Goal: Information Seeking & Learning: Learn about a topic

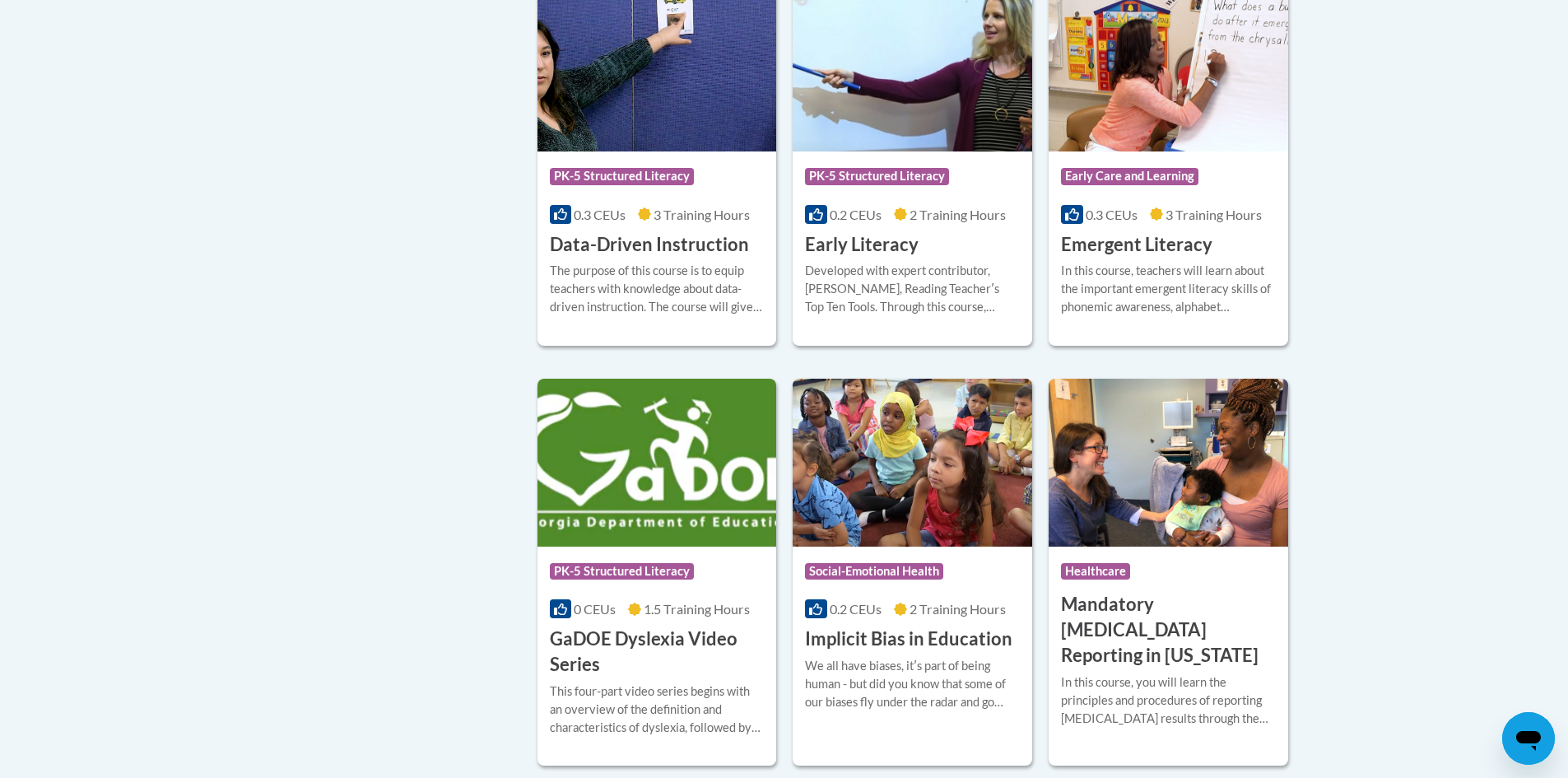
scroll to position [1564, 0]
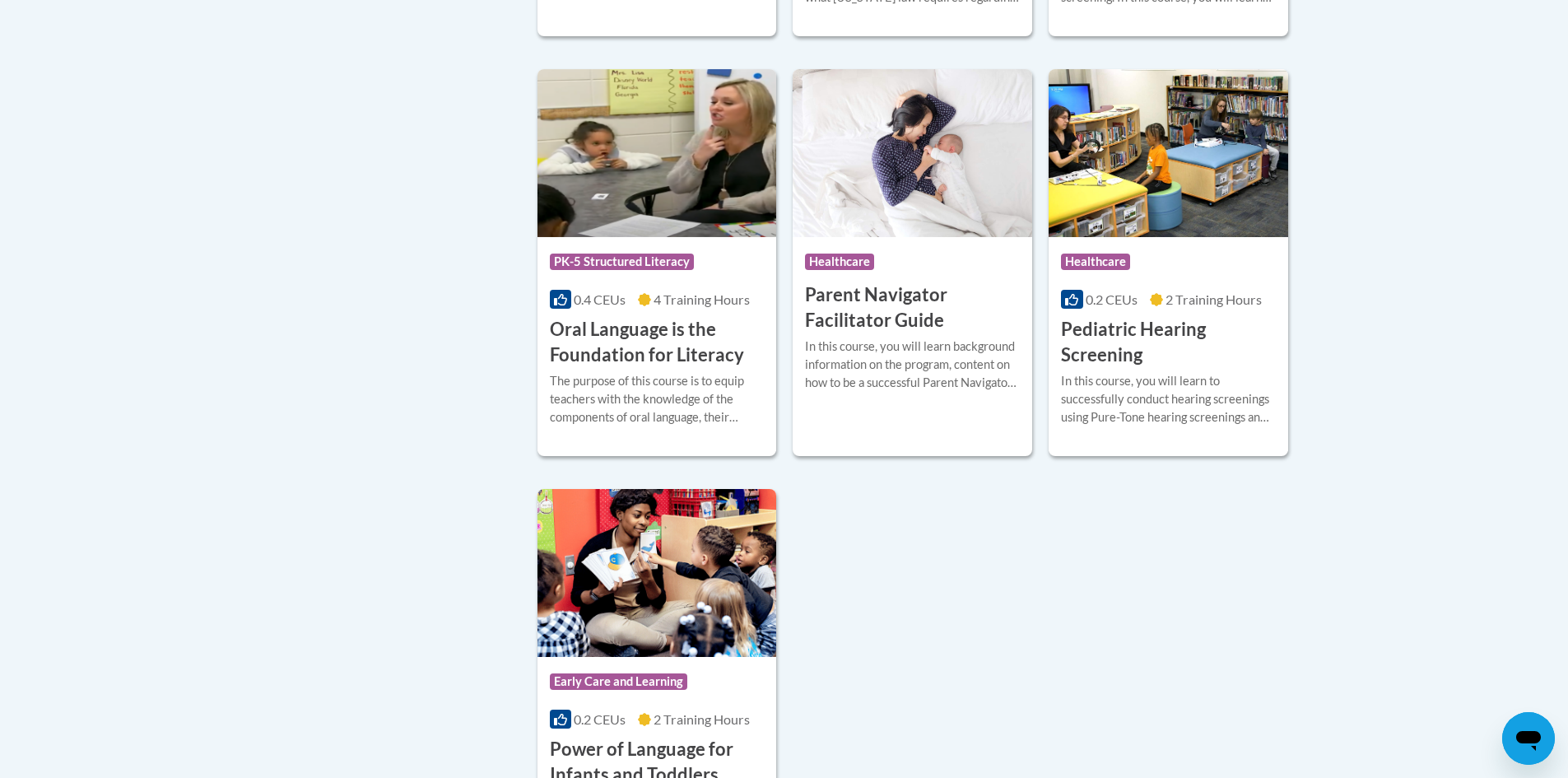
scroll to position [3786, 0]
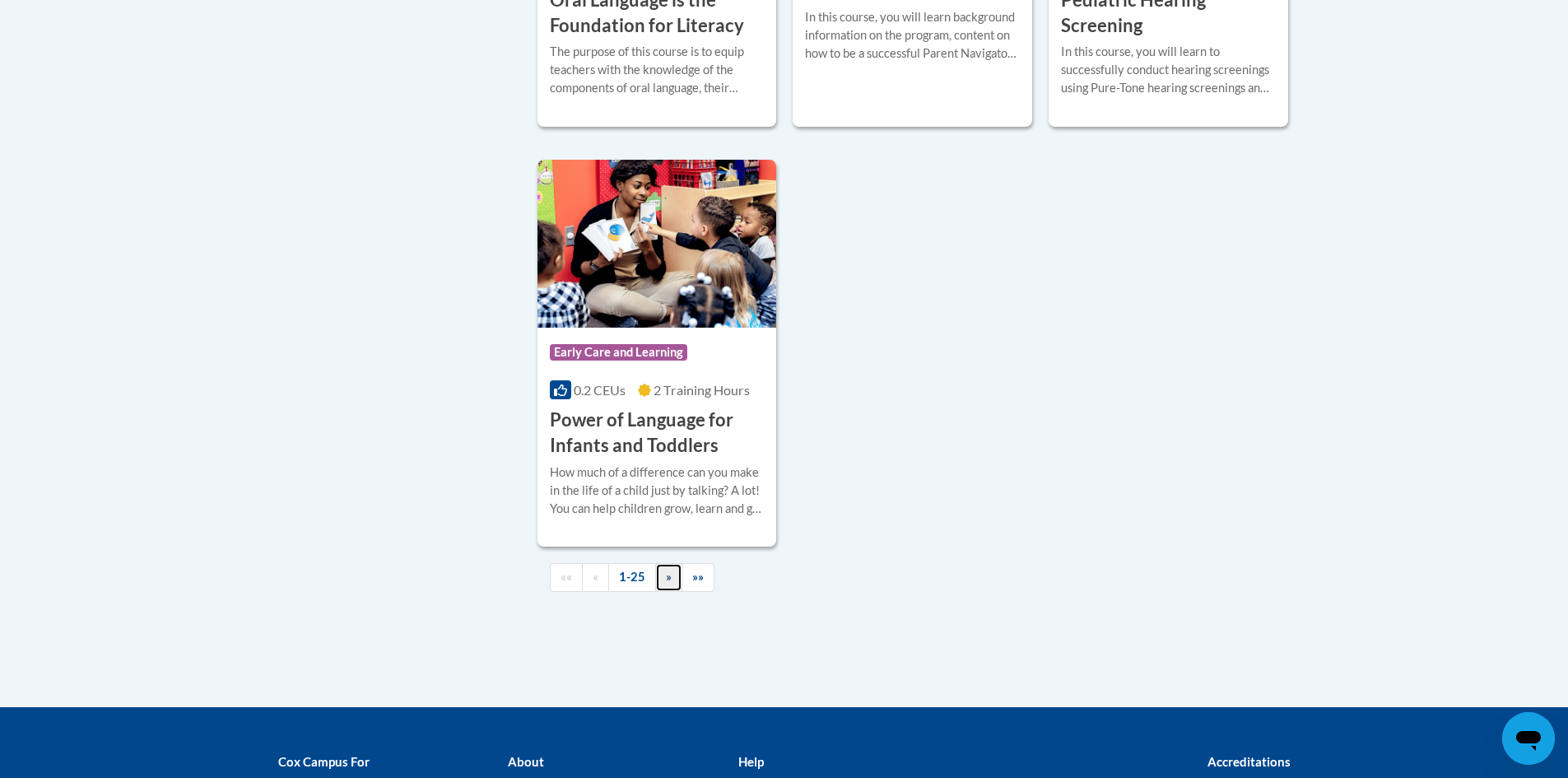
click at [660, 592] on link "»" at bounding box center [668, 577] width 27 height 29
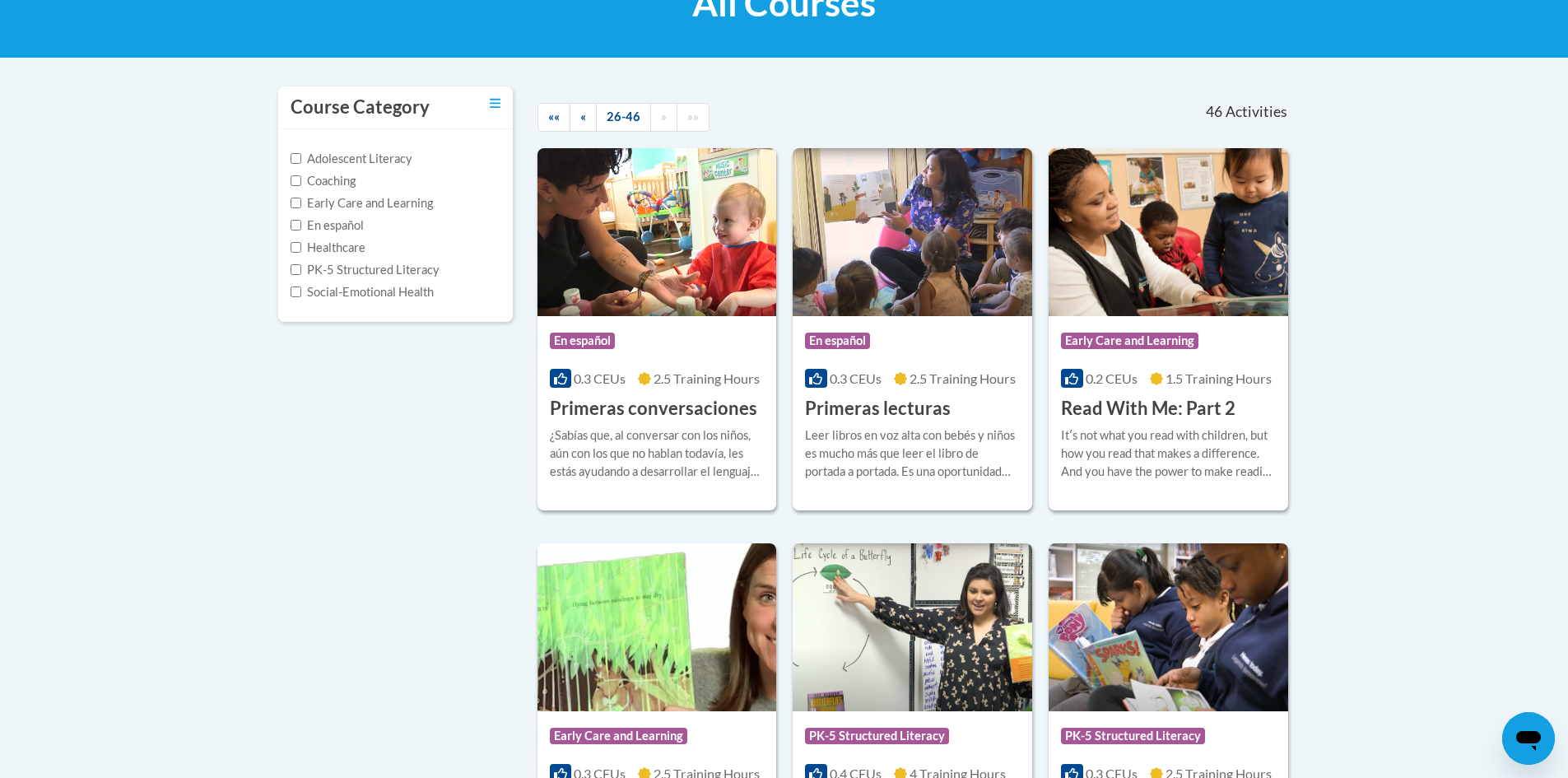
scroll to position [450, 0]
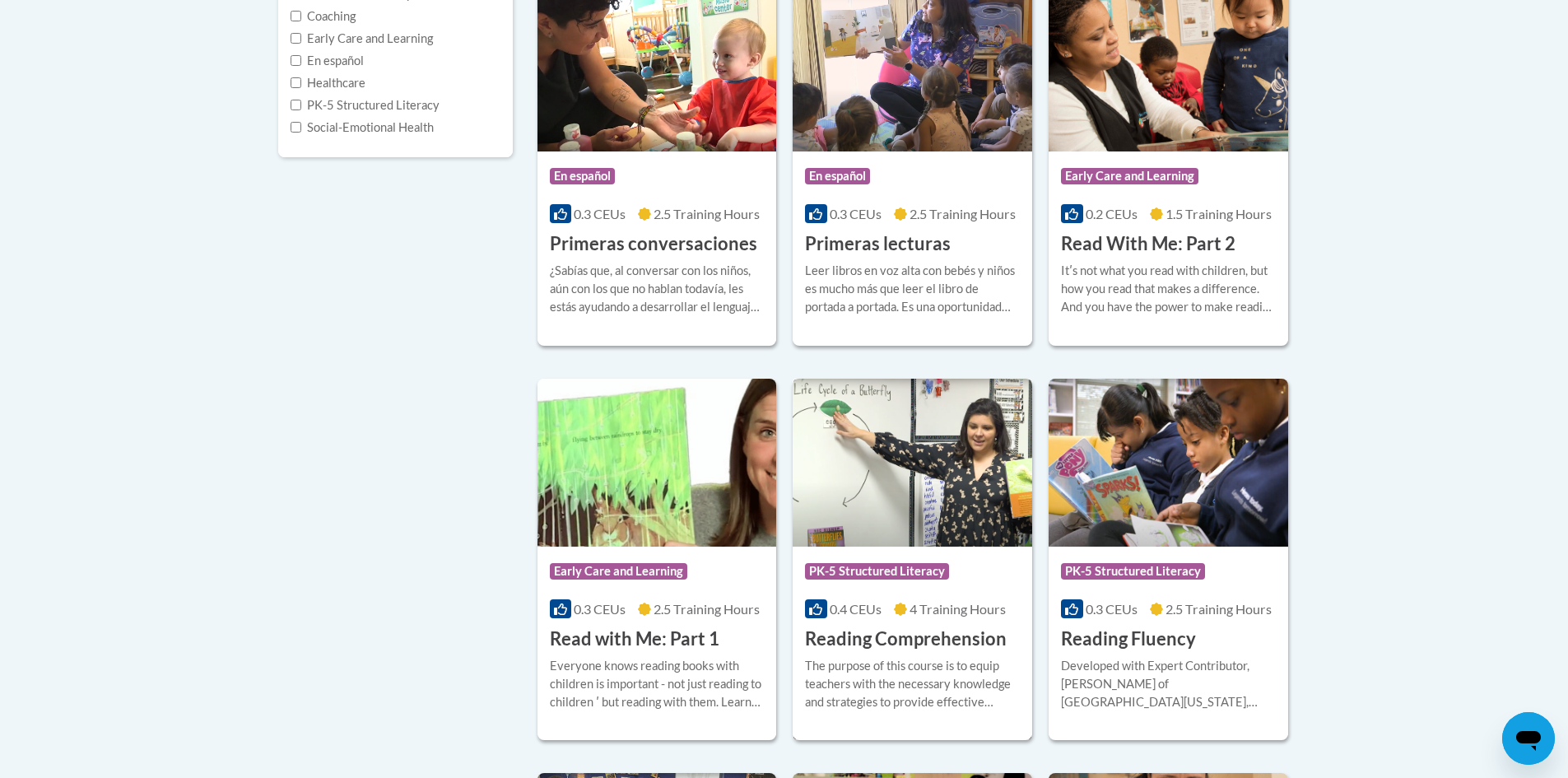
click at [969, 638] on h3 "Reading Comprehension" at bounding box center [905, 639] width 202 height 26
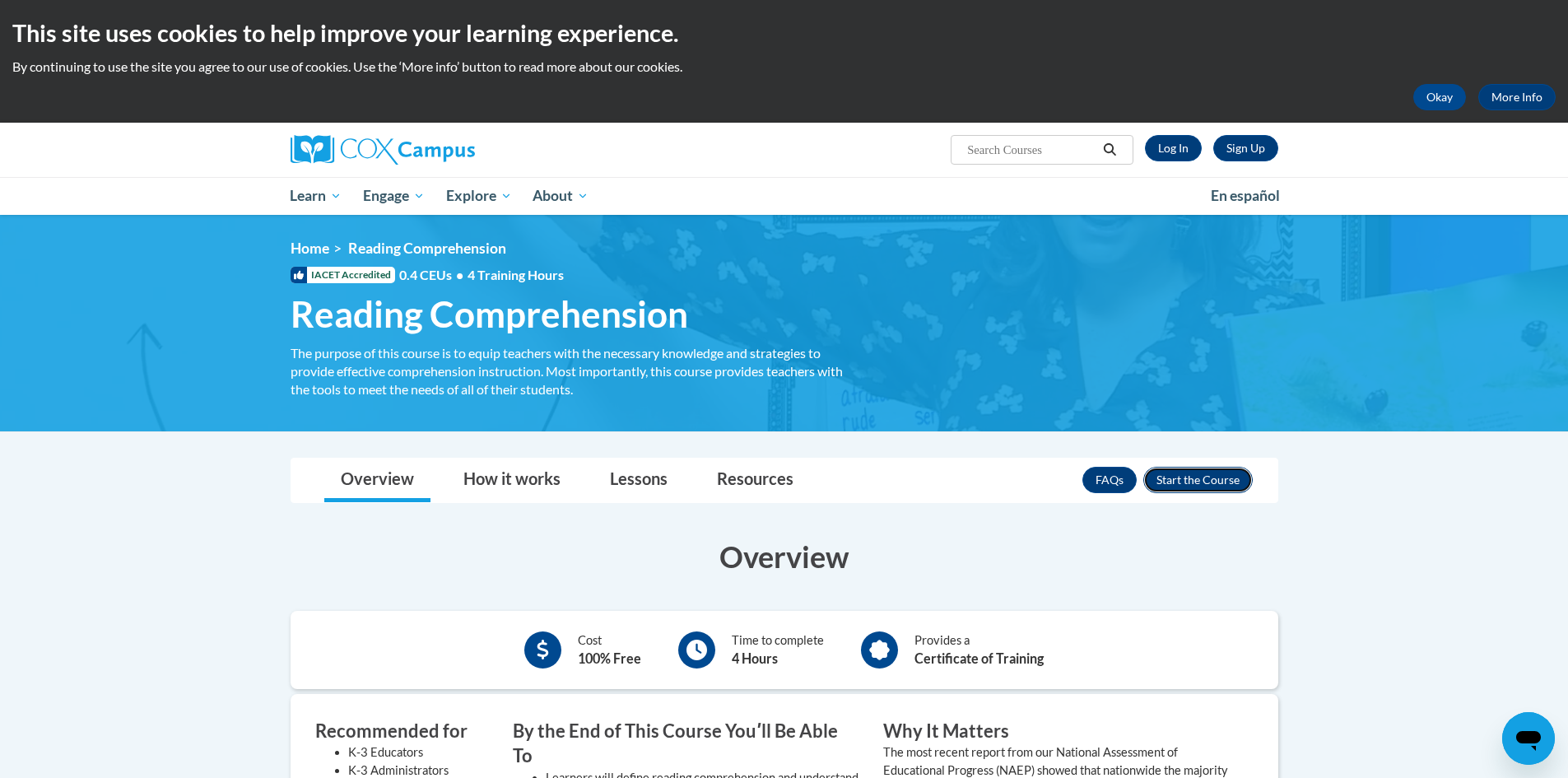
click at [1175, 484] on button "Enroll" at bounding box center [1198, 480] width 109 height 26
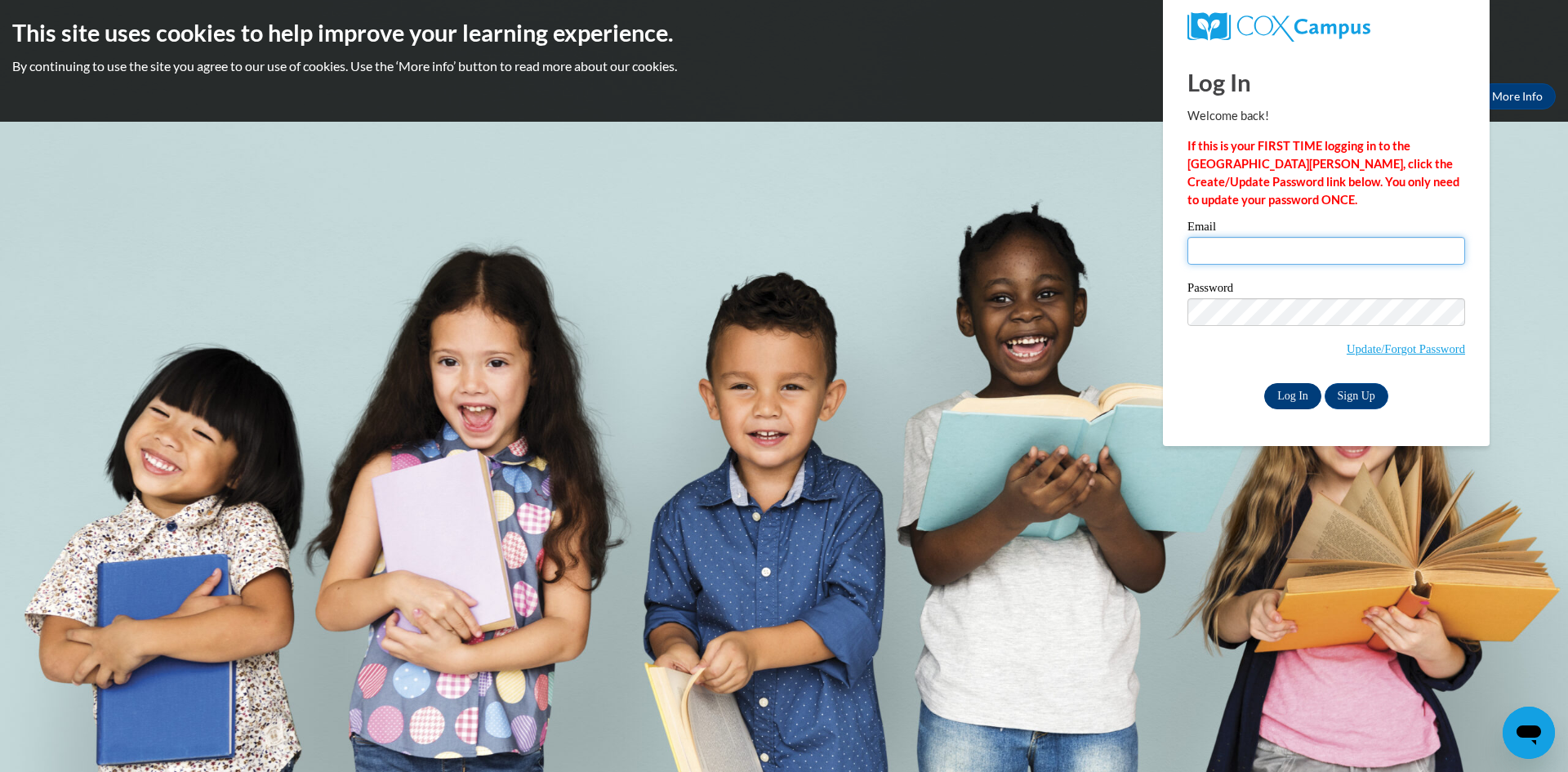
type input "padink@collierschools.com"
click at [1293, 388] on input "Log In" at bounding box center [1293, 396] width 57 height 26
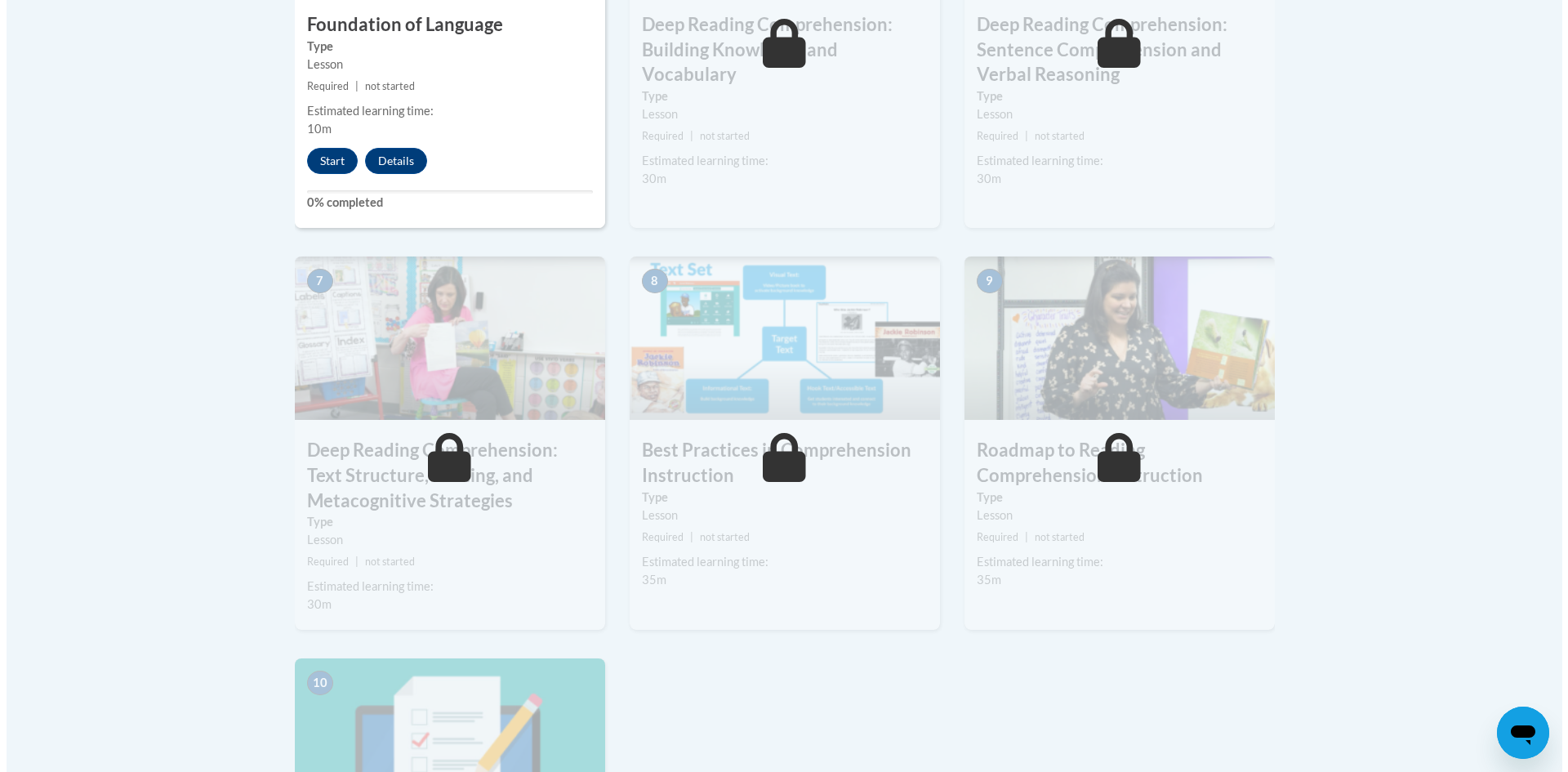
scroll to position [1061, 0]
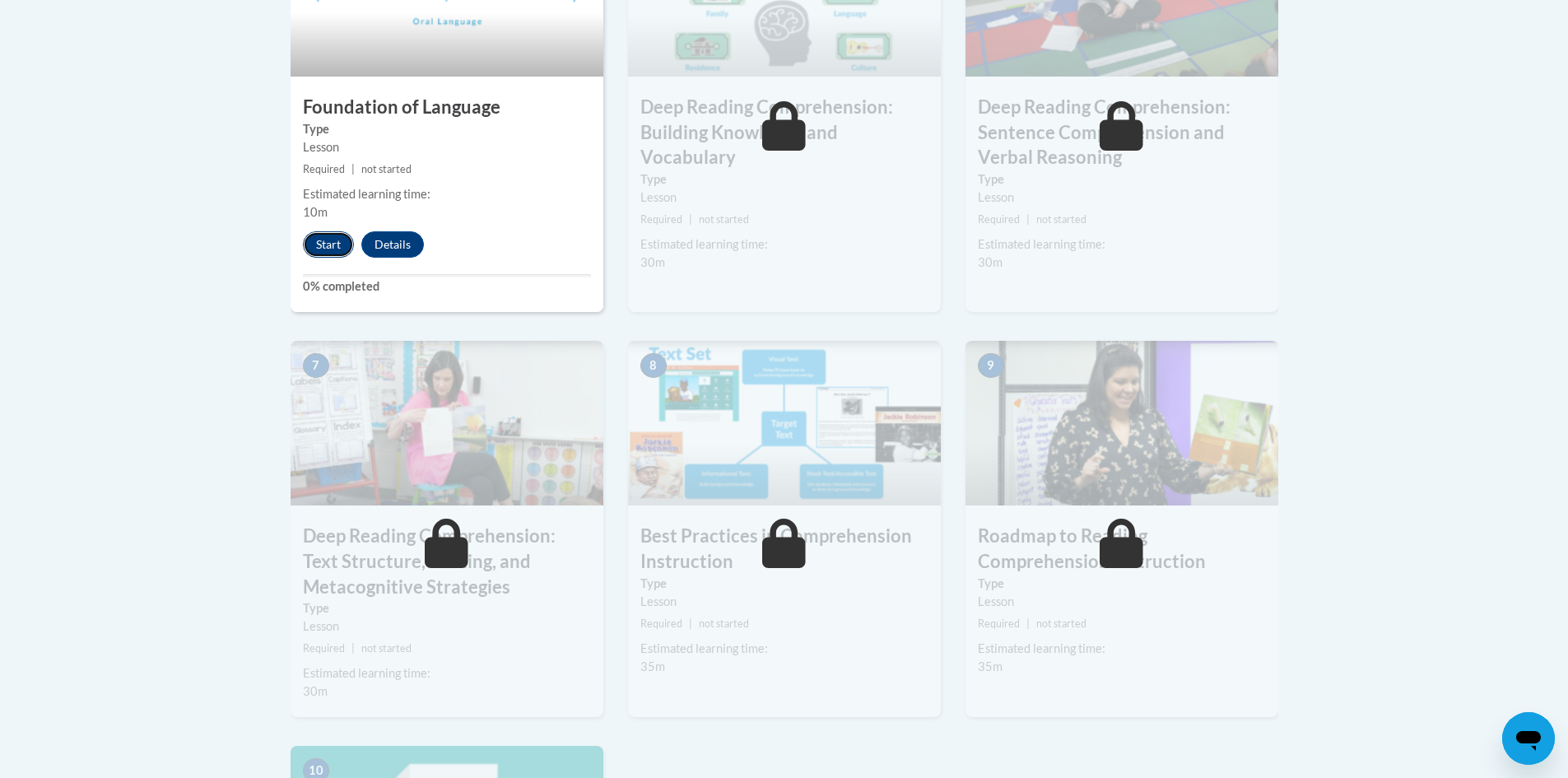
click at [323, 247] on button "Start" at bounding box center [327, 244] width 51 height 26
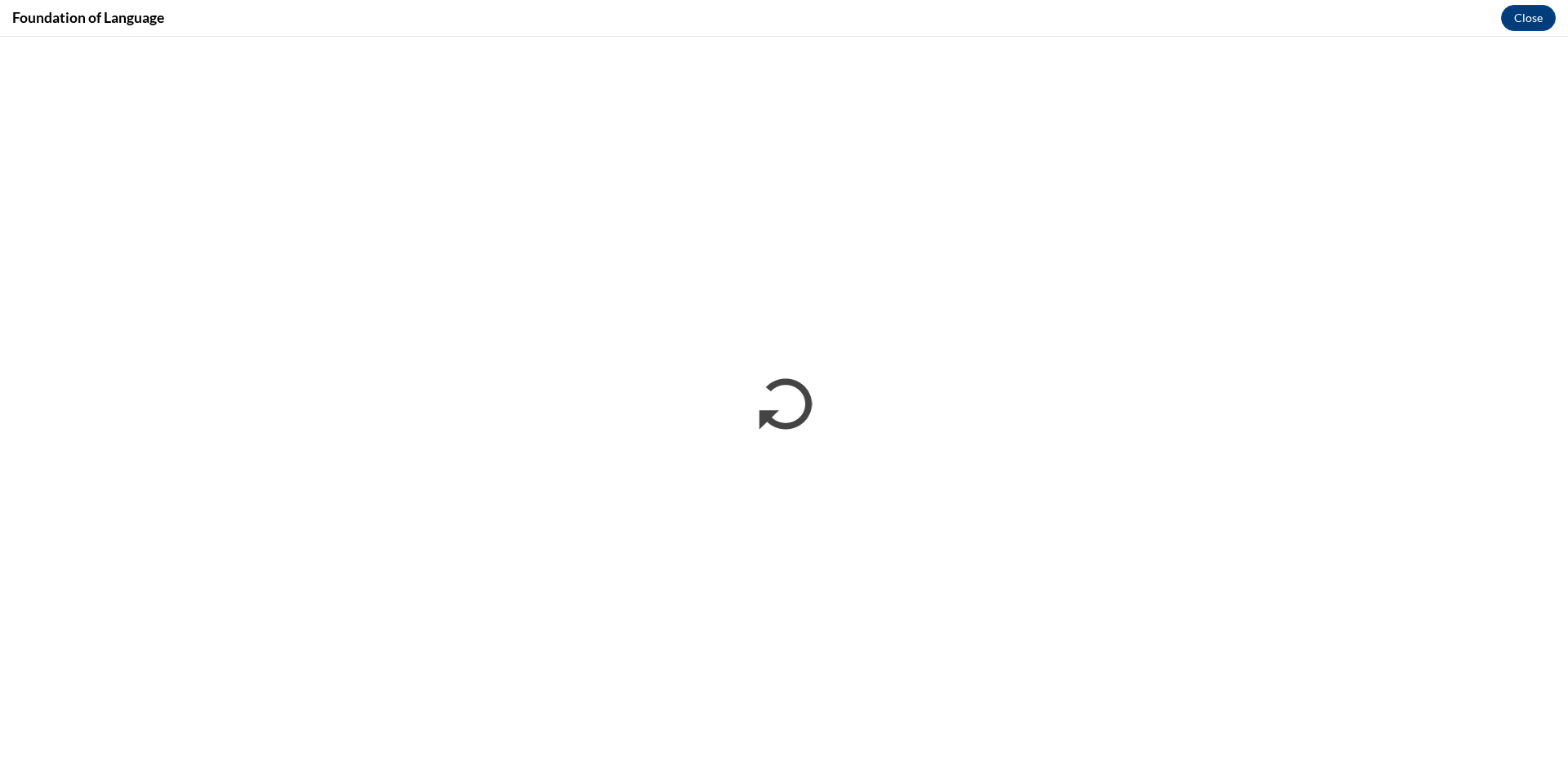
scroll to position [0, 0]
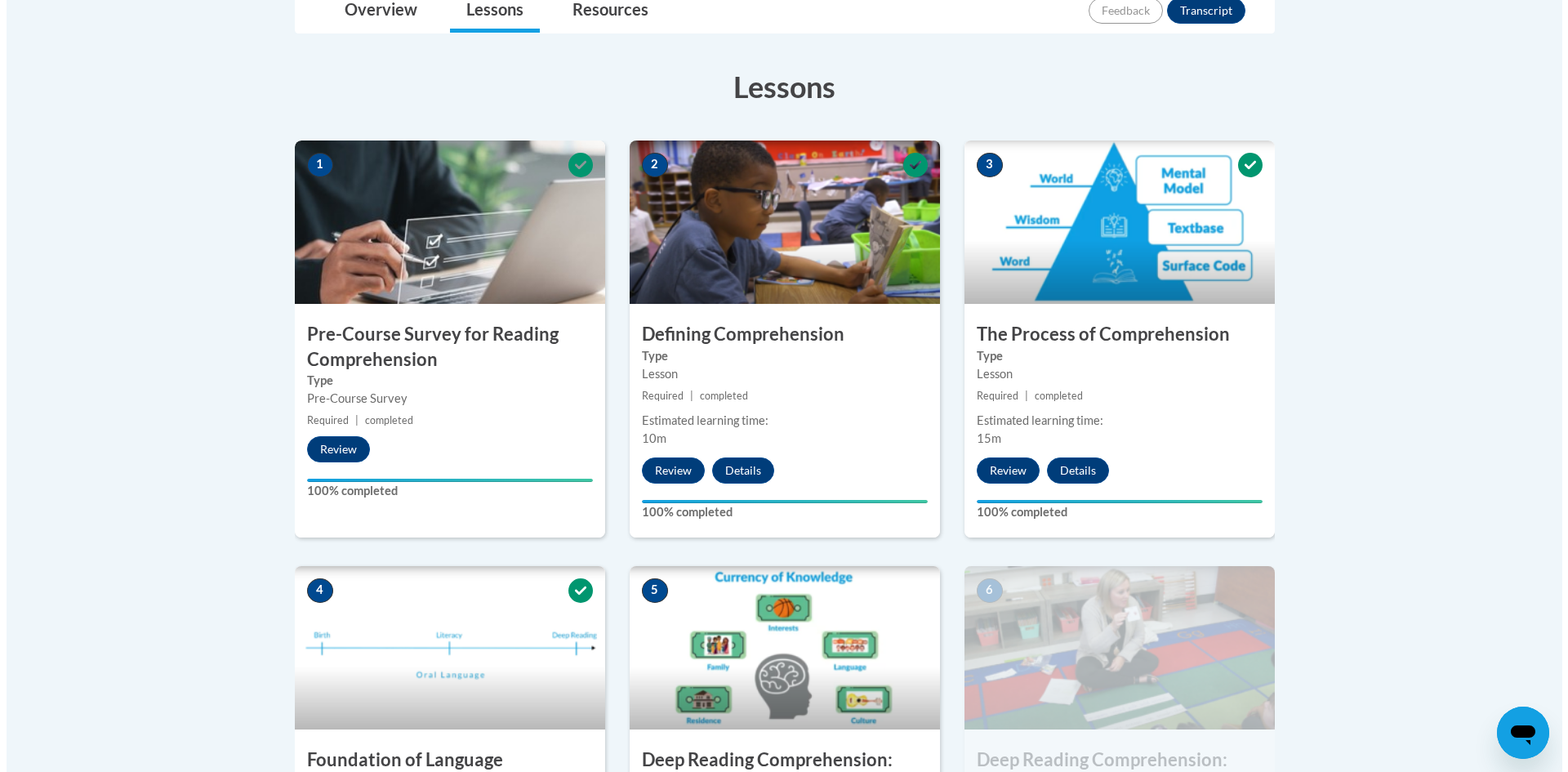
scroll to position [734, 0]
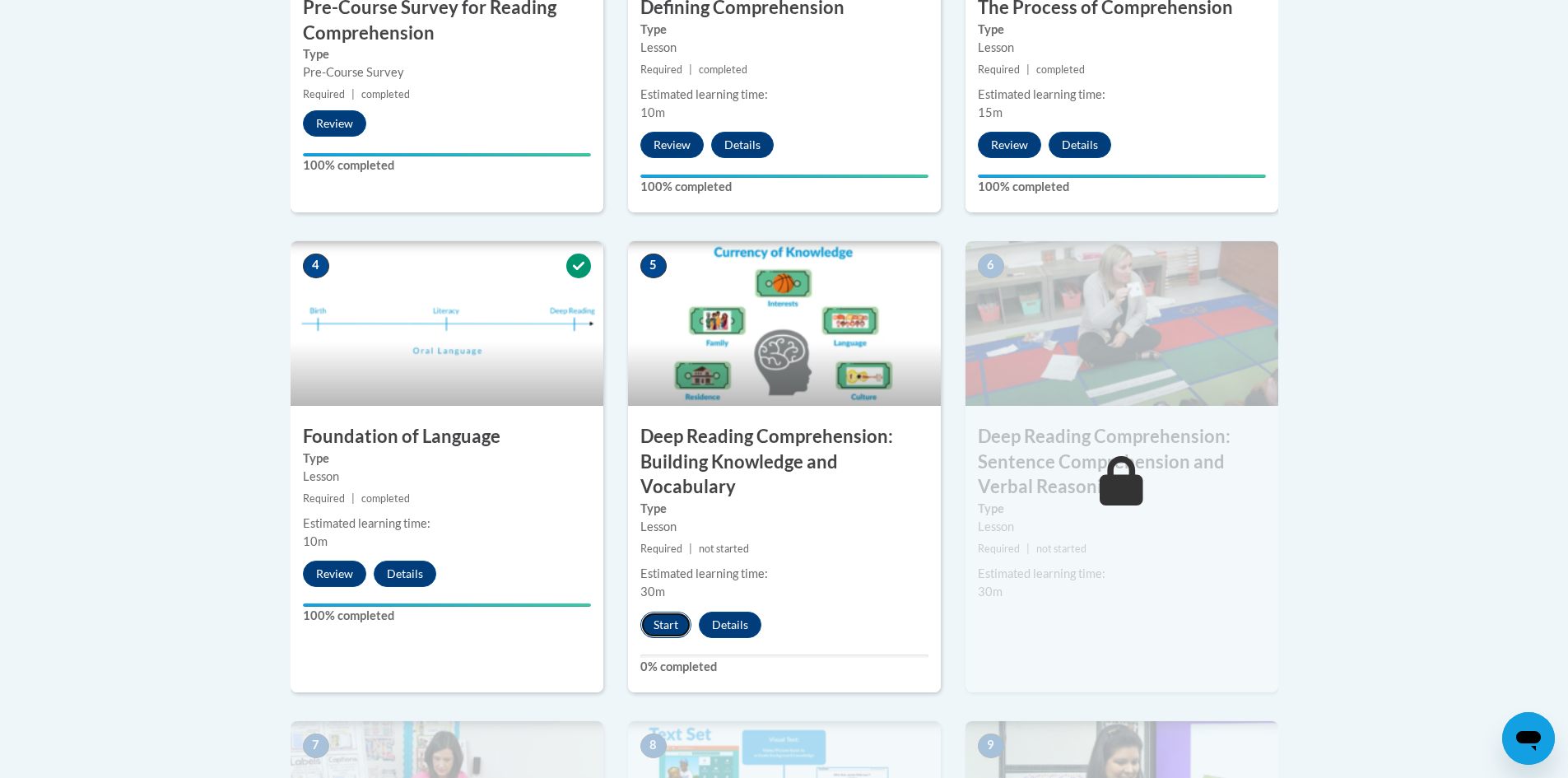
click at [667, 623] on button "Start" at bounding box center [666, 625] width 51 height 26
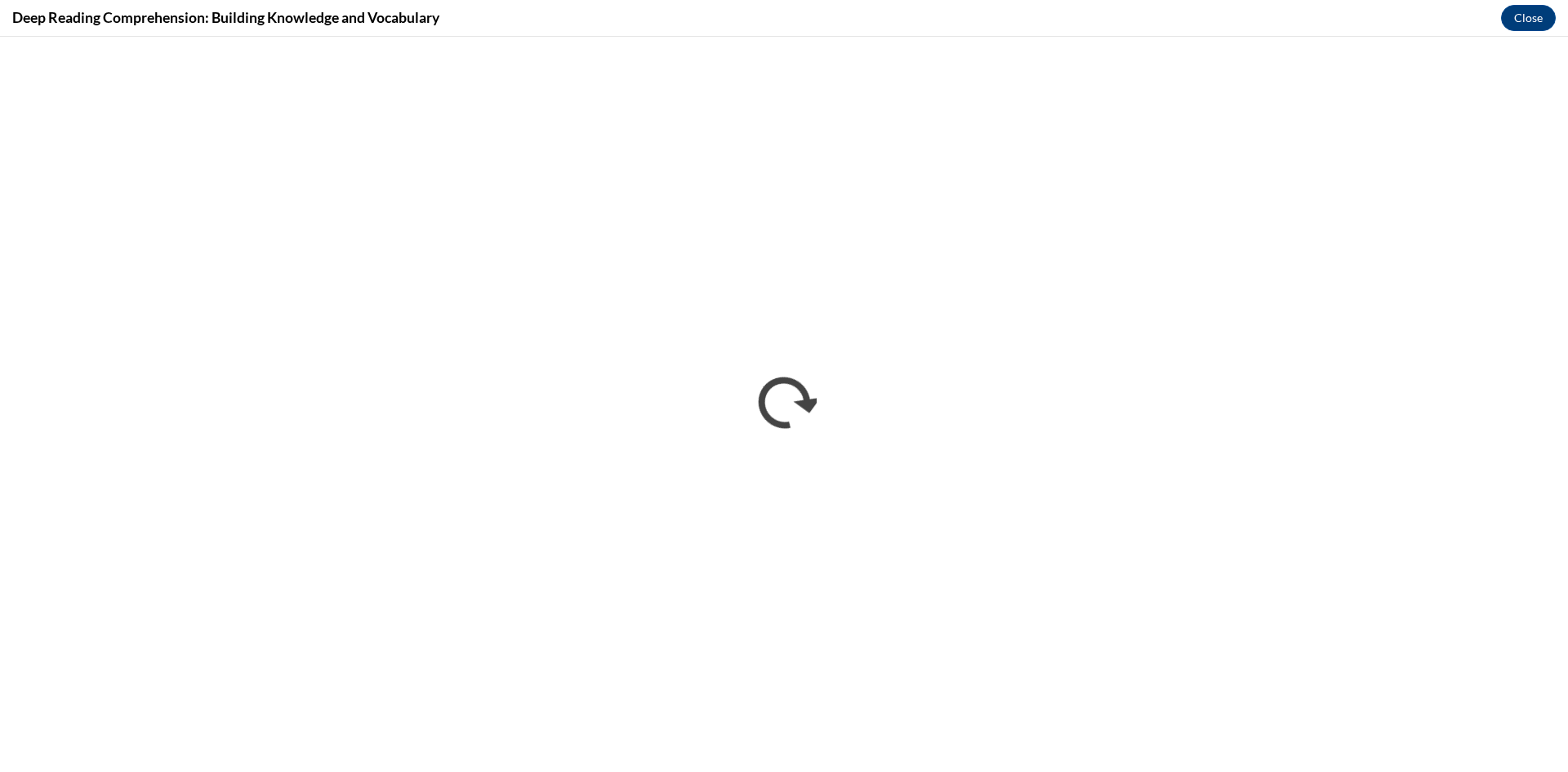
scroll to position [0, 0]
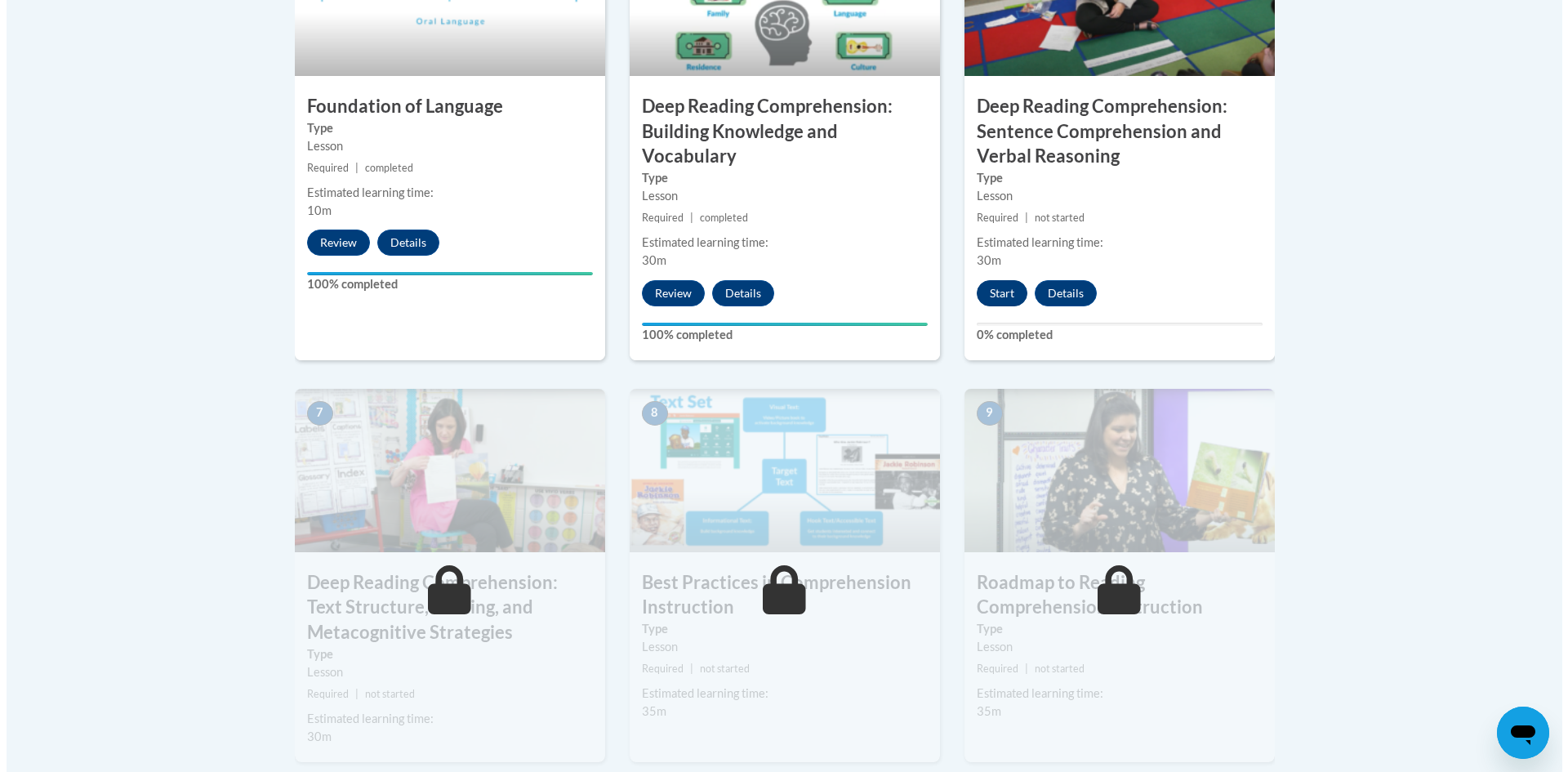
scroll to position [1143, 0]
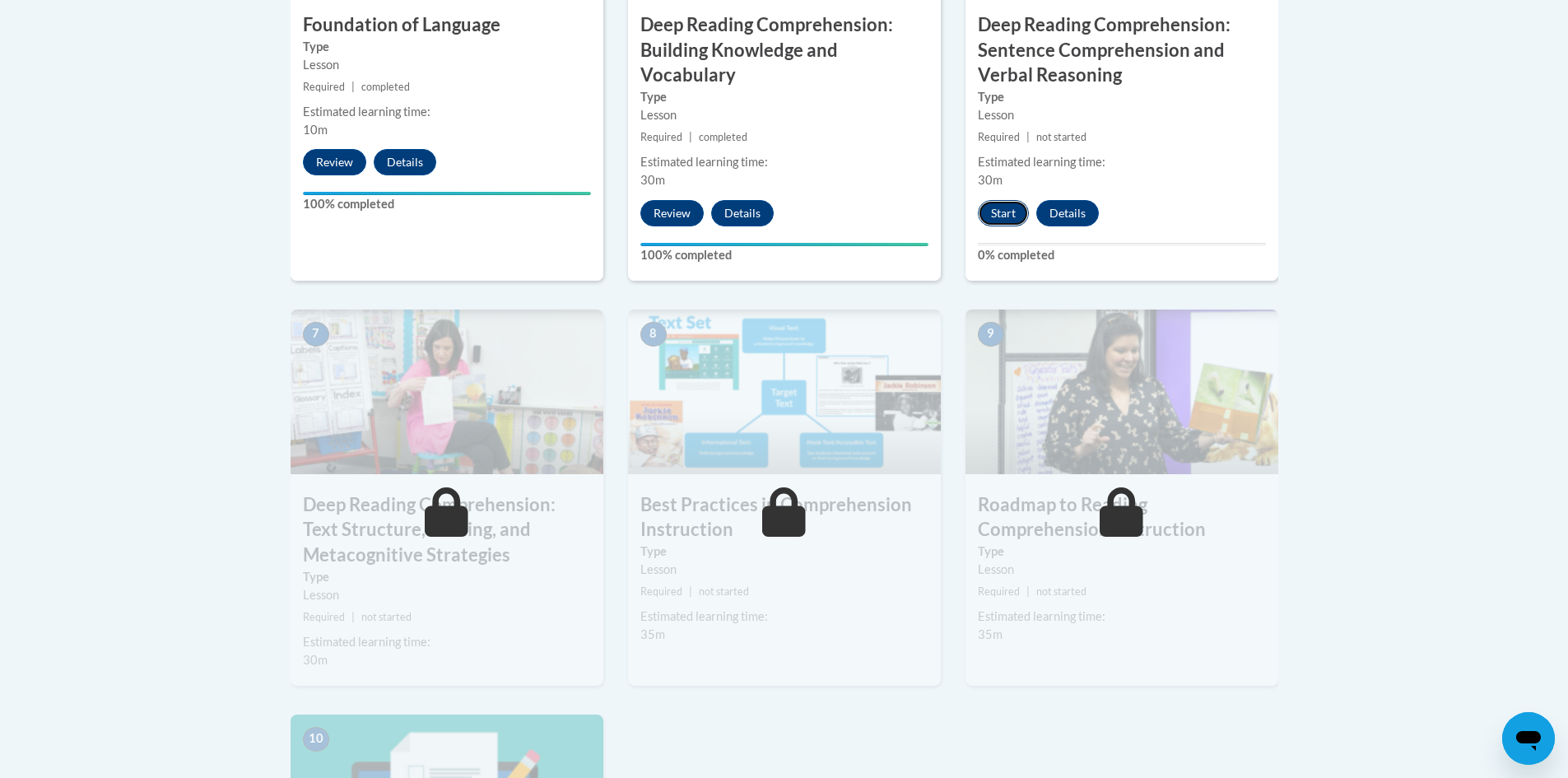
click at [997, 209] on button "Start" at bounding box center [1003, 213] width 51 height 26
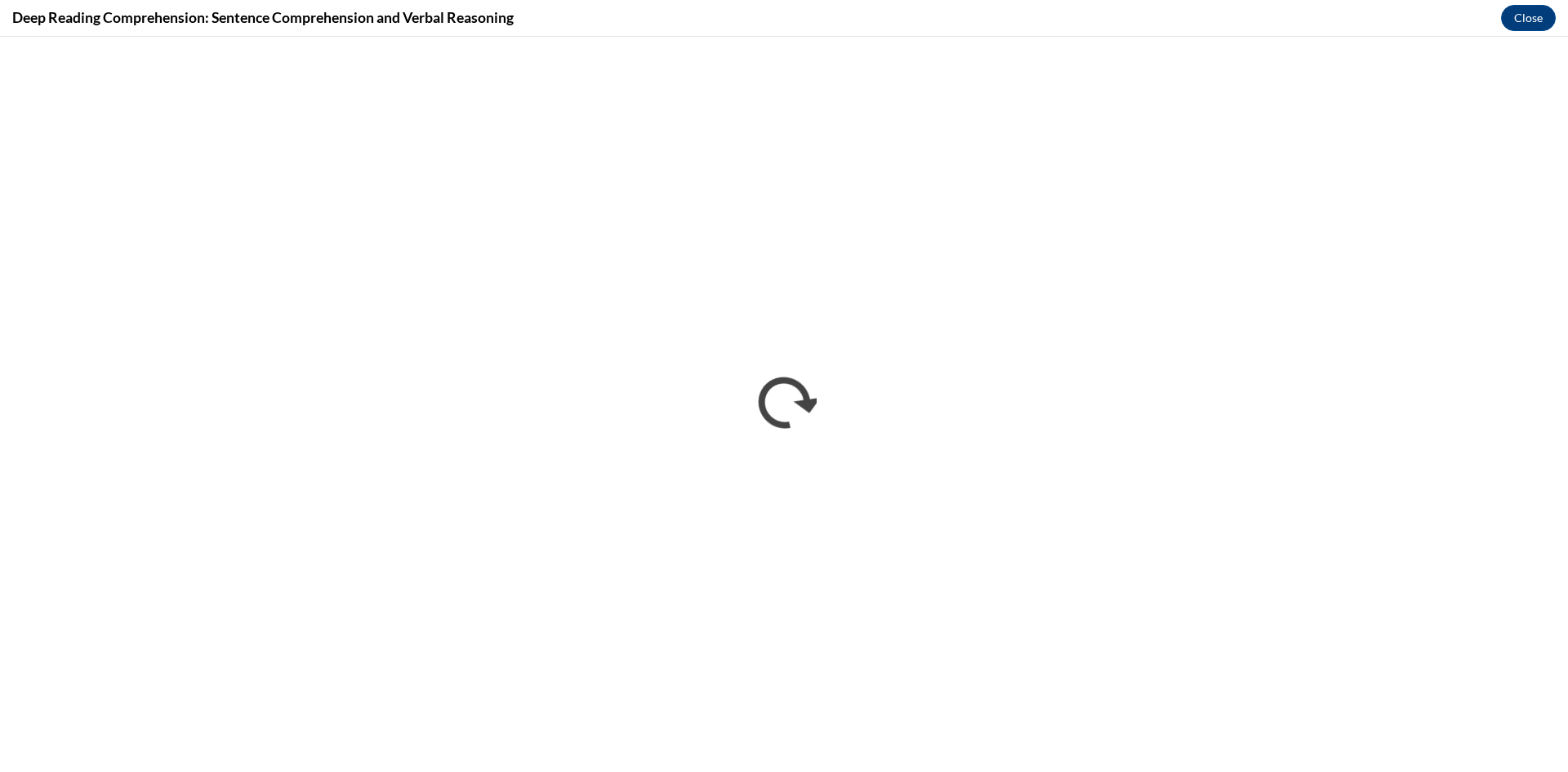
scroll to position [0, 0]
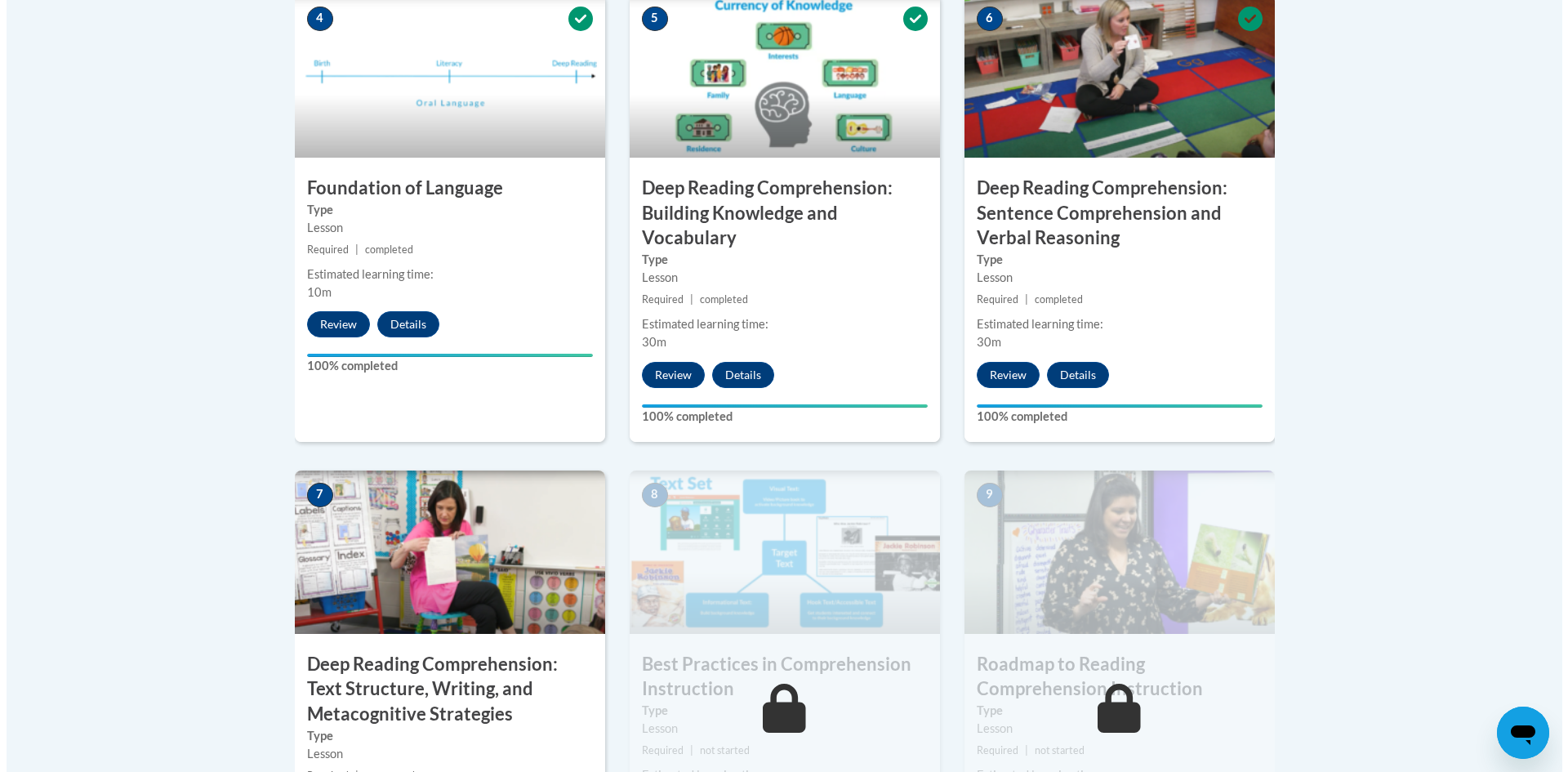
scroll to position [1225, 0]
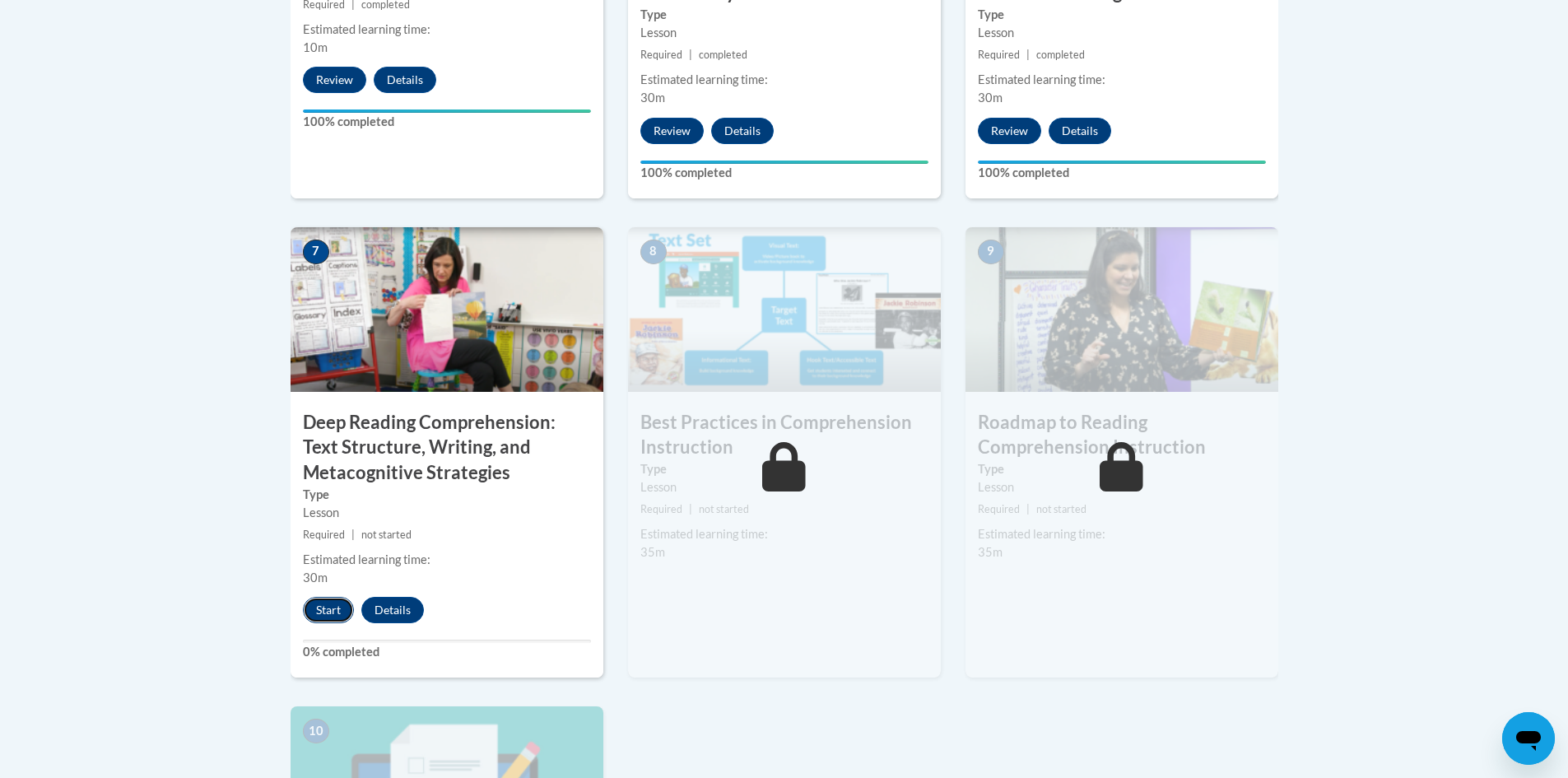
click at [325, 604] on button "Start" at bounding box center [327, 610] width 51 height 26
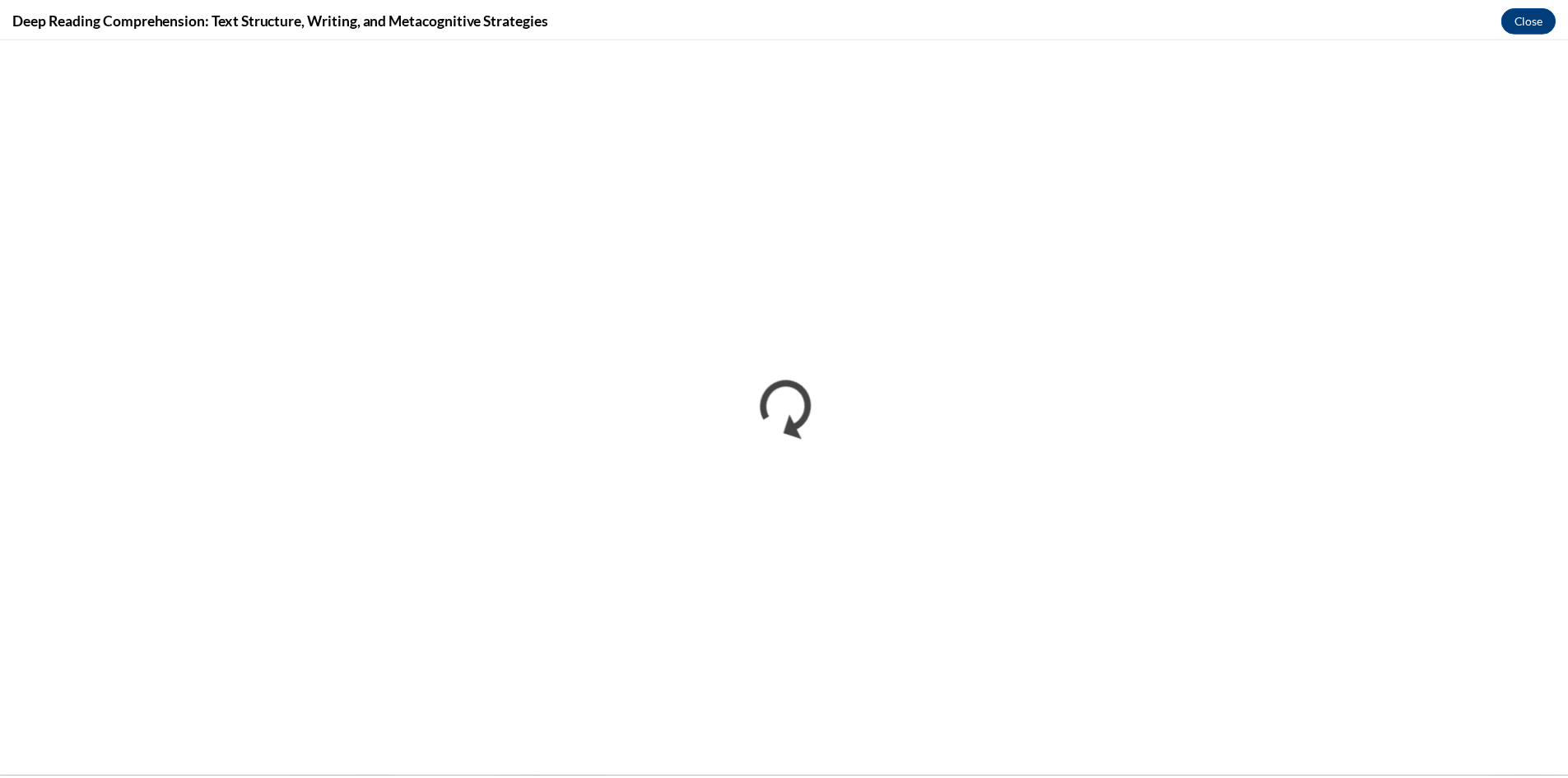
scroll to position [0, 0]
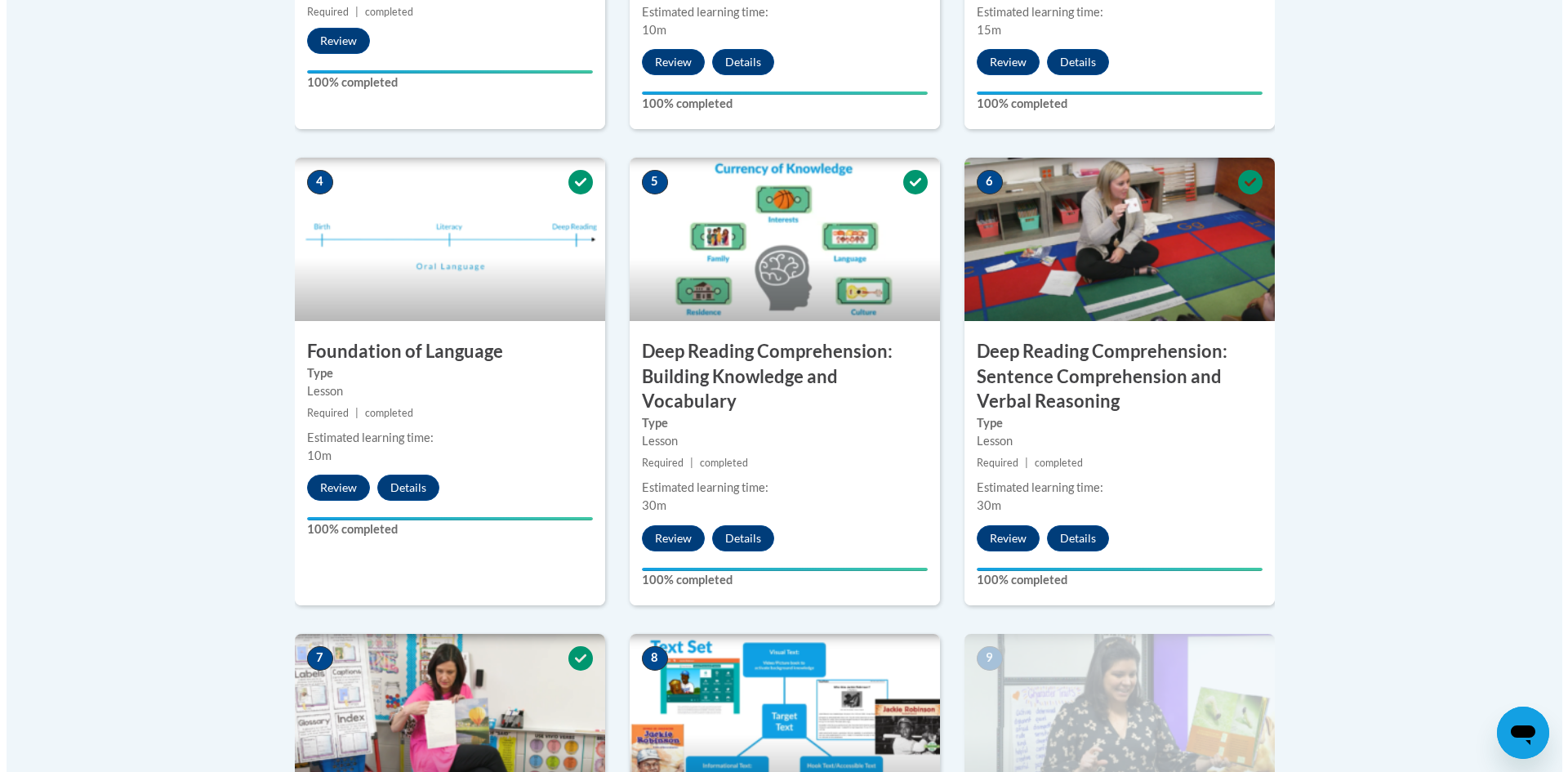
scroll to position [1388, 0]
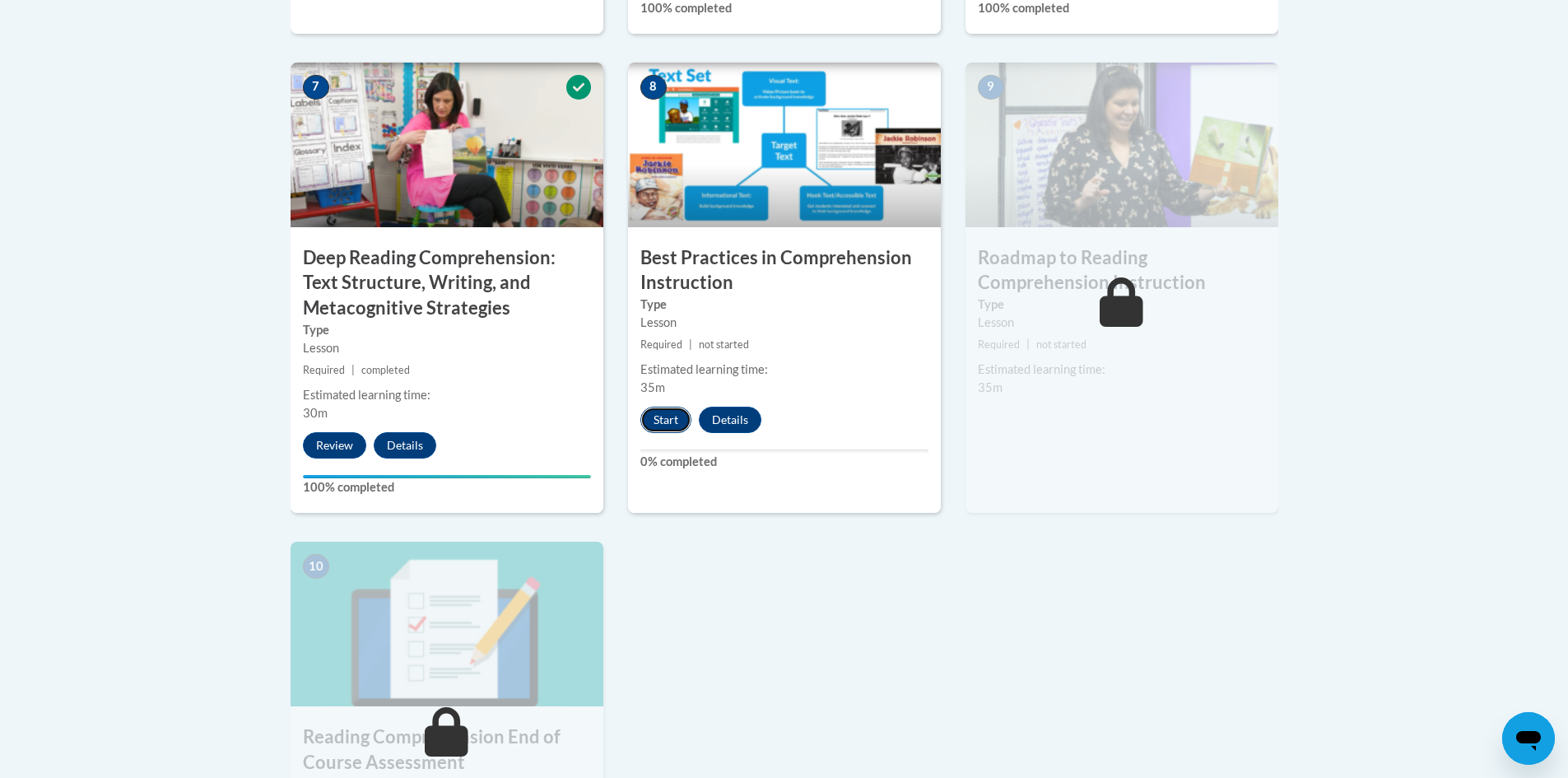
click at [664, 421] on button "Start" at bounding box center [666, 420] width 51 height 26
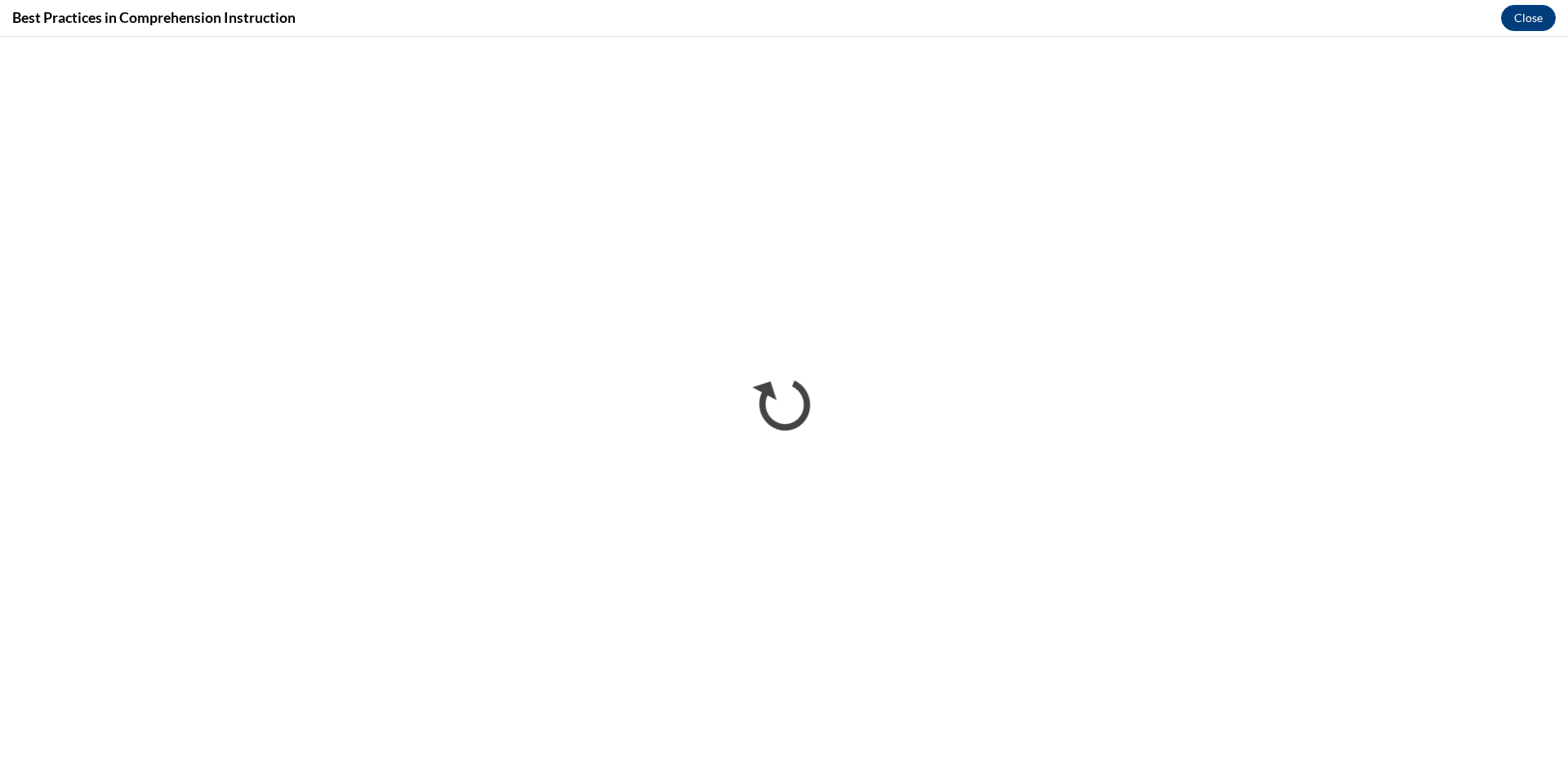
scroll to position [0, 0]
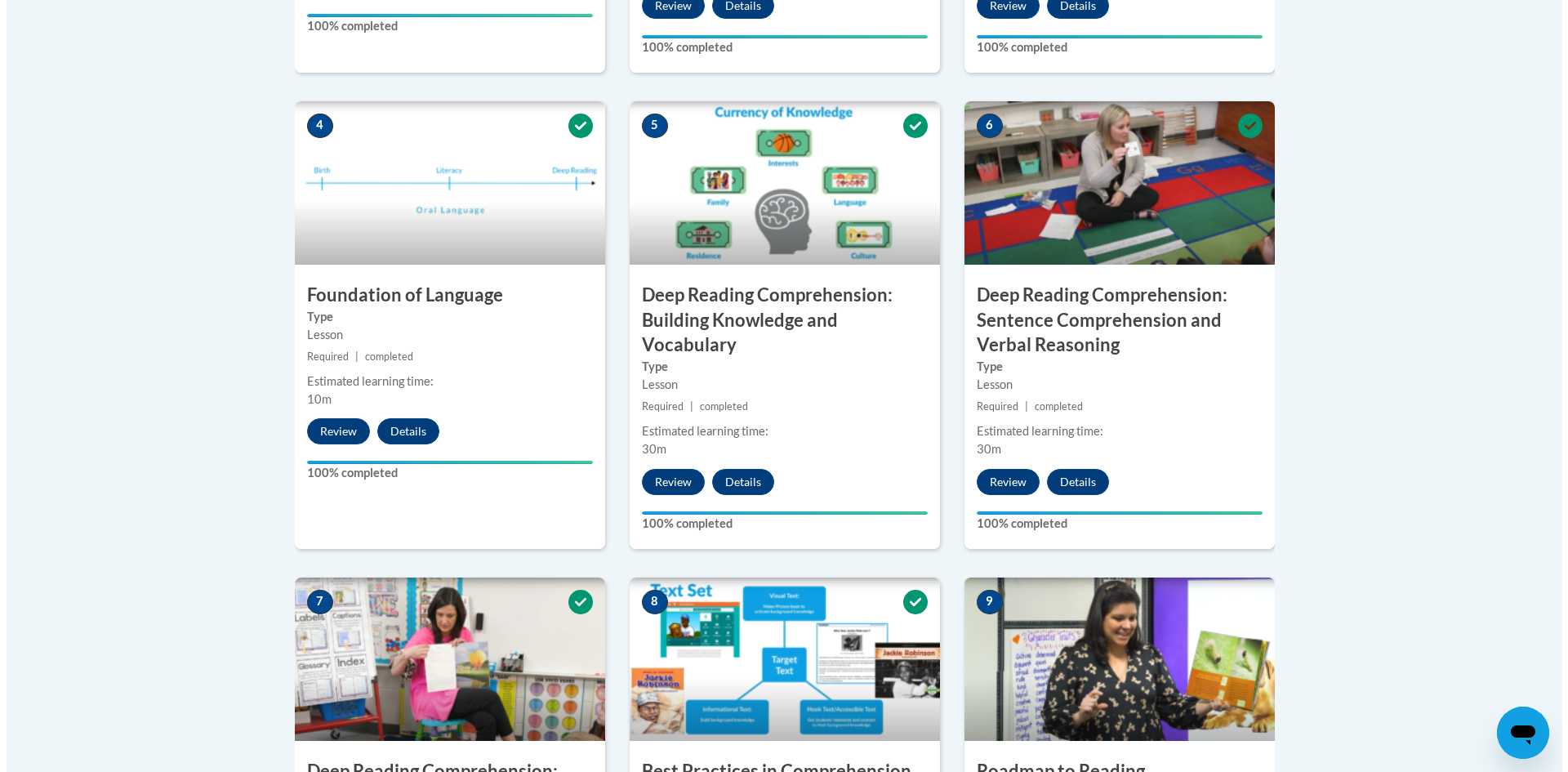
scroll to position [1281, 0]
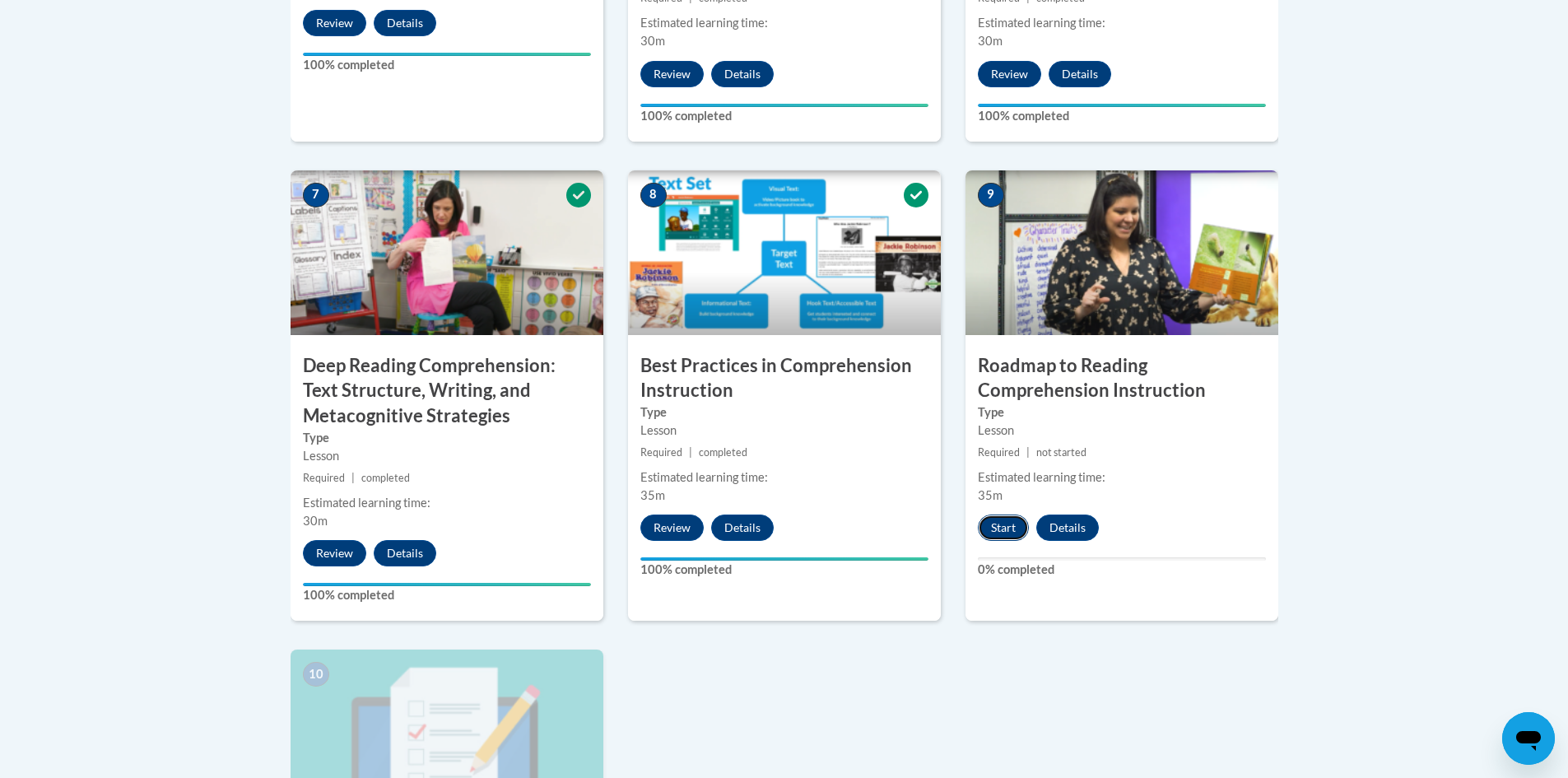
click at [1006, 525] on button "Start" at bounding box center [1003, 527] width 51 height 26
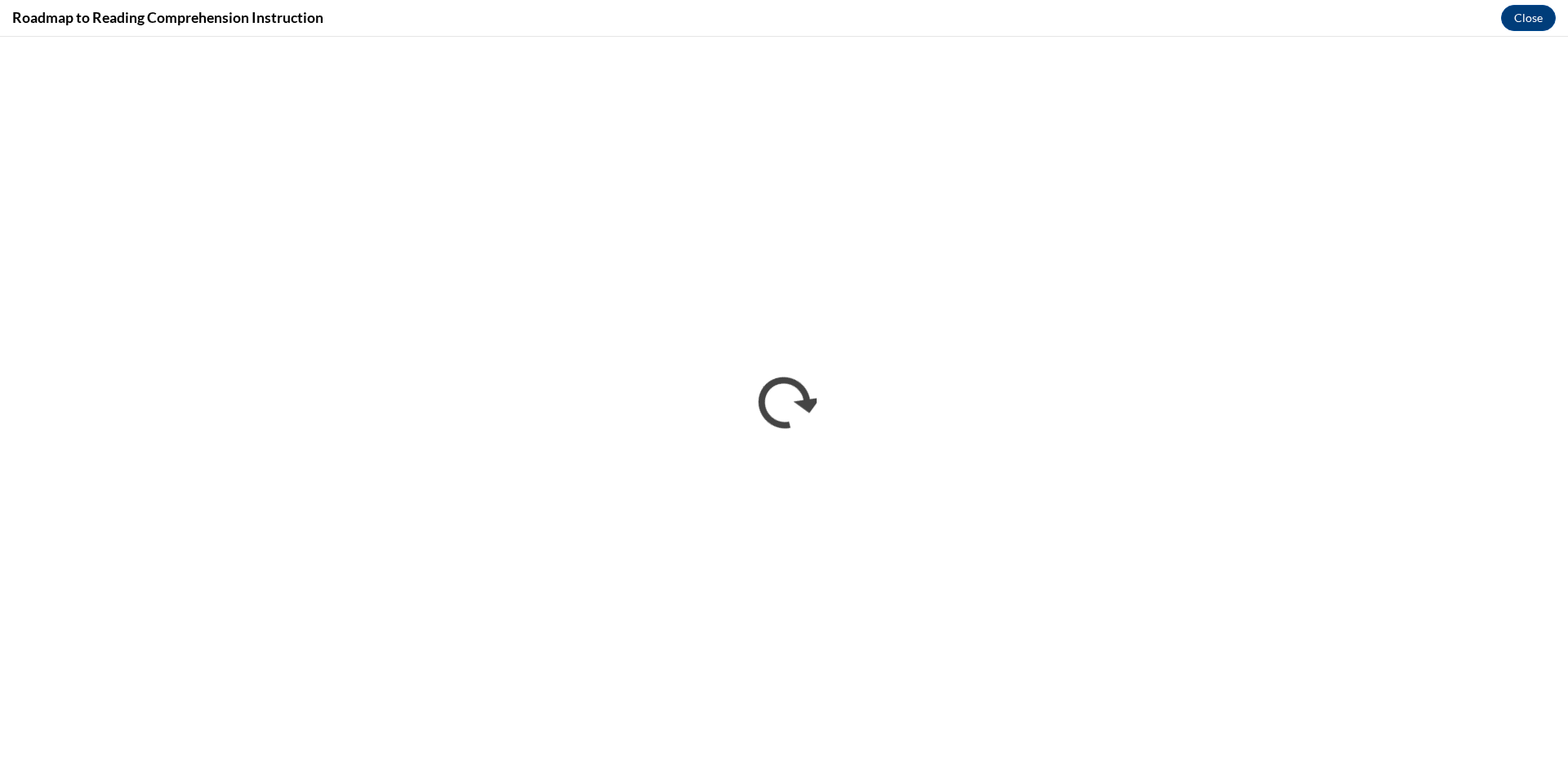
scroll to position [0, 0]
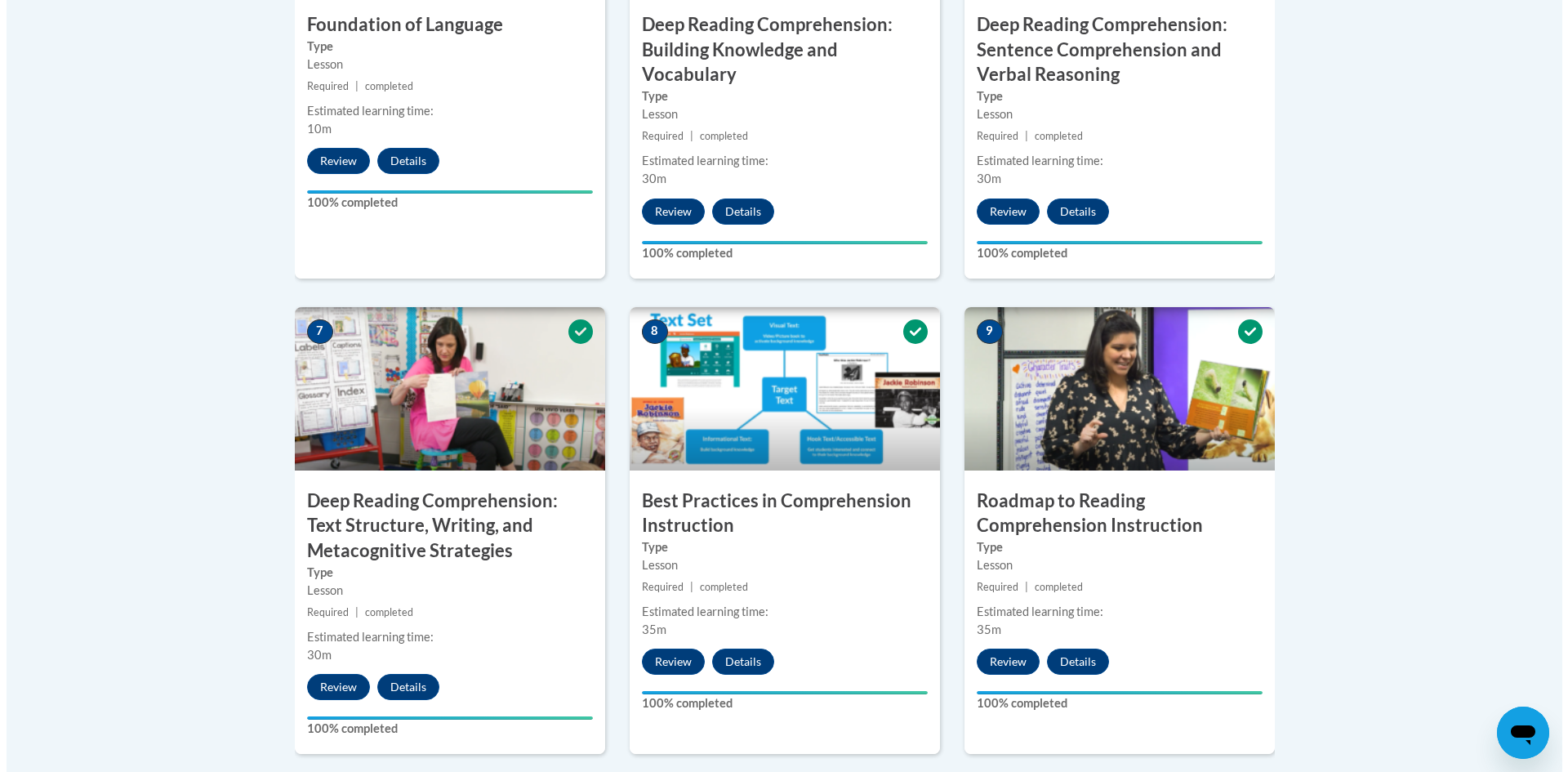
scroll to position [1552, 0]
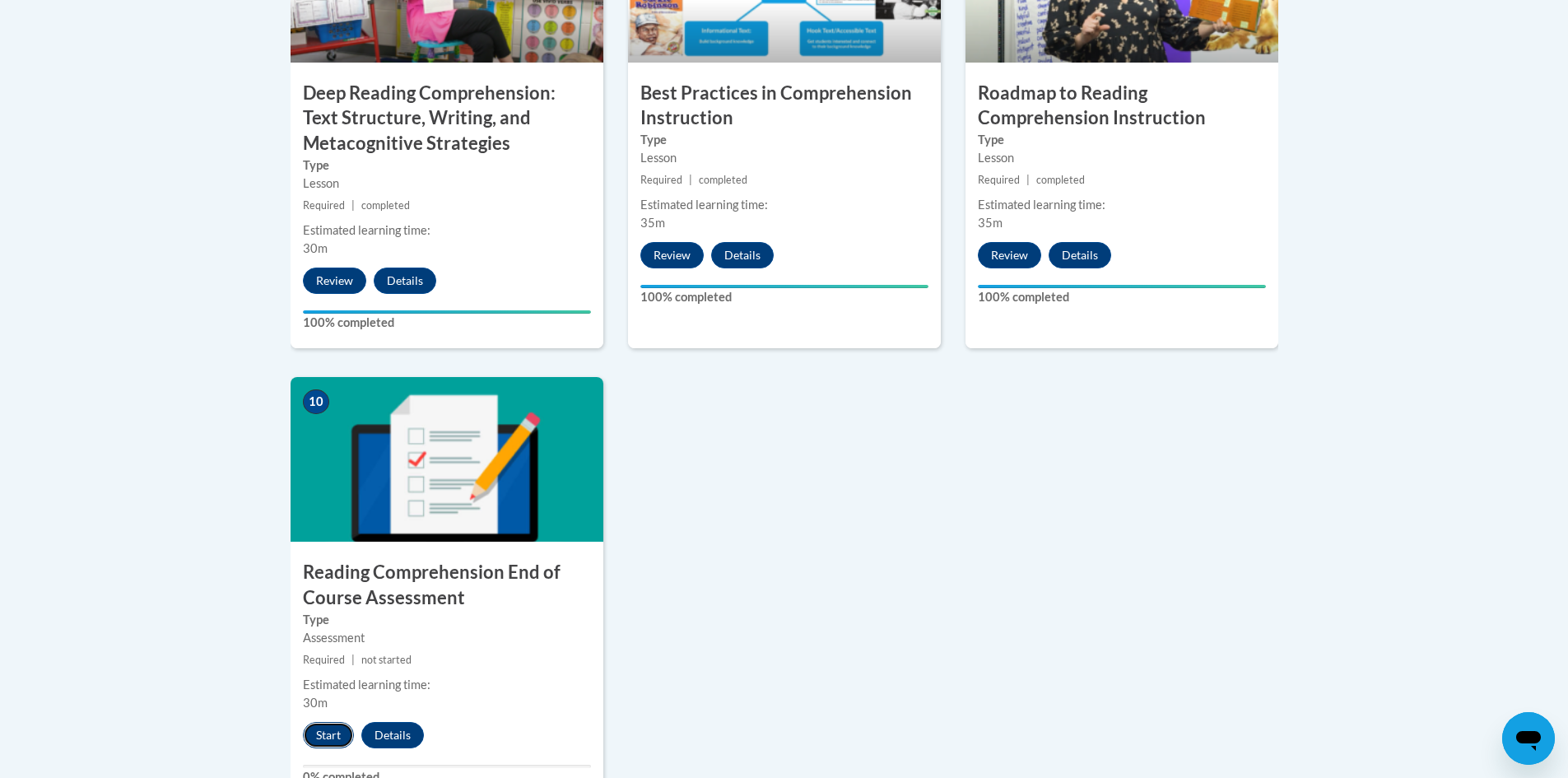
click at [317, 728] on button "Start" at bounding box center [327, 734] width 51 height 26
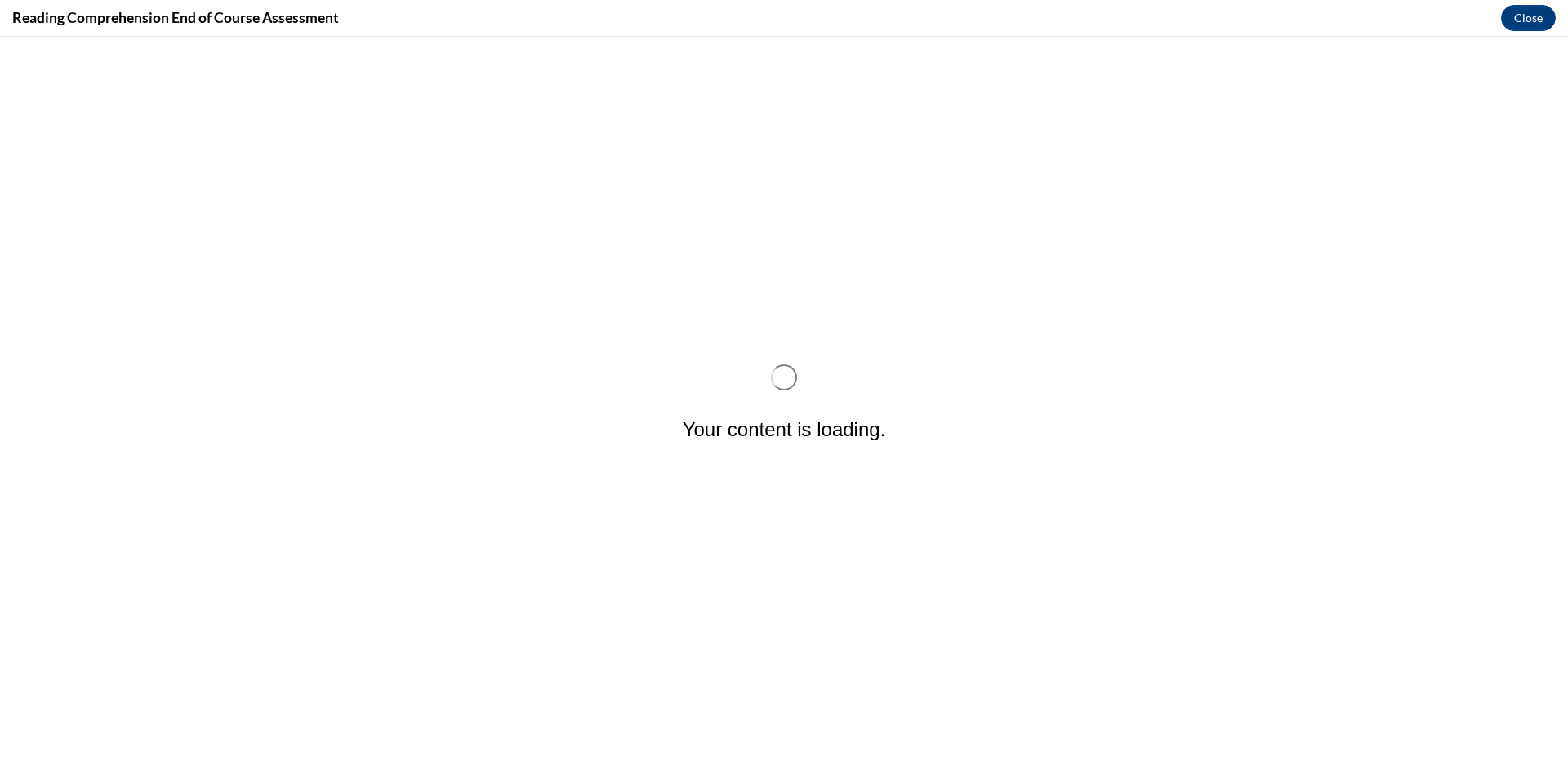
scroll to position [0, 0]
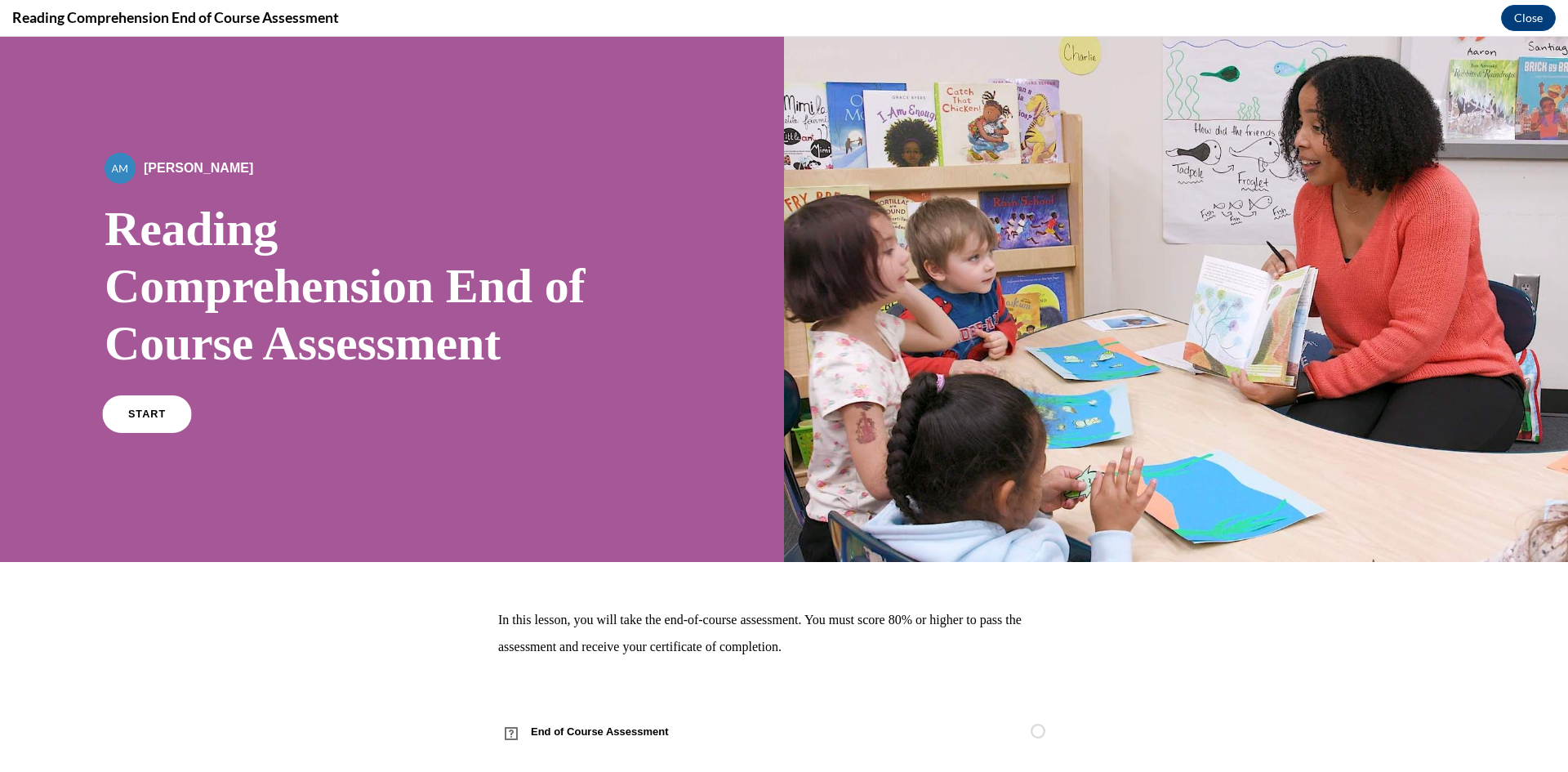
click at [152, 422] on link "START" at bounding box center [146, 414] width 89 height 38
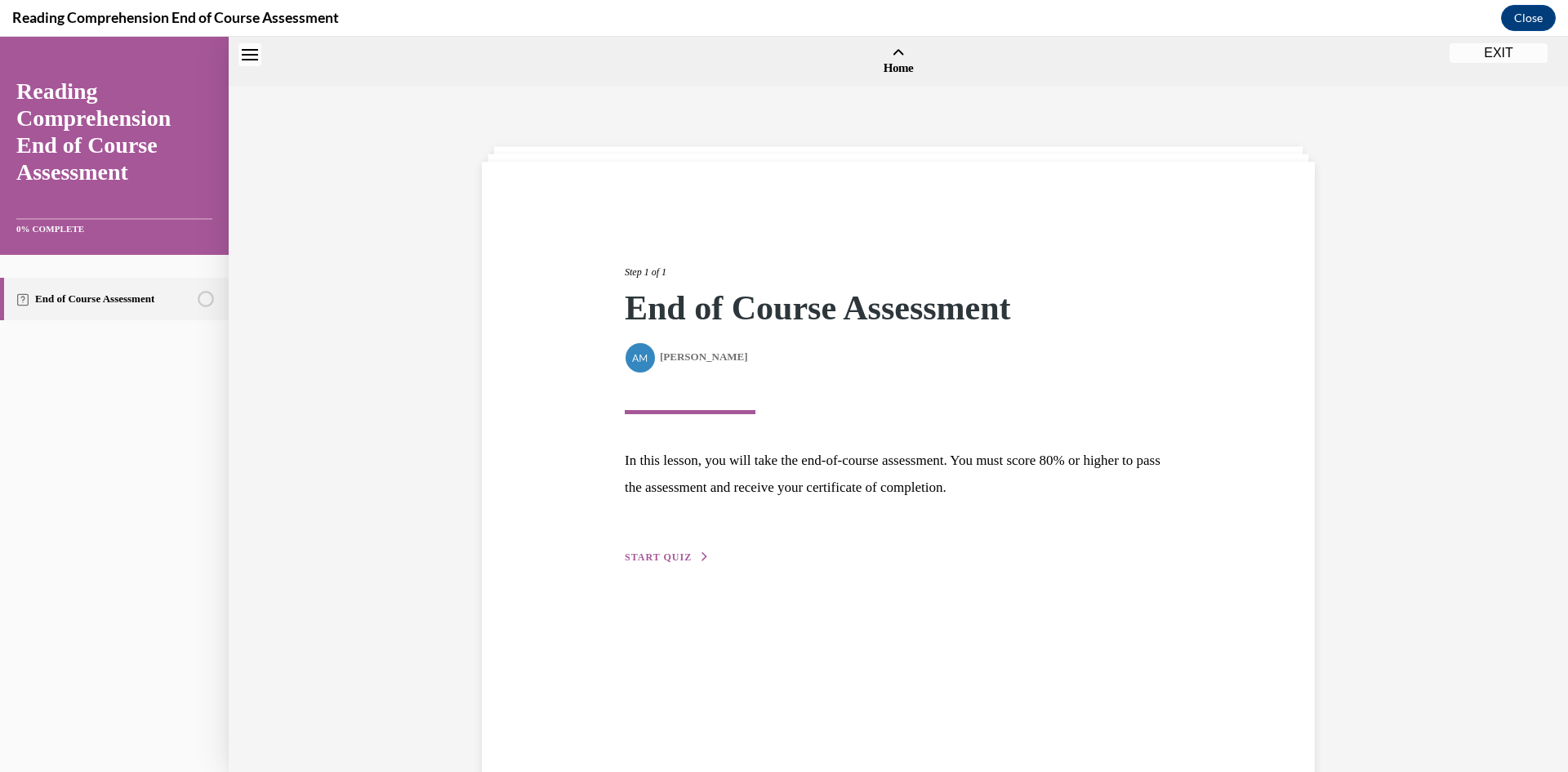
scroll to position [50, 0]
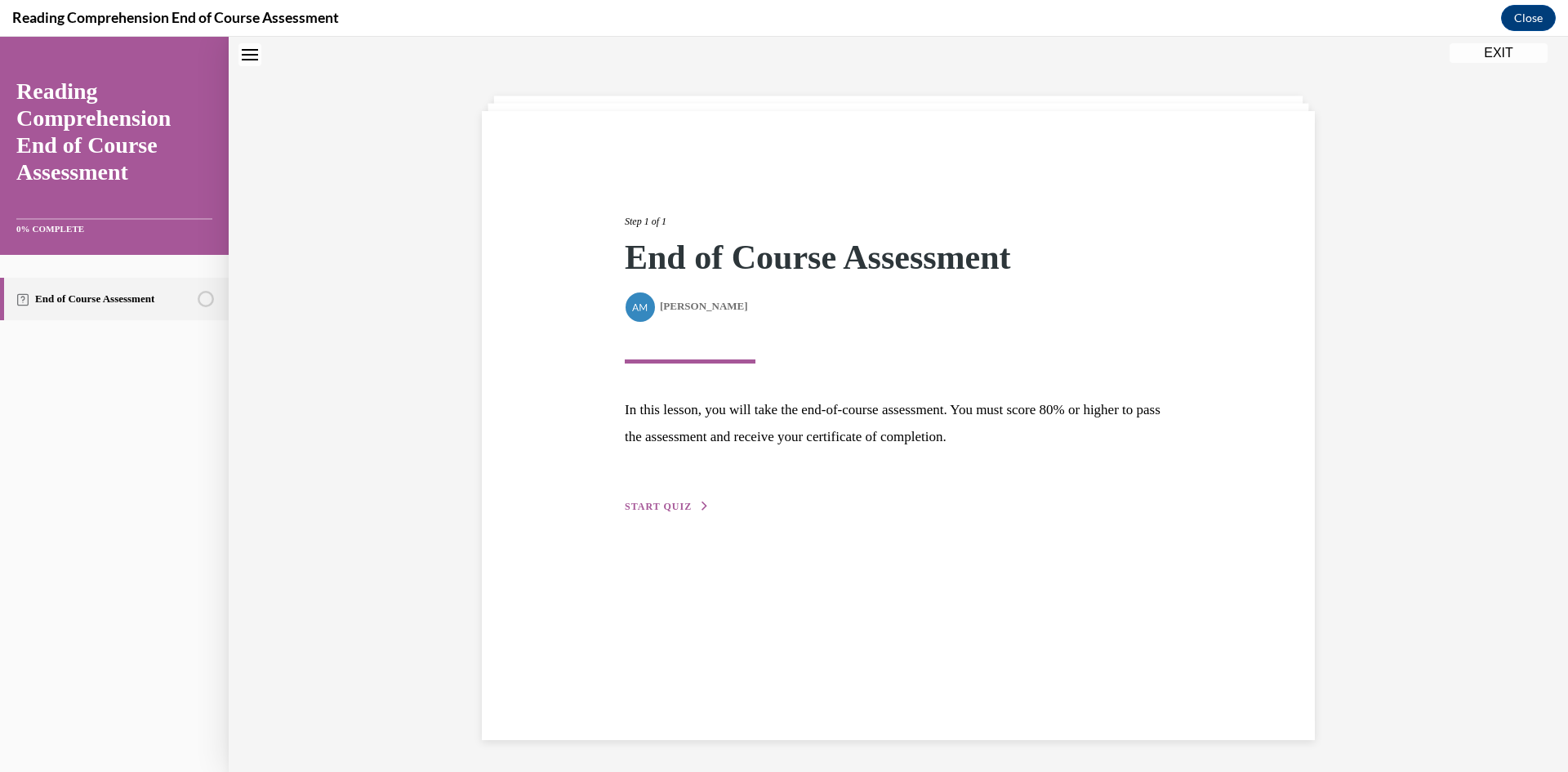
click at [673, 503] on span "START QUIZ" at bounding box center [659, 506] width 67 height 12
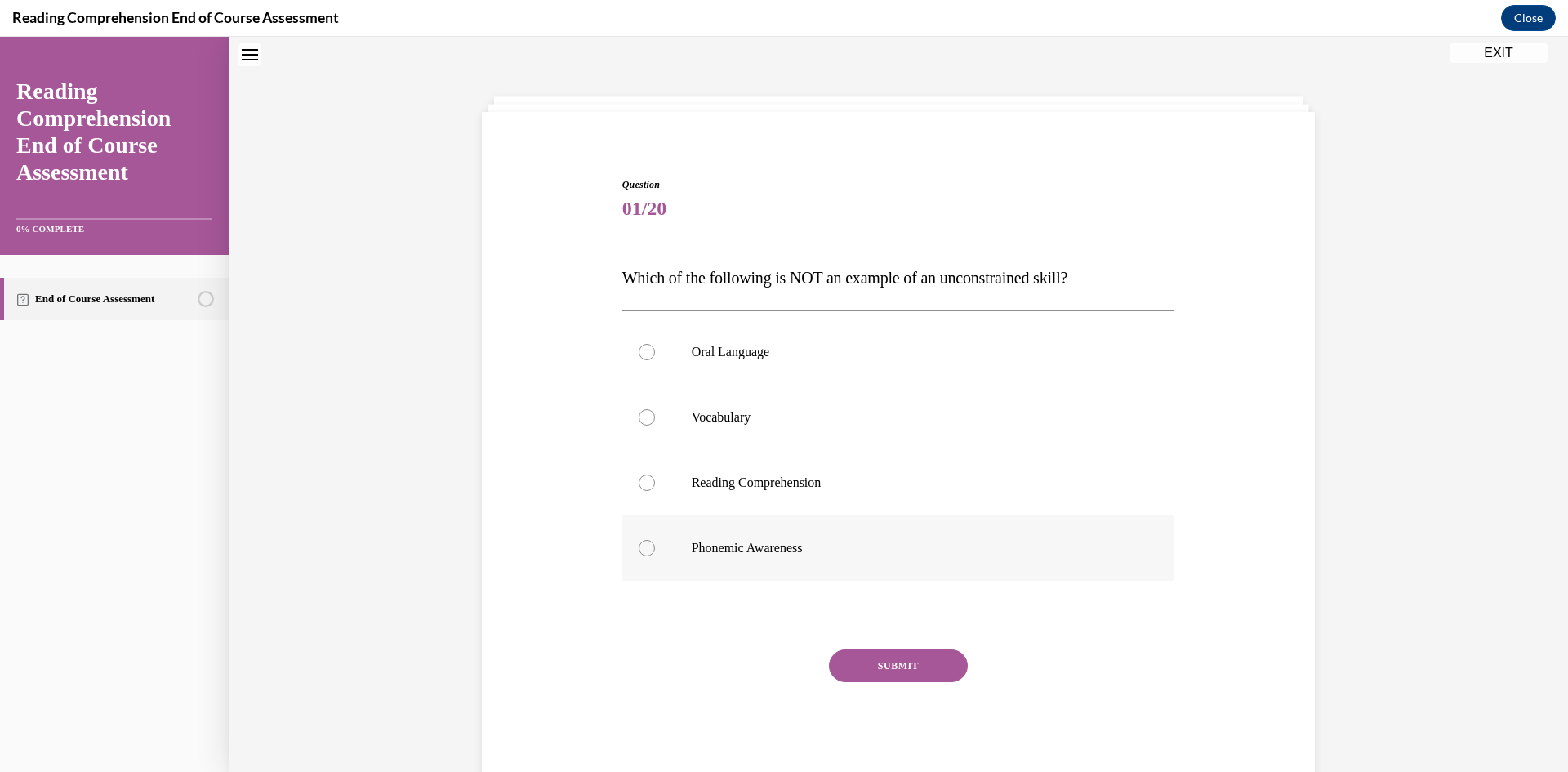
click at [645, 548] on div at bounding box center [647, 548] width 17 height 17
click at [645, 548] on input "Phonemic Awareness" at bounding box center [647, 548] width 17 height 17
radio input "true"
click at [856, 663] on button "SUBMIT" at bounding box center [899, 665] width 139 height 33
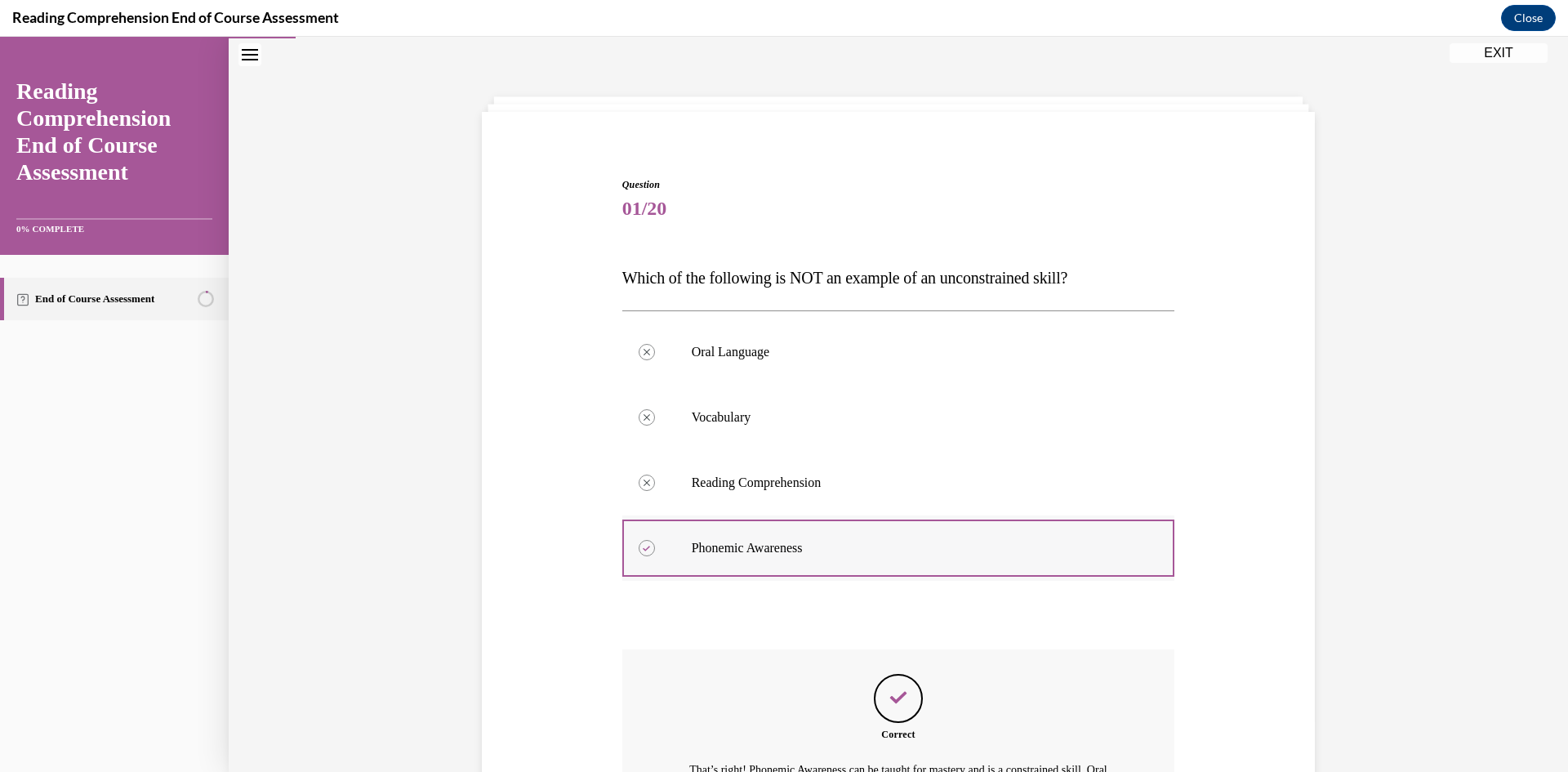
scroll to position [265, 0]
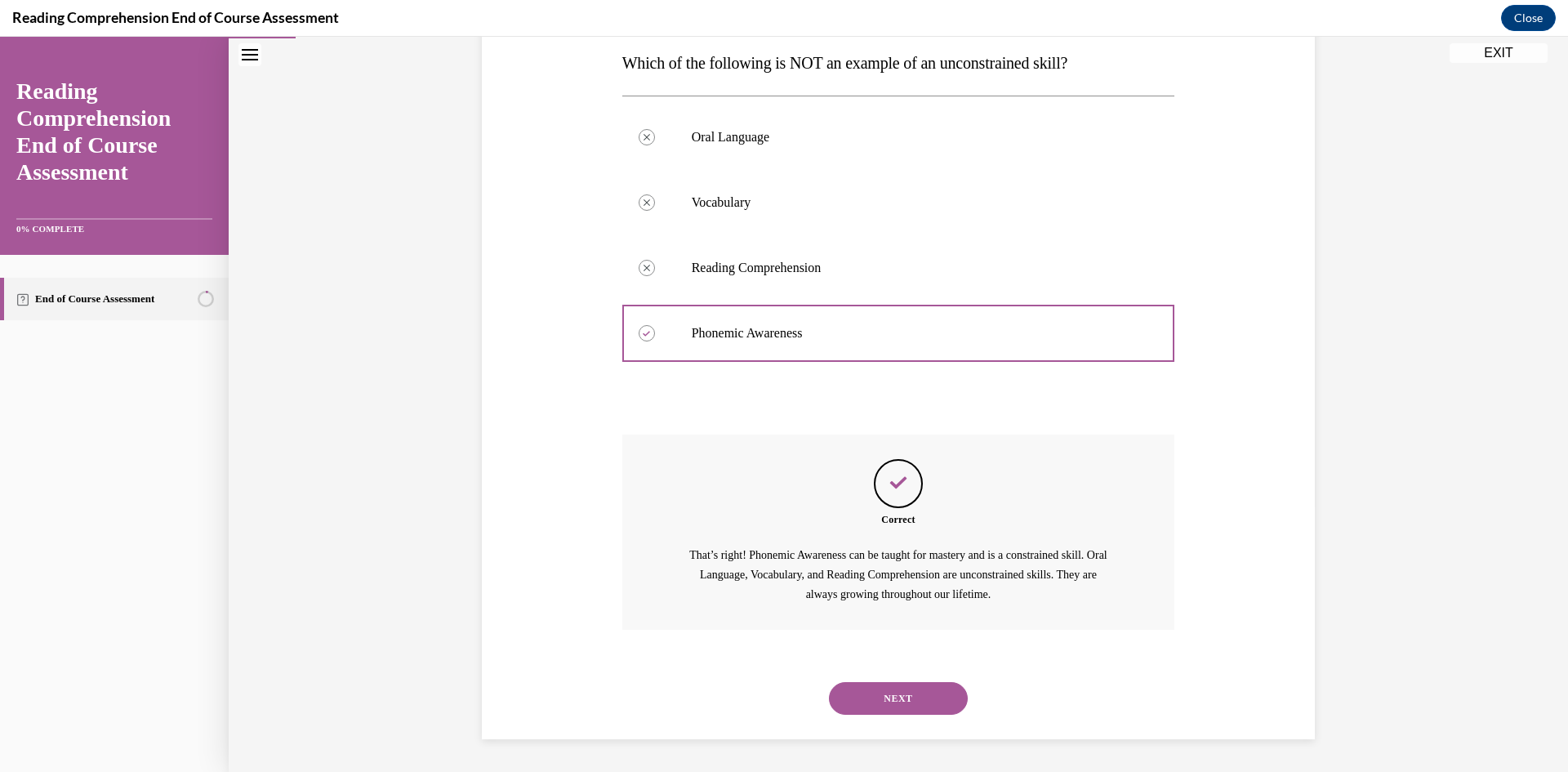
click at [890, 701] on button "NEXT" at bounding box center [899, 698] width 139 height 33
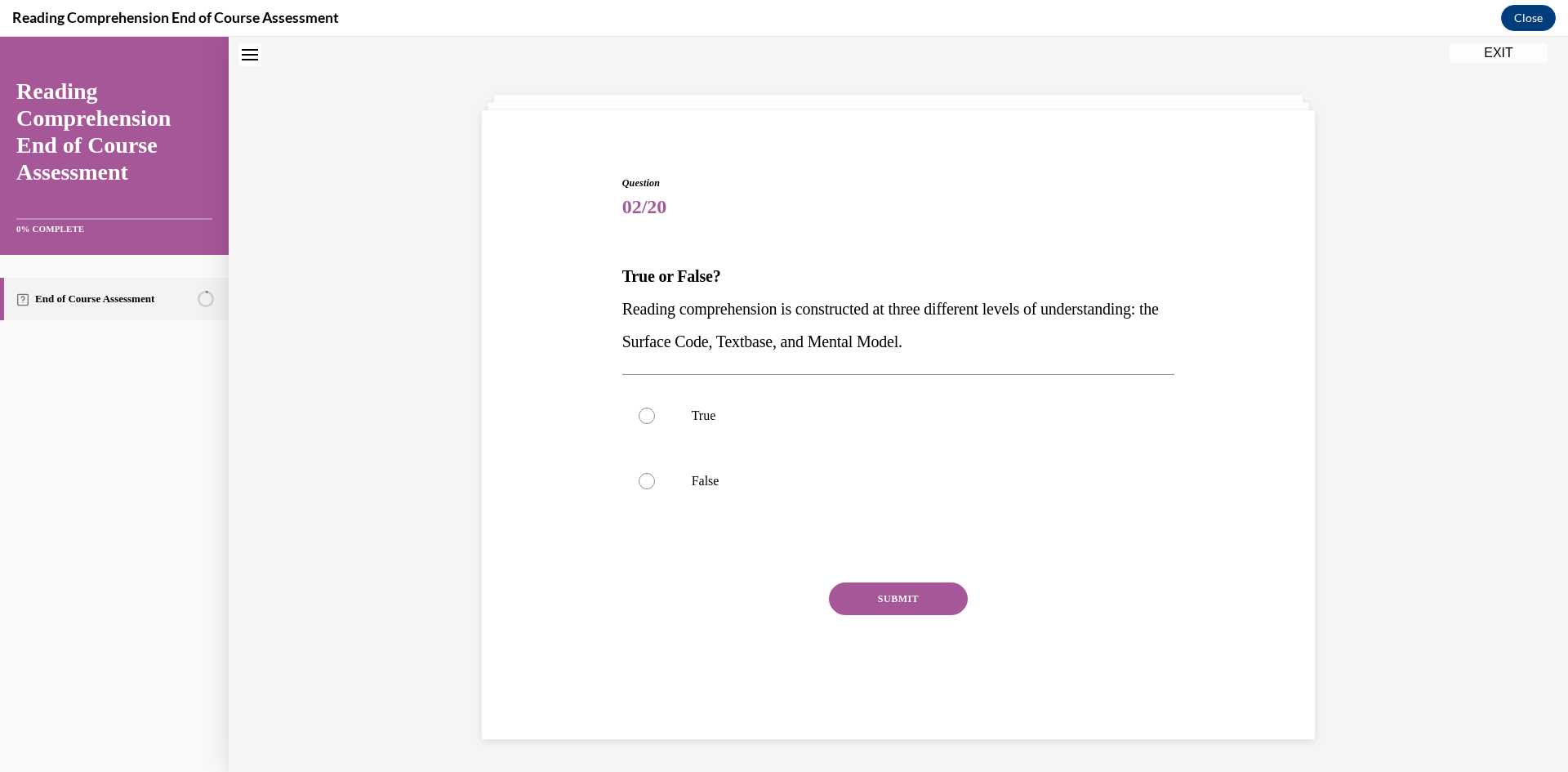
scroll to position [49, 0]
click at [647, 422] on div at bounding box center [647, 417] width 17 height 17
click at [647, 422] on input "True" at bounding box center [647, 417] width 17 height 17
radio input "true"
click at [906, 602] on button "SUBMIT" at bounding box center [899, 599] width 139 height 33
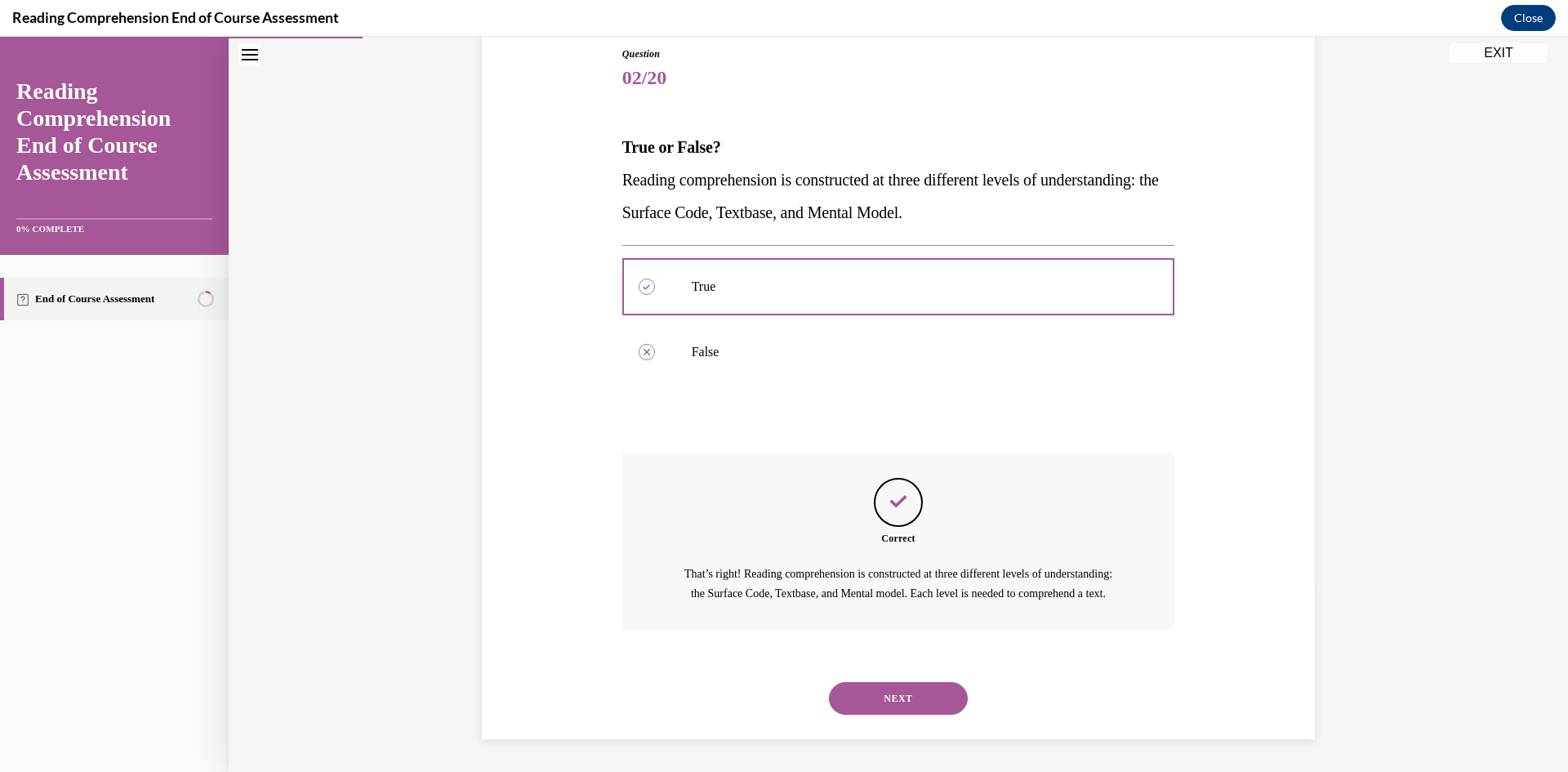
click at [908, 705] on button "NEXT" at bounding box center [899, 698] width 139 height 33
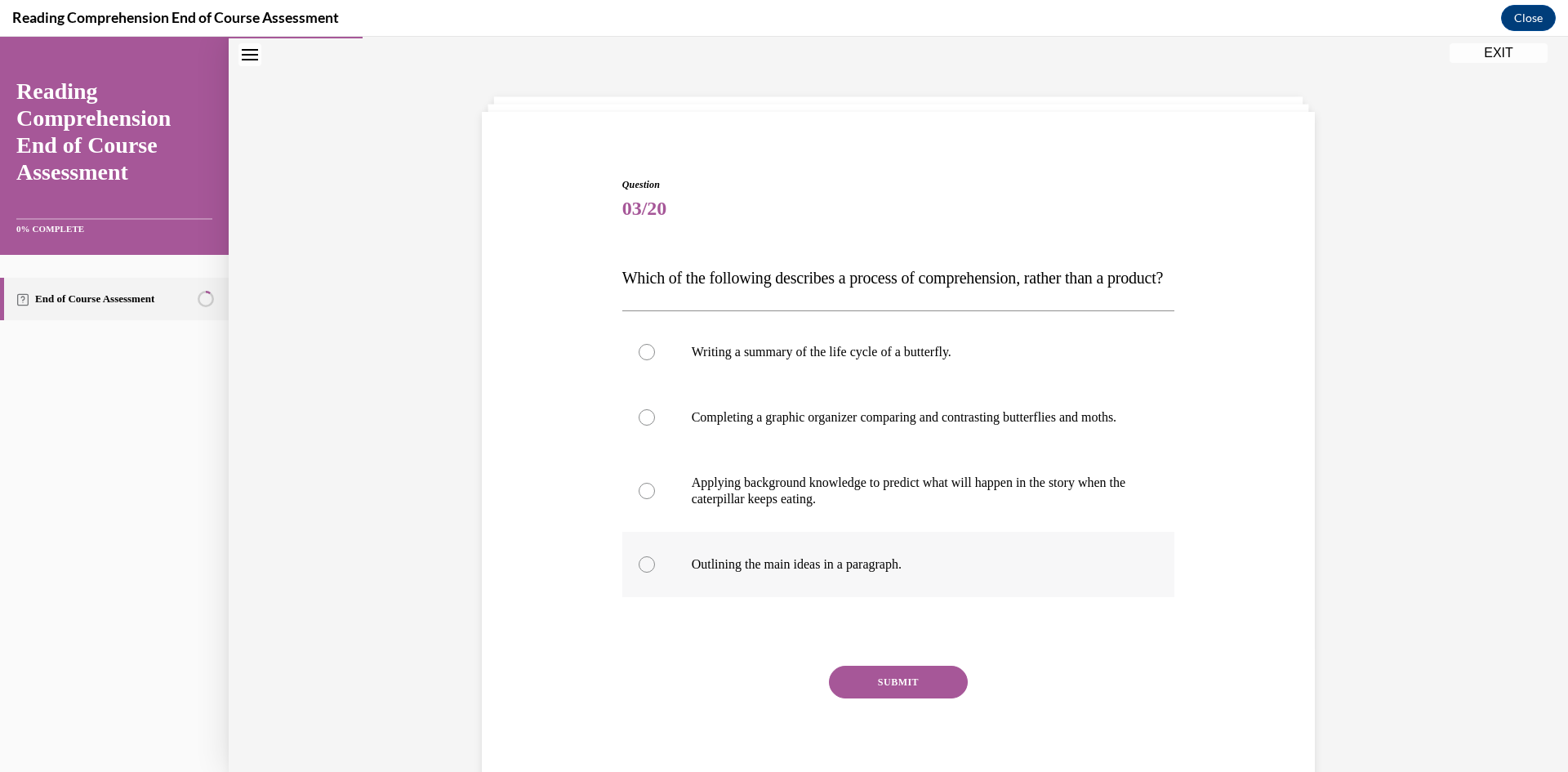
click at [642, 573] on div at bounding box center [647, 564] width 17 height 17
click at [642, 573] on input "Outlining the main ideas in a paragraph." at bounding box center [647, 564] width 17 height 17
radio input "true"
click at [646, 499] on div at bounding box center [647, 491] width 17 height 17
click at [646, 499] on input "Applying background knowledge to predict what will happen in the story when the…" at bounding box center [647, 491] width 17 height 17
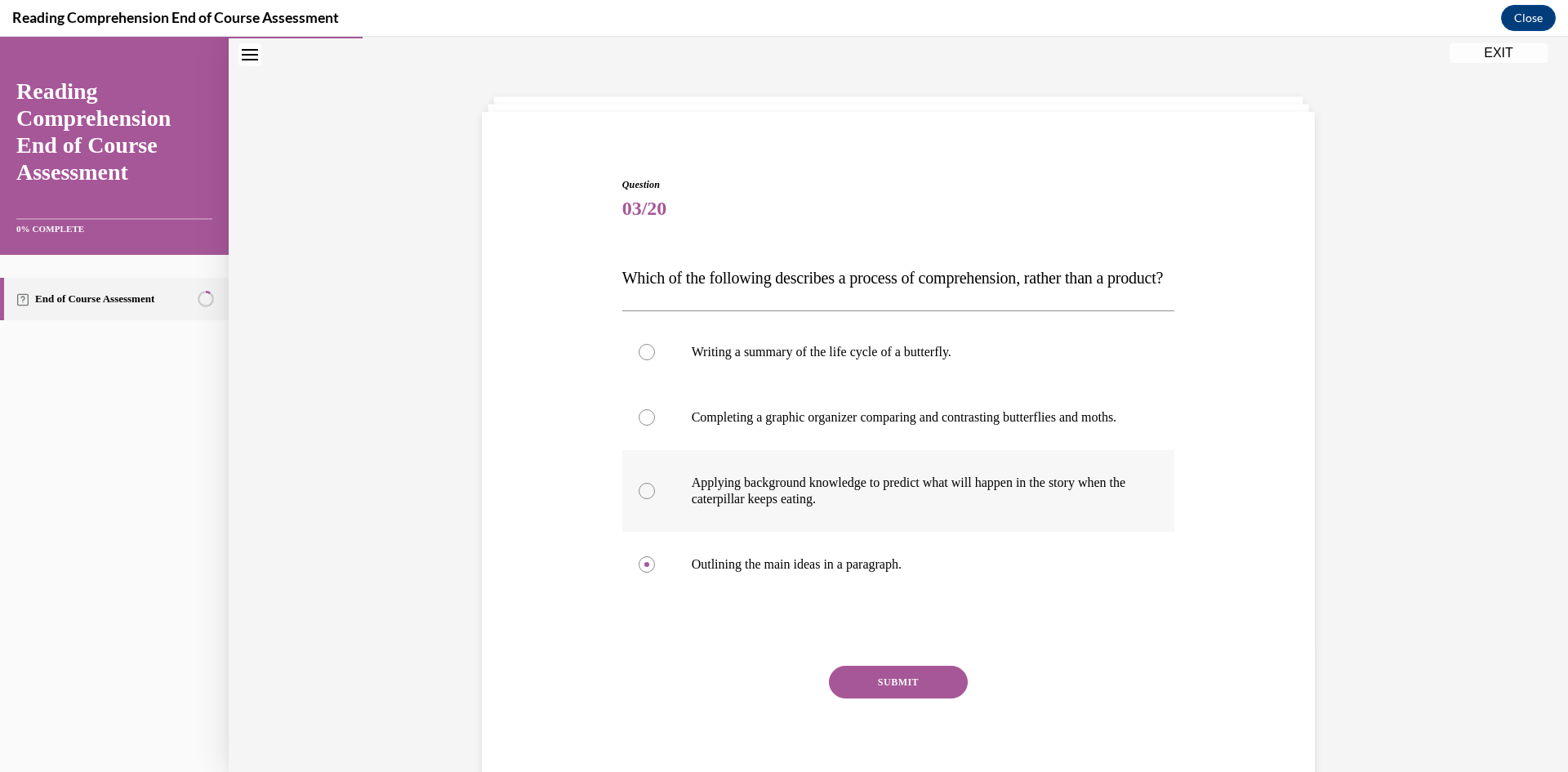
radio input "true"
click at [904, 698] on button "SUBMIT" at bounding box center [899, 681] width 139 height 33
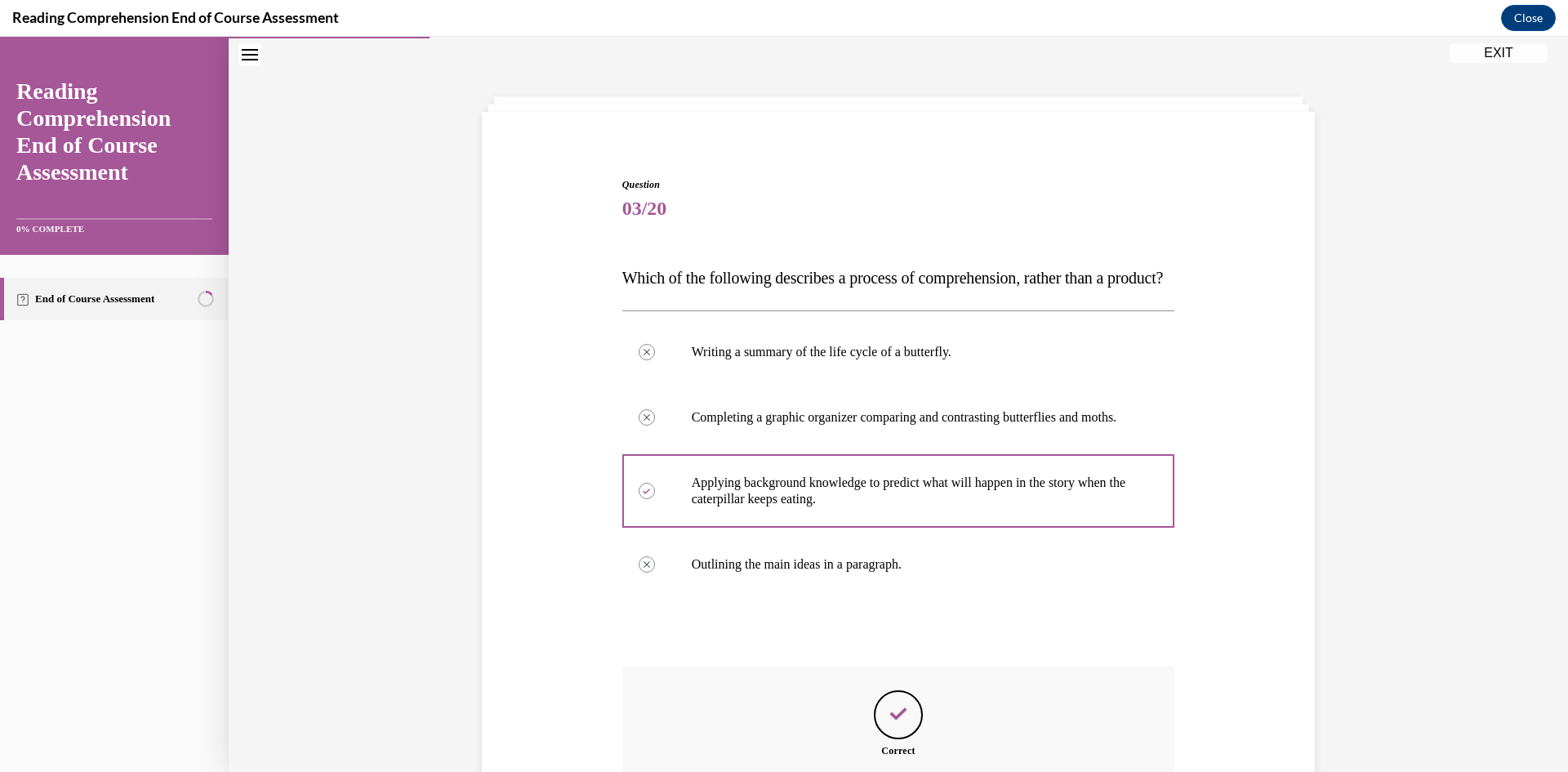
scroll to position [295, 0]
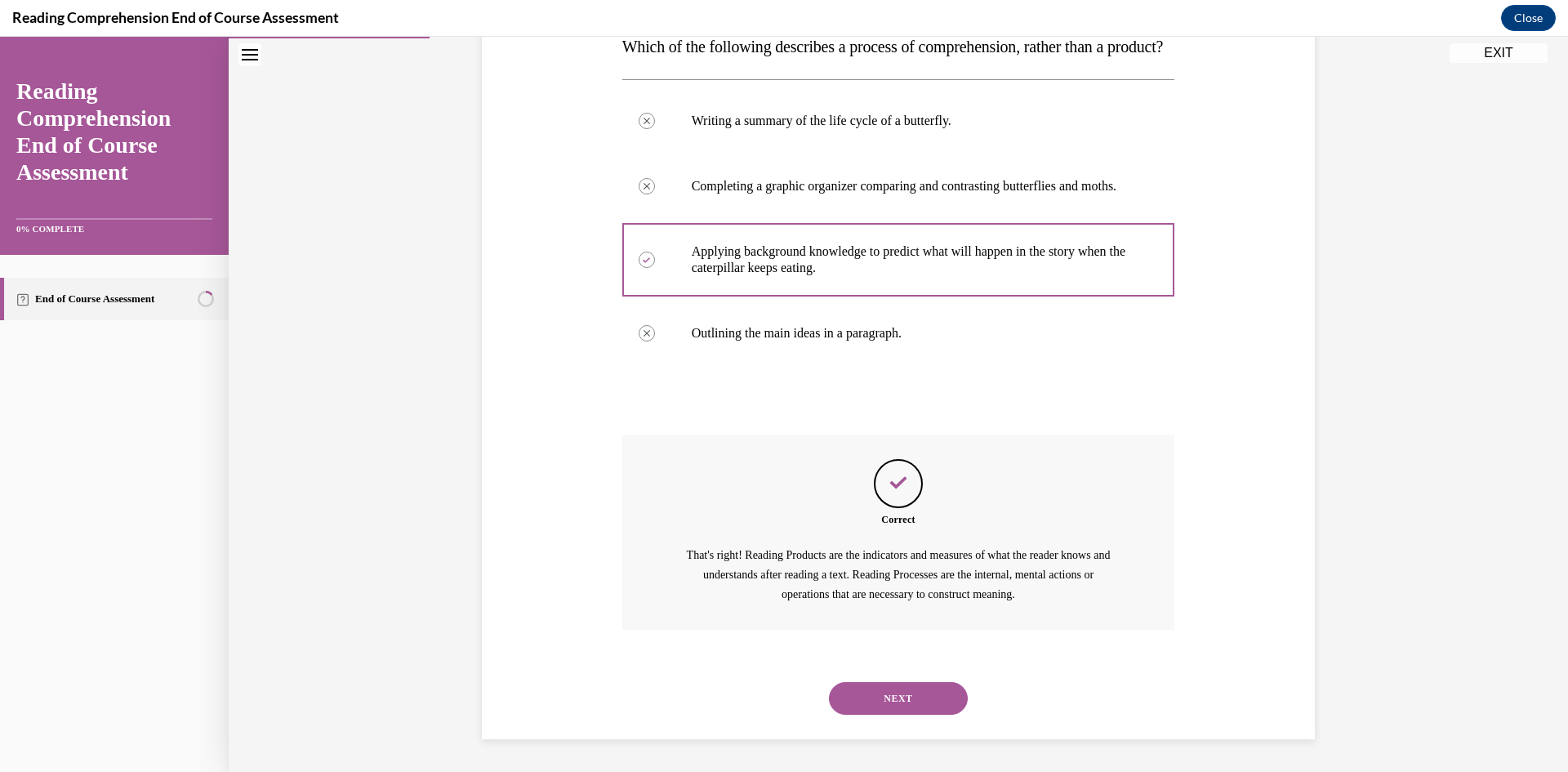
click at [918, 715] on button "NEXT" at bounding box center [899, 698] width 139 height 33
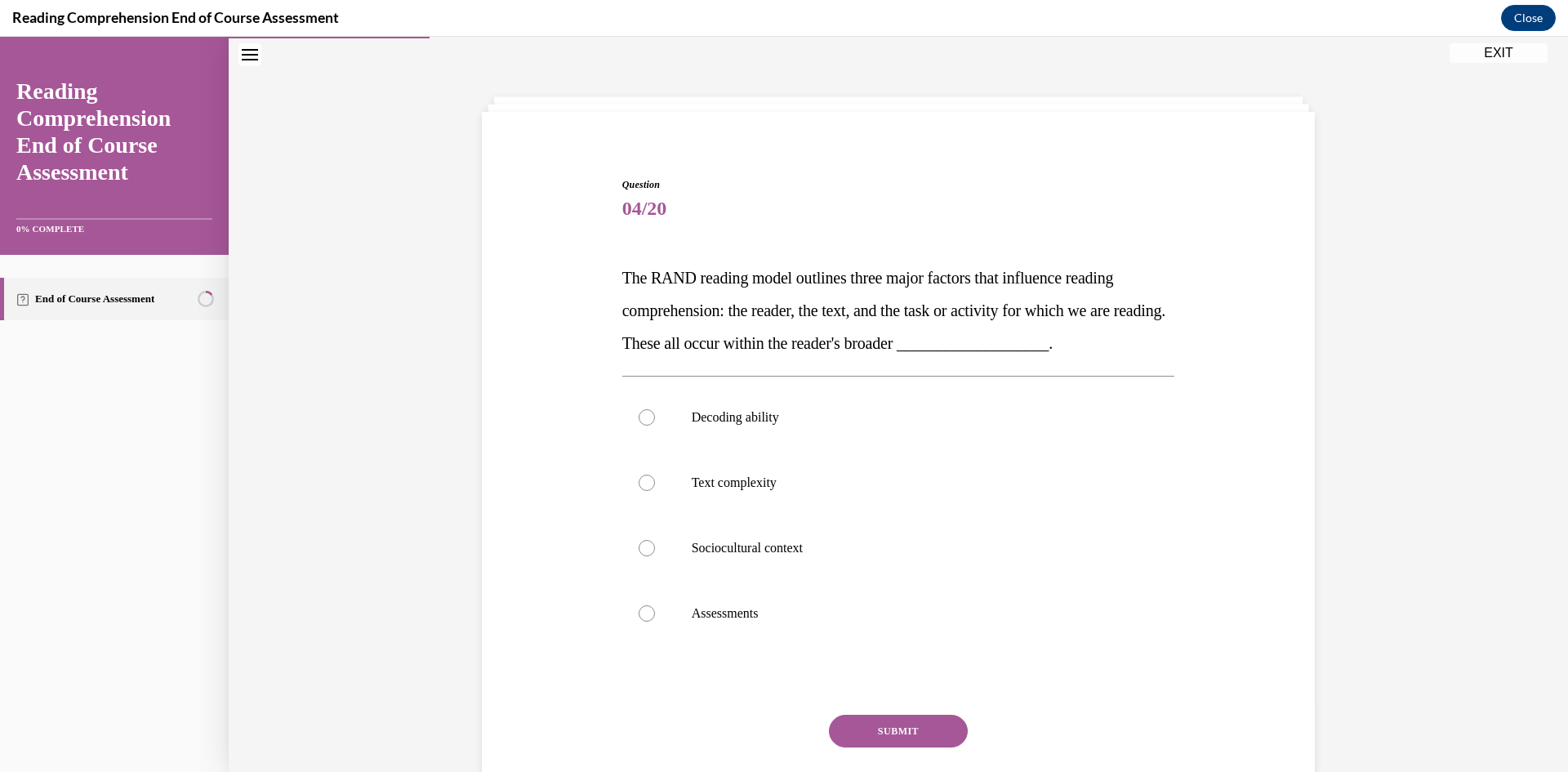
drag, startPoint x: 642, startPoint y: 548, endPoint x: 901, endPoint y: 758, distance: 333.4
click at [641, 548] on div at bounding box center [647, 548] width 17 height 17
click at [641, 548] on input "Sociocultural context" at bounding box center [647, 548] width 17 height 17
radio input "true"
click at [881, 727] on button "SUBMIT" at bounding box center [899, 731] width 139 height 33
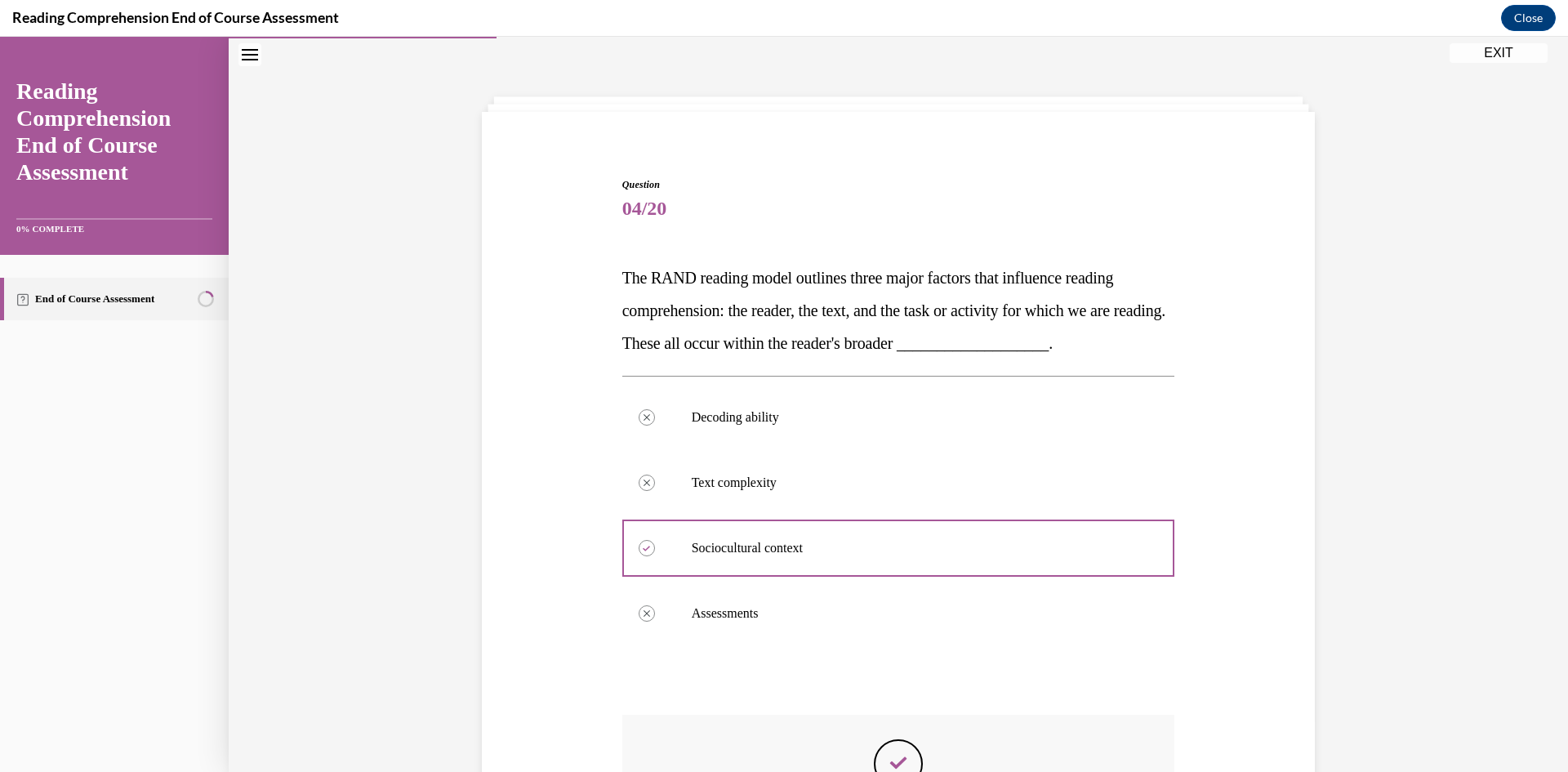
scroll to position [295, 0]
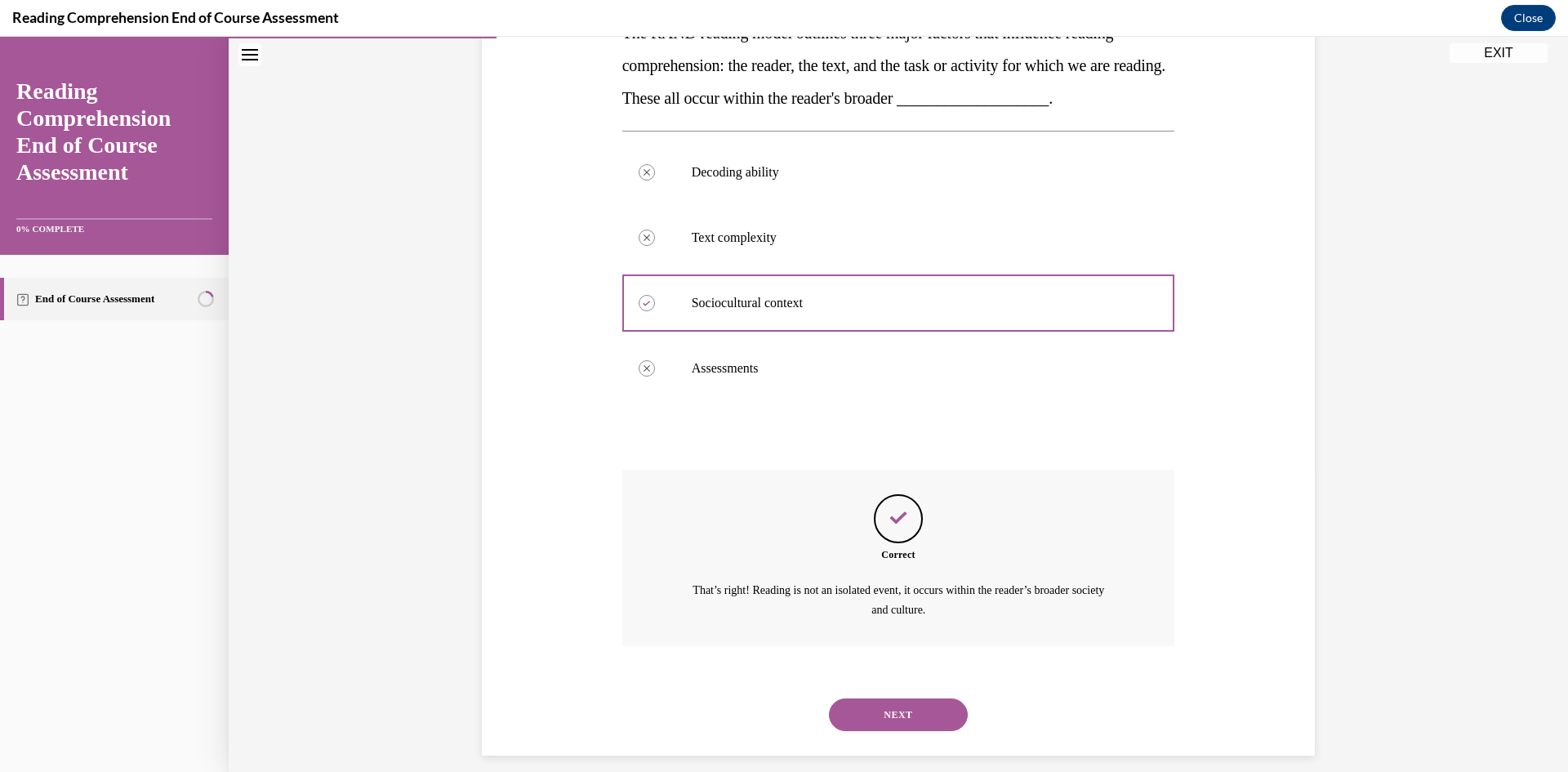
click at [878, 731] on div "NEXT" at bounding box center [899, 715] width 553 height 65
click at [865, 714] on button "NEXT" at bounding box center [899, 714] width 139 height 33
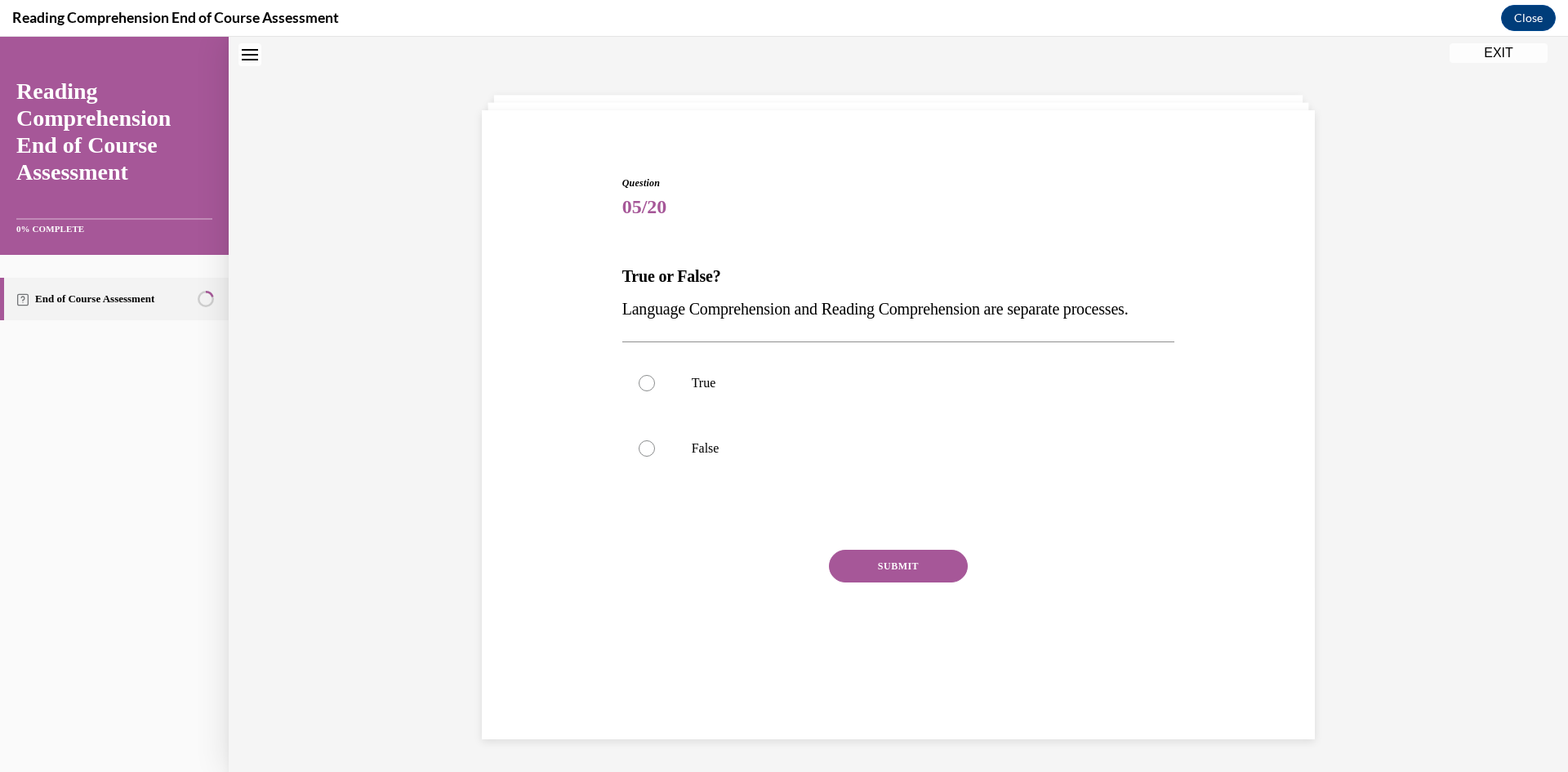
scroll to position [49, 0]
click at [645, 458] on div at bounding box center [647, 449] width 17 height 17
click at [645, 458] on input "False" at bounding box center [647, 449] width 17 height 17
radio input "true"
click at [930, 583] on button "SUBMIT" at bounding box center [899, 567] width 139 height 33
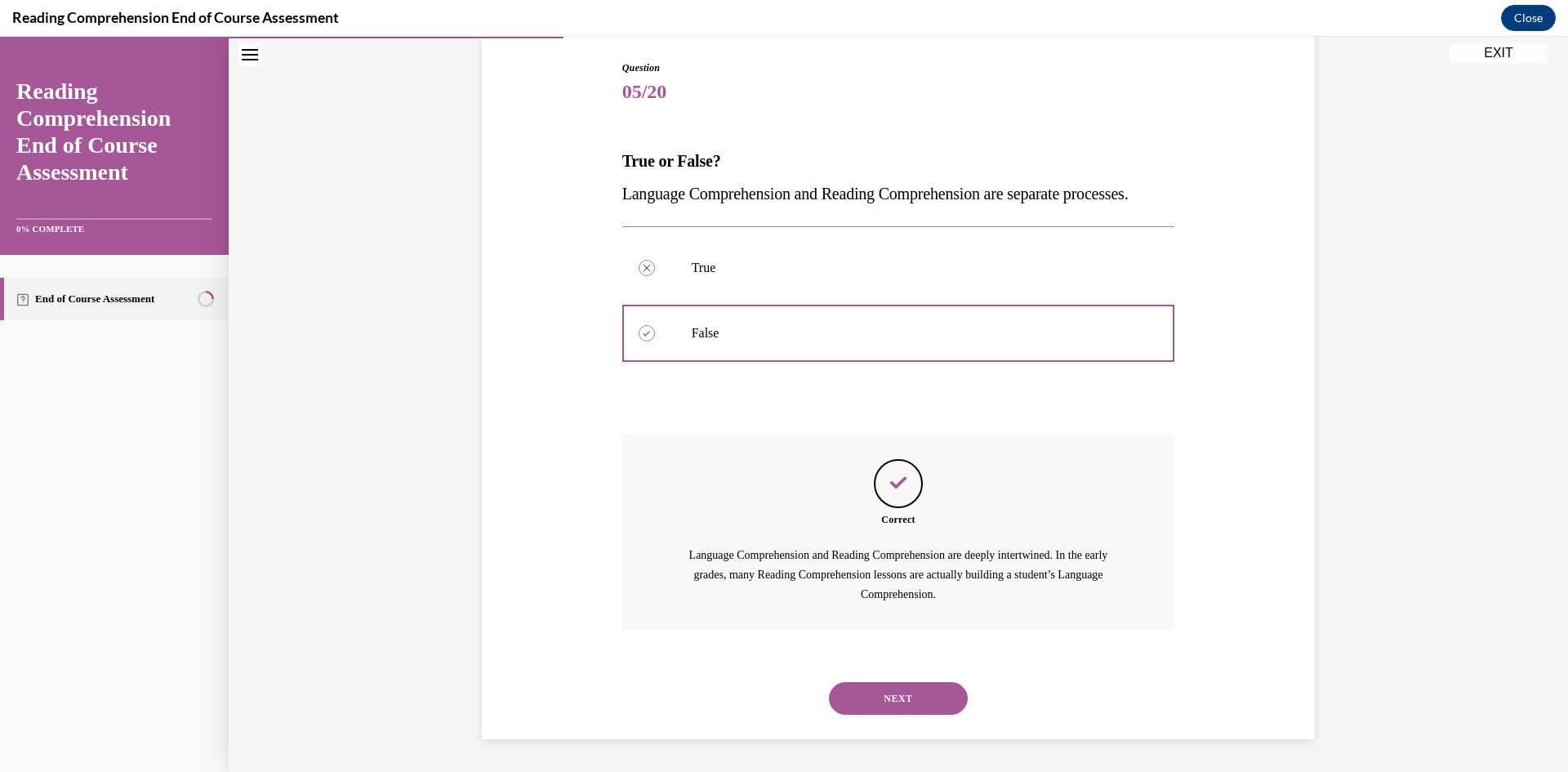
click at [896, 696] on button "NEXT" at bounding box center [899, 698] width 139 height 33
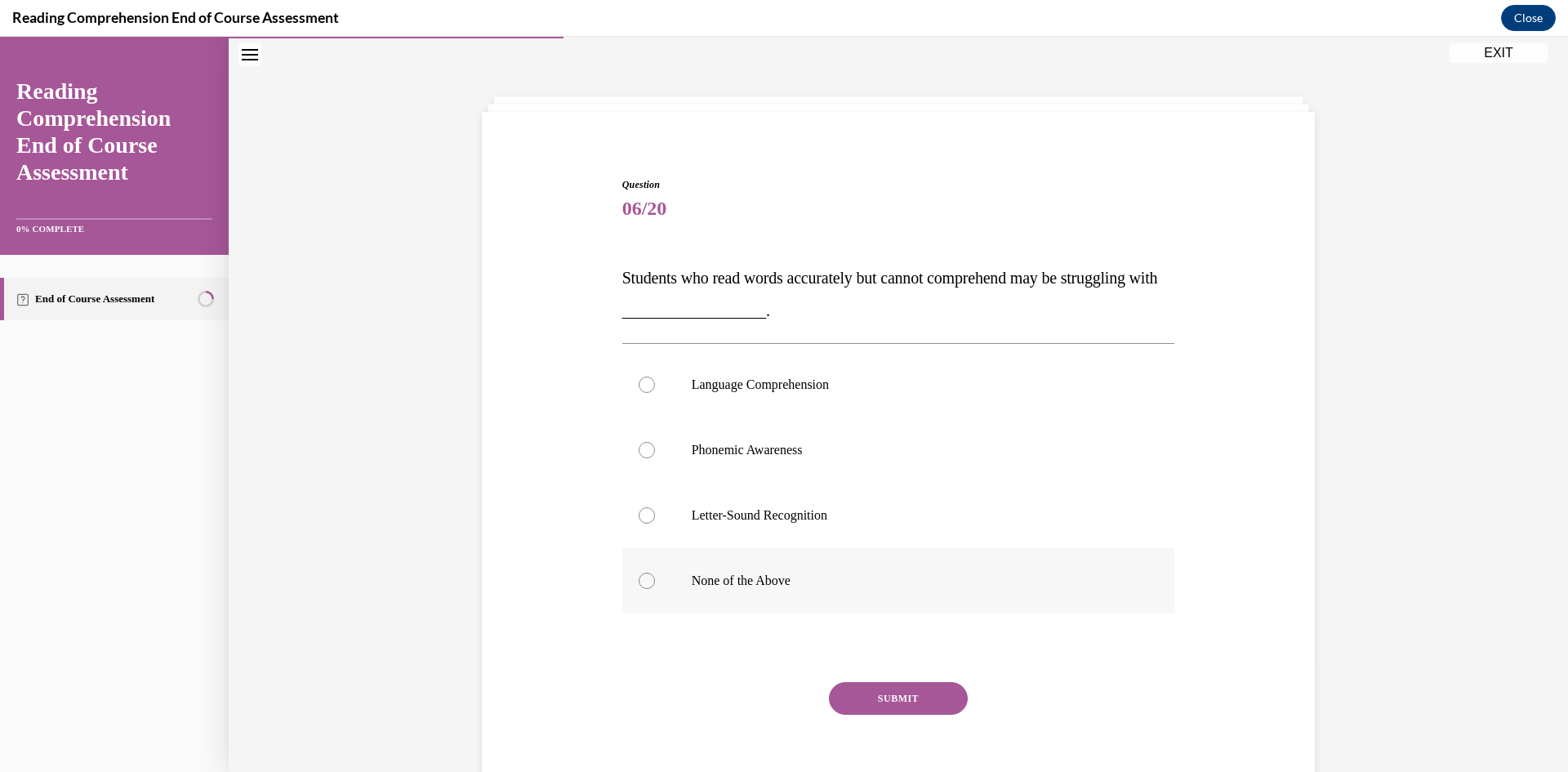
click at [643, 590] on label "None of the Above" at bounding box center [899, 580] width 553 height 65
click at [643, 588] on input "None of the Above" at bounding box center [647, 580] width 17 height 17
radio input "true"
click at [870, 697] on button "SUBMIT" at bounding box center [899, 698] width 139 height 33
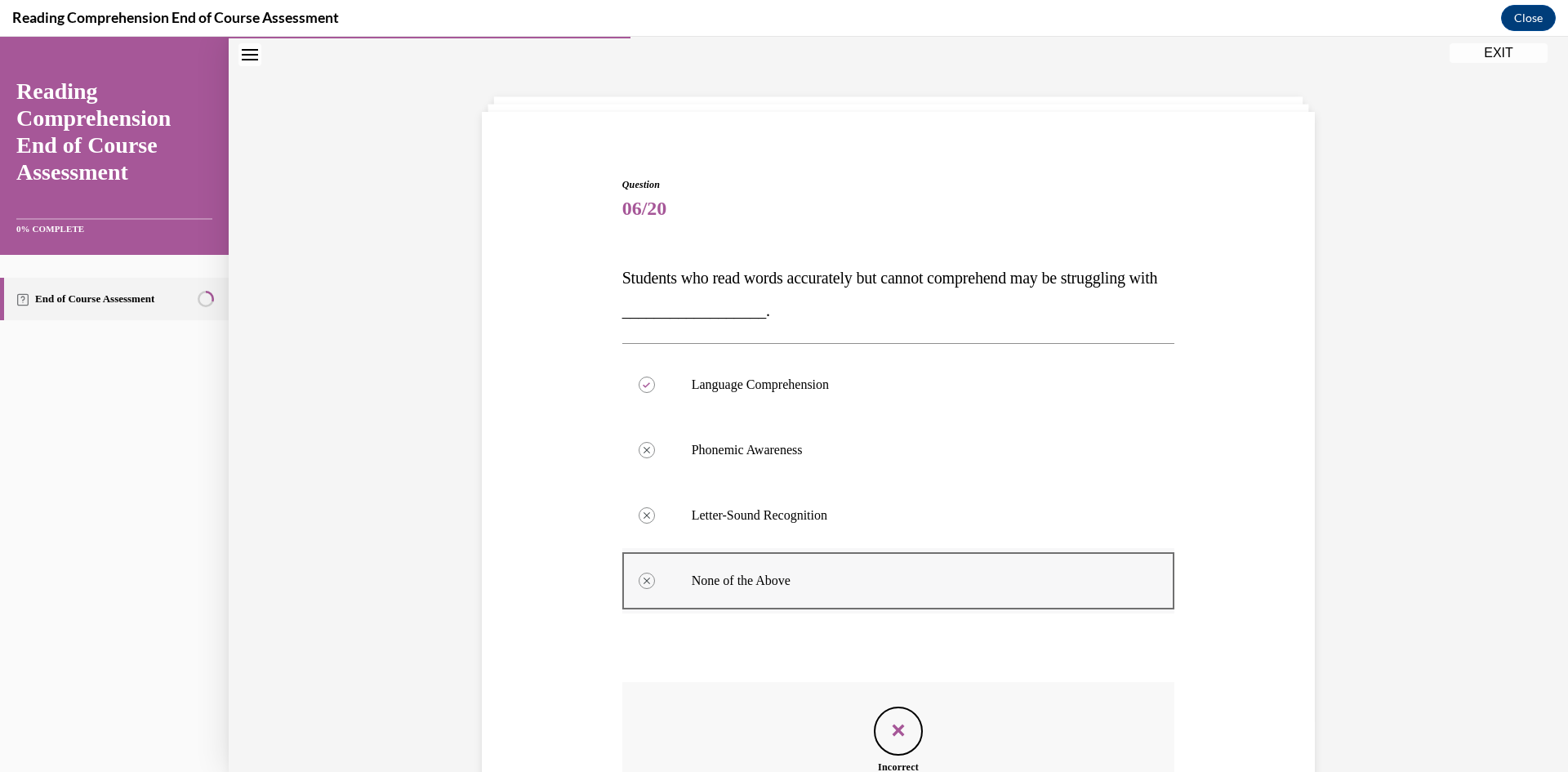
scroll to position [259, 0]
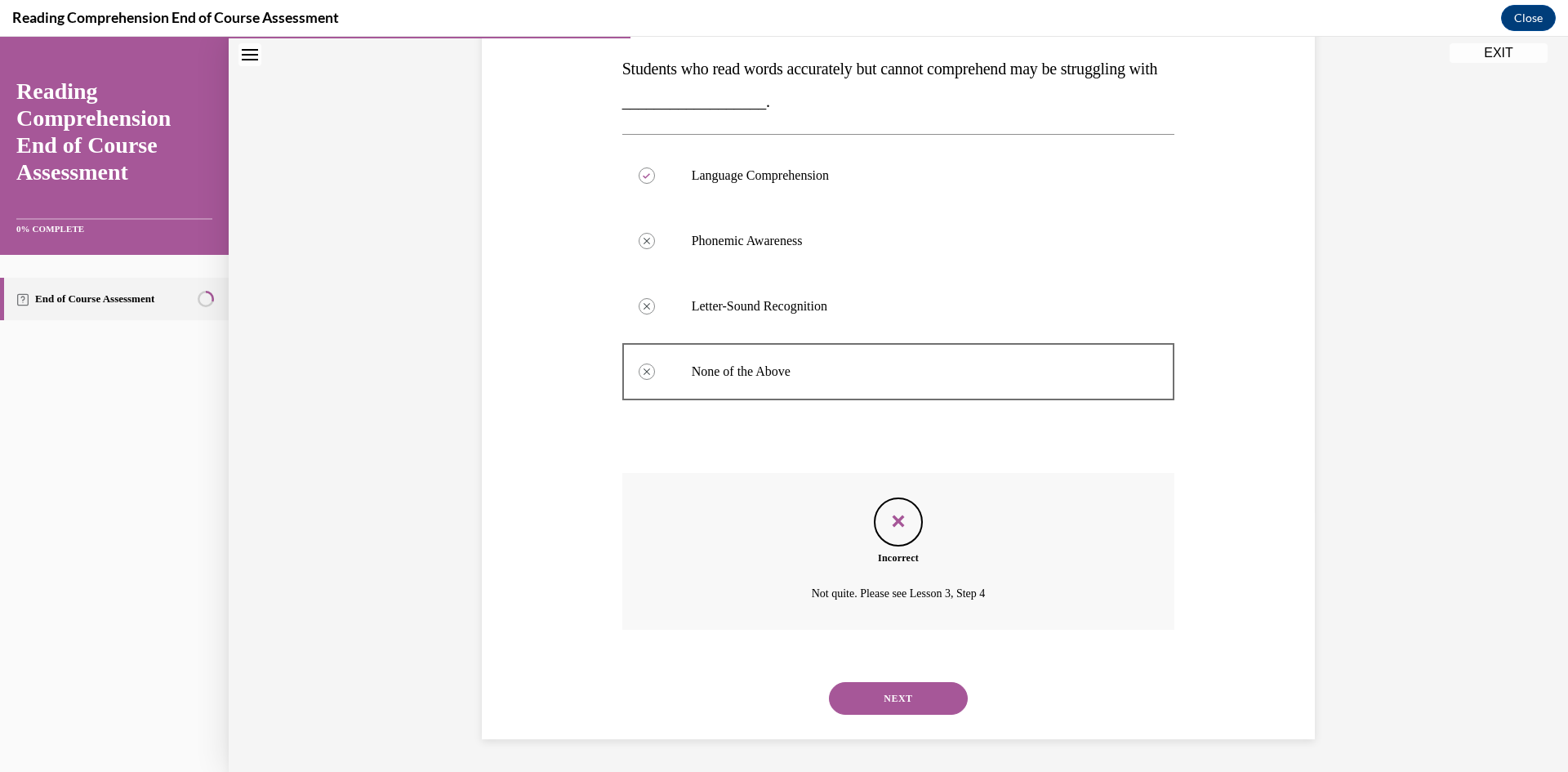
click at [903, 692] on button "NEXT" at bounding box center [899, 698] width 139 height 33
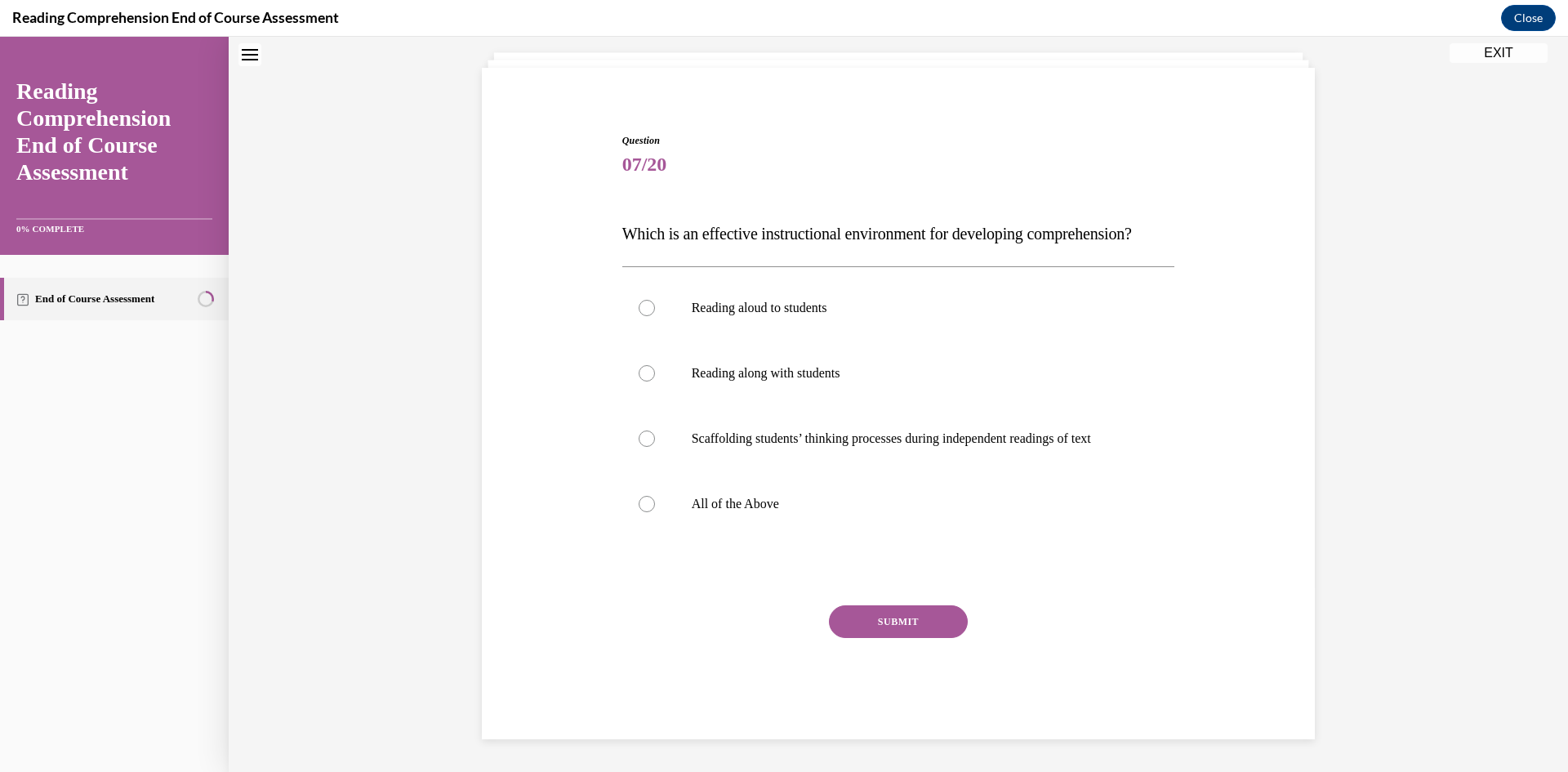
scroll to position [49, 0]
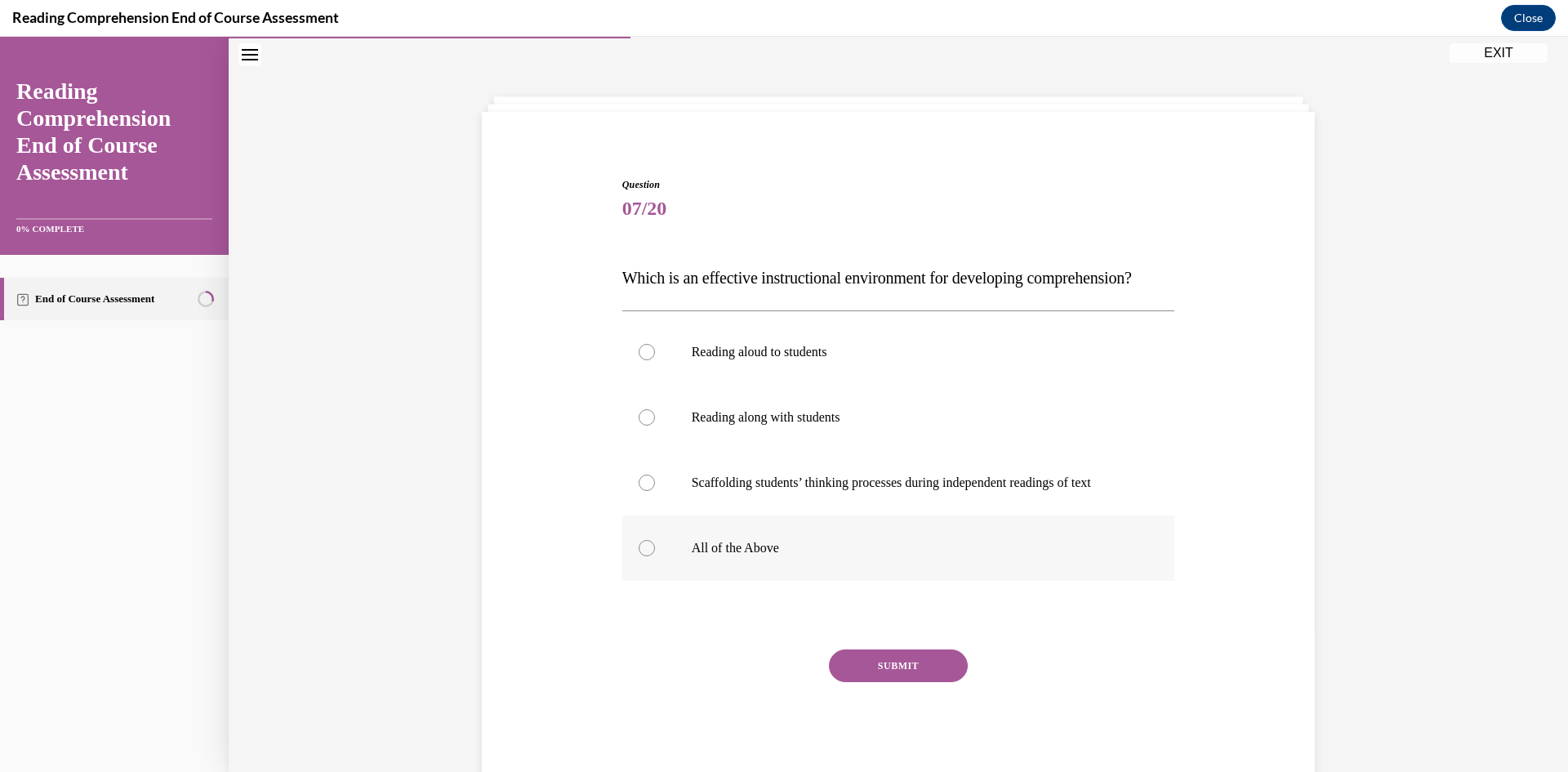
click at [642, 556] on div at bounding box center [647, 548] width 17 height 17
click at [642, 556] on input "All of the Above" at bounding box center [647, 548] width 17 height 17
radio input "true"
click at [854, 682] on button "SUBMIT" at bounding box center [899, 665] width 139 height 33
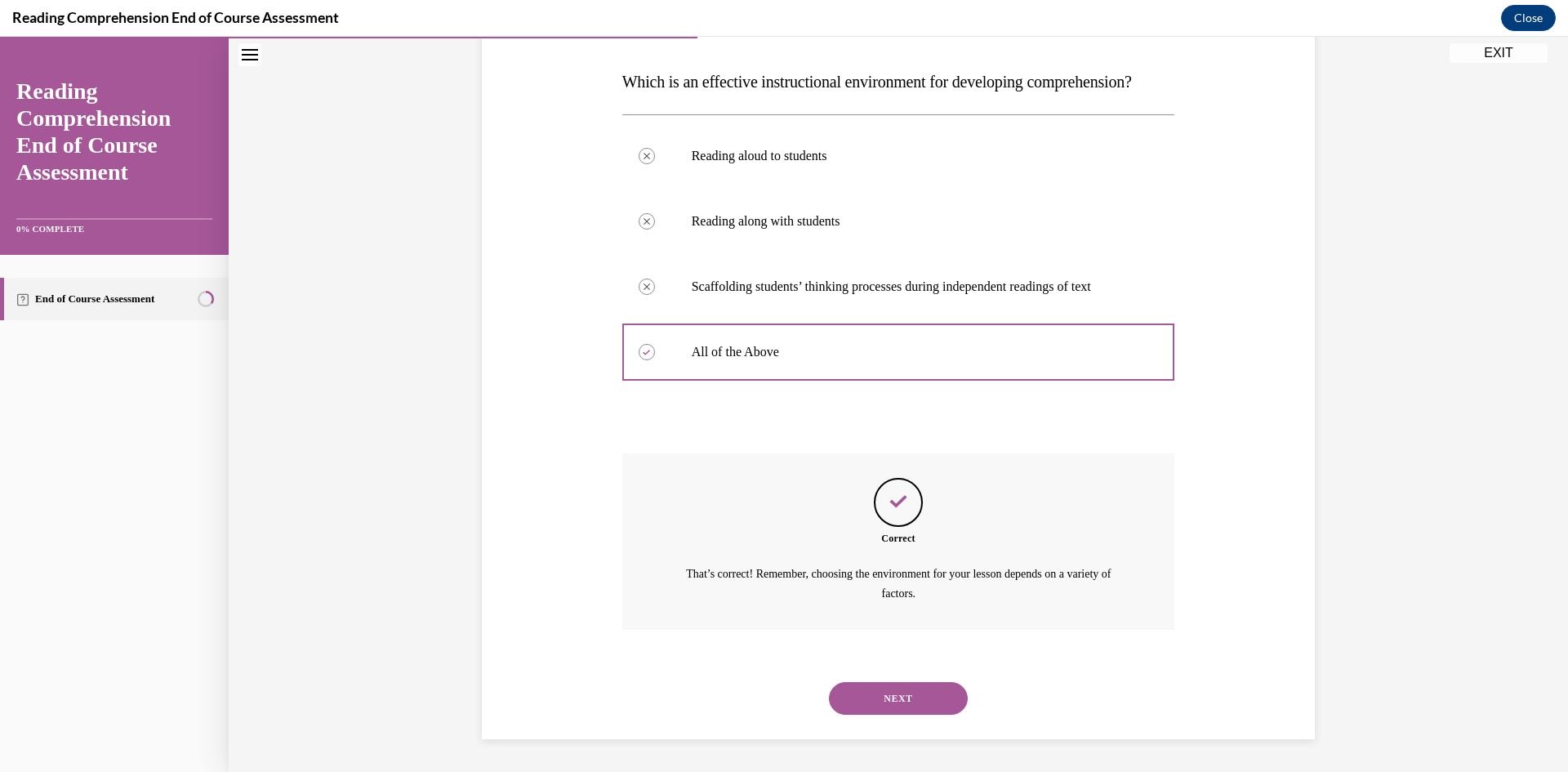
click at [884, 710] on button "NEXT" at bounding box center [899, 698] width 139 height 33
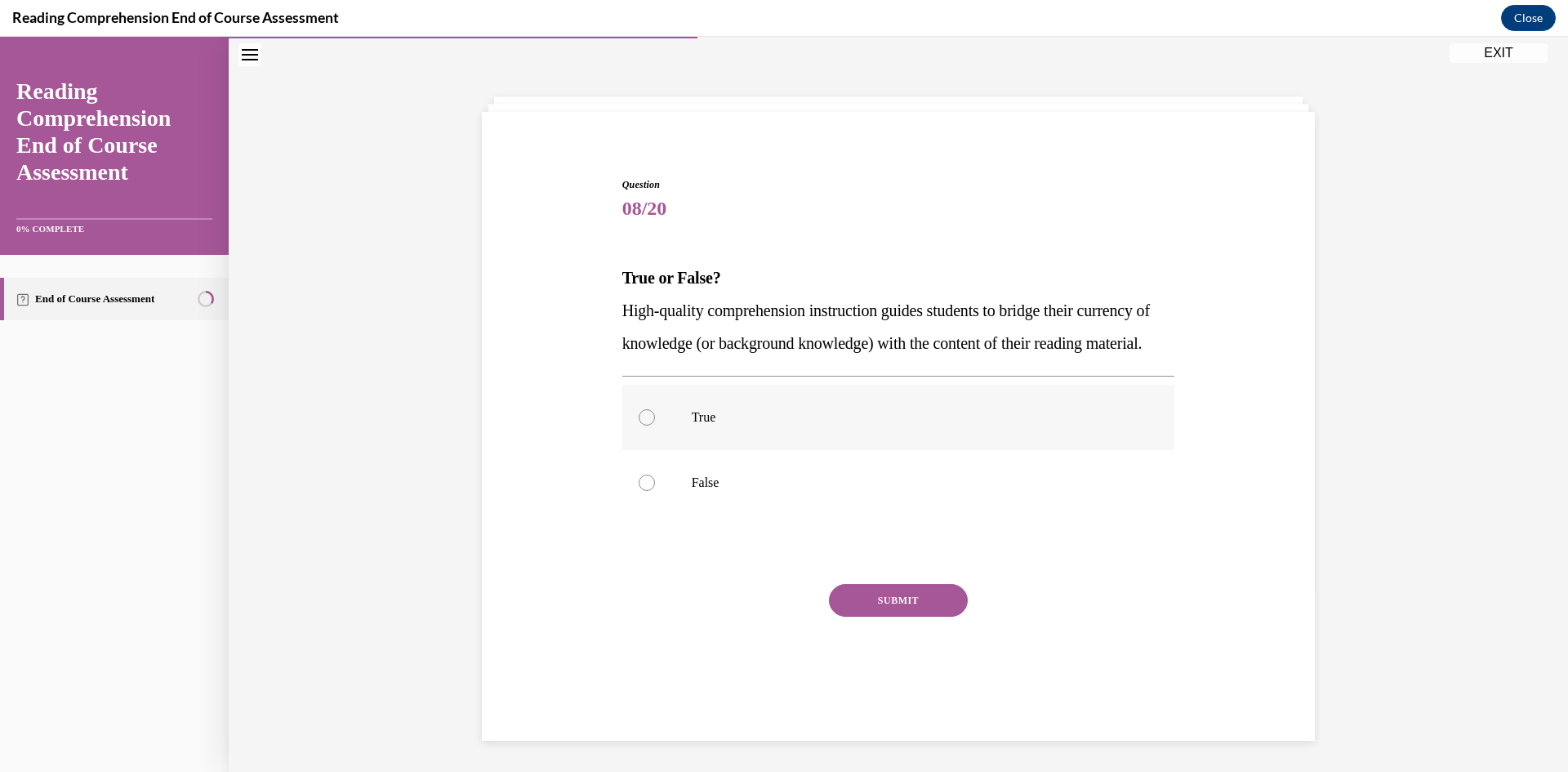
click at [645, 425] on div at bounding box center [647, 417] width 17 height 17
click at [645, 425] on input "True" at bounding box center [647, 417] width 17 height 17
radio input "true"
click at [840, 616] on button "SUBMIT" at bounding box center [899, 599] width 139 height 33
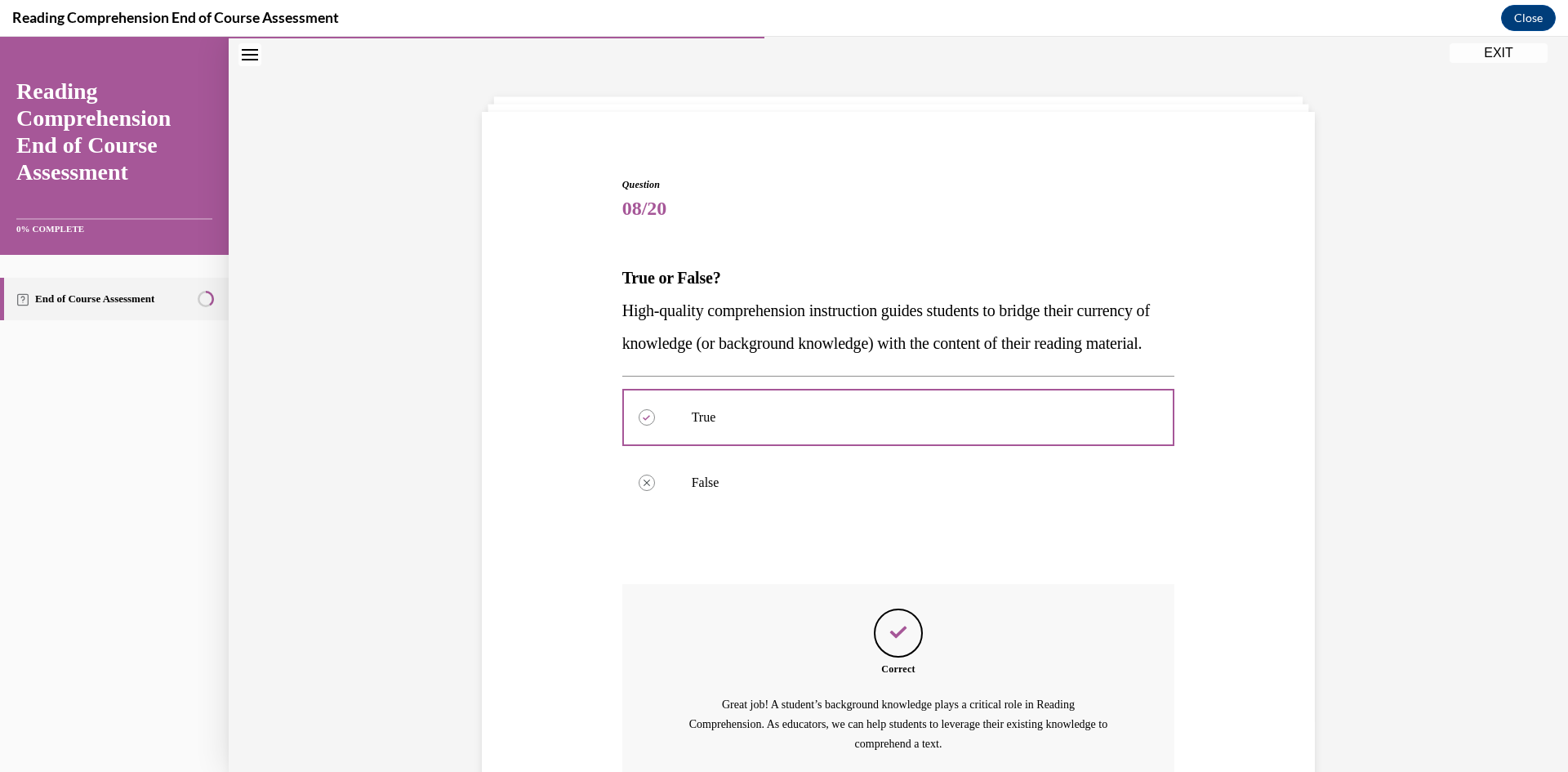
scroll to position [232, 0]
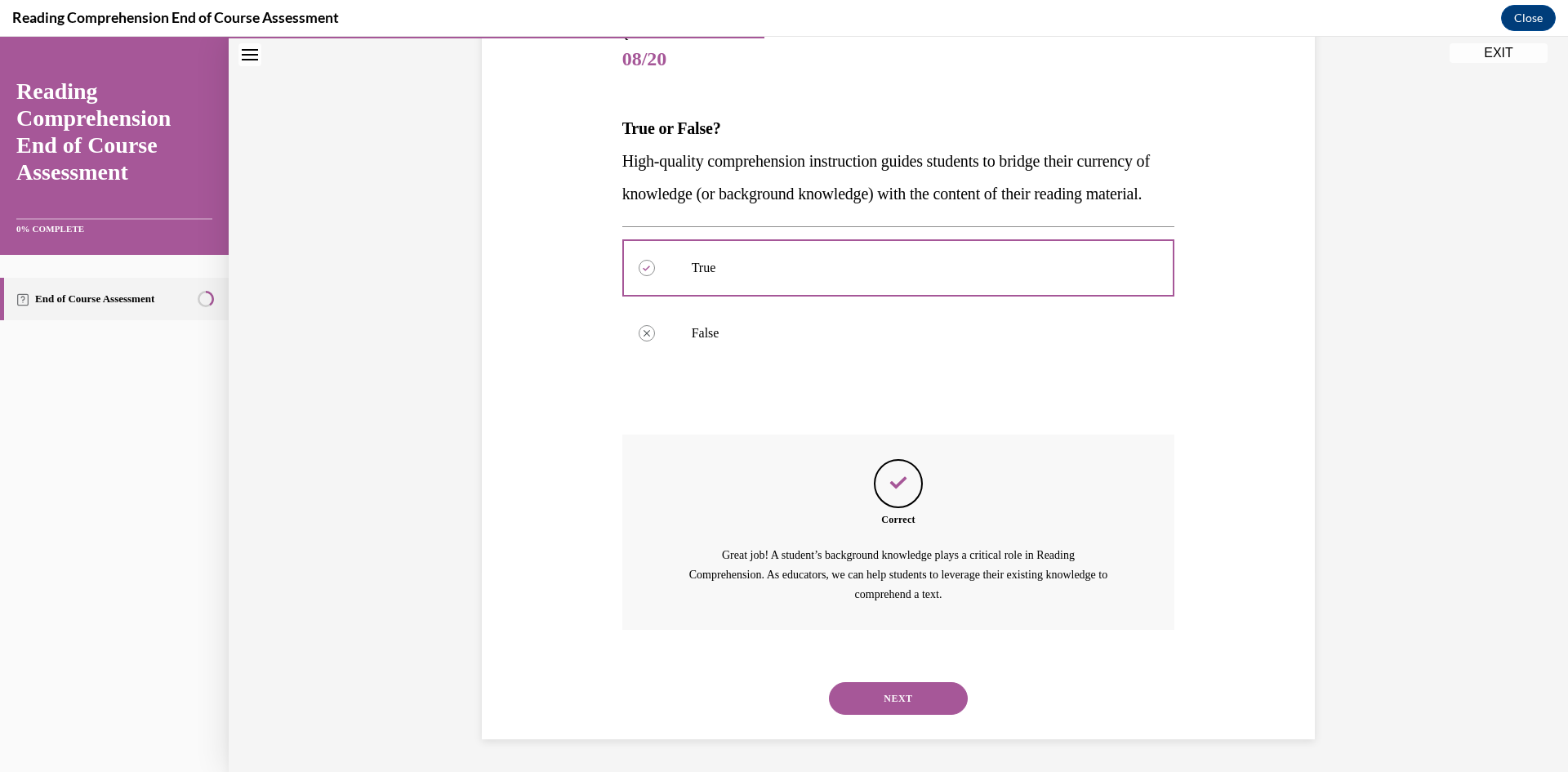
click at [897, 697] on button "NEXT" at bounding box center [899, 698] width 139 height 33
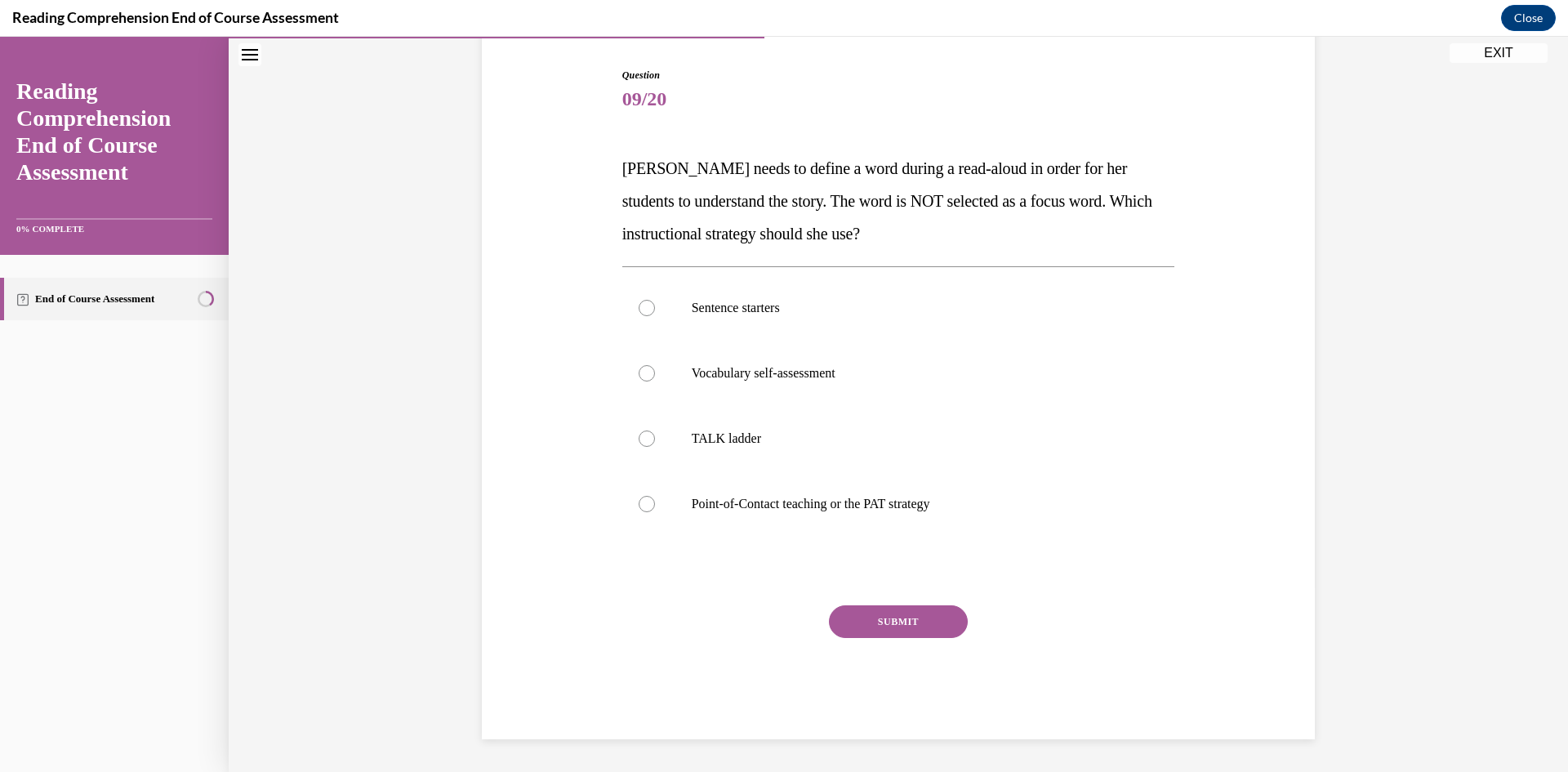
scroll to position [49, 0]
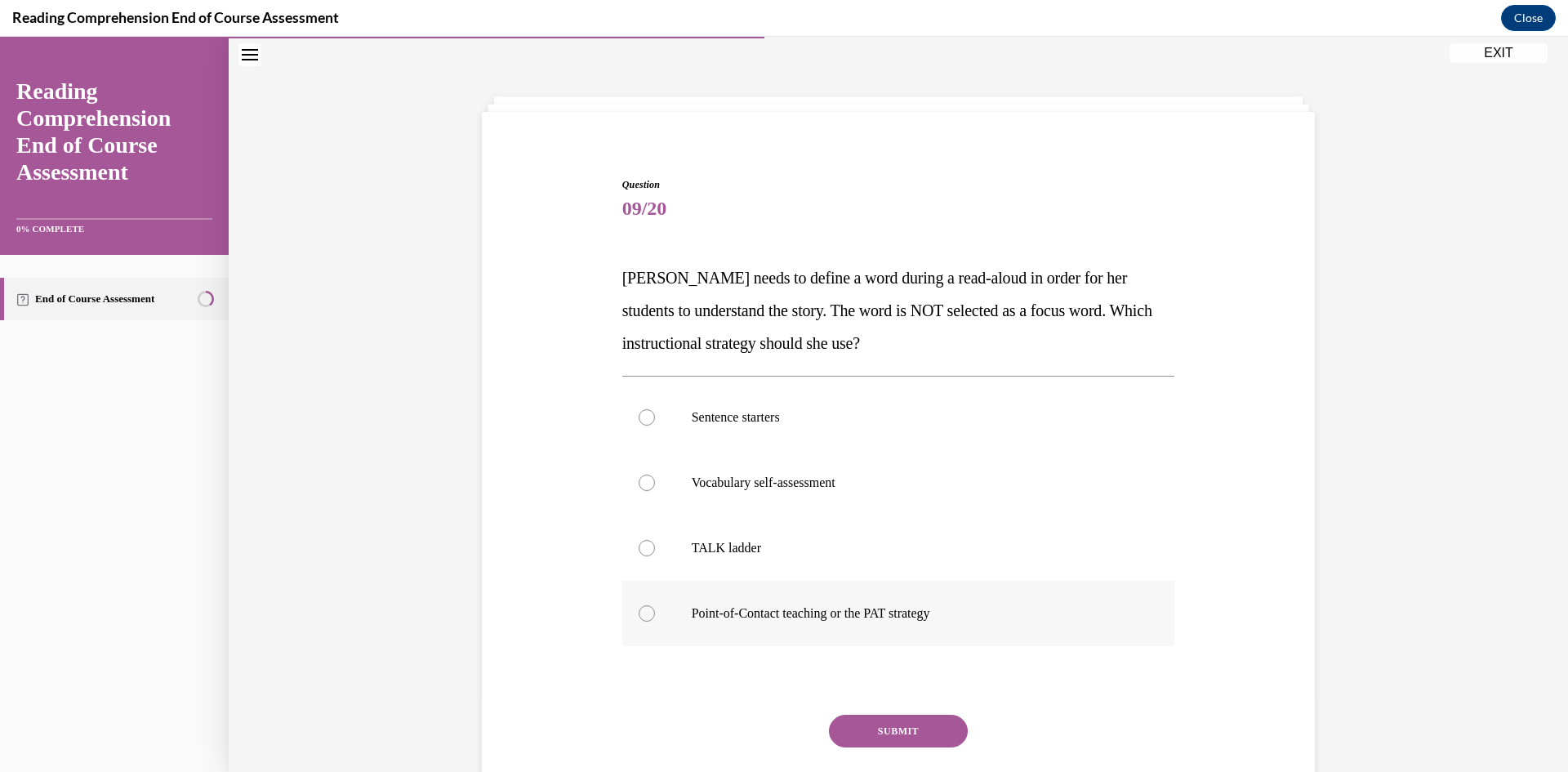
click at [650, 611] on label "Point-of-Contact teaching or the PAT strategy" at bounding box center [899, 613] width 553 height 65
click at [650, 611] on input "Point-of-Contact teaching or the PAT strategy" at bounding box center [647, 613] width 17 height 17
radio input "true"
click at [906, 735] on button "SUBMIT" at bounding box center [899, 731] width 139 height 33
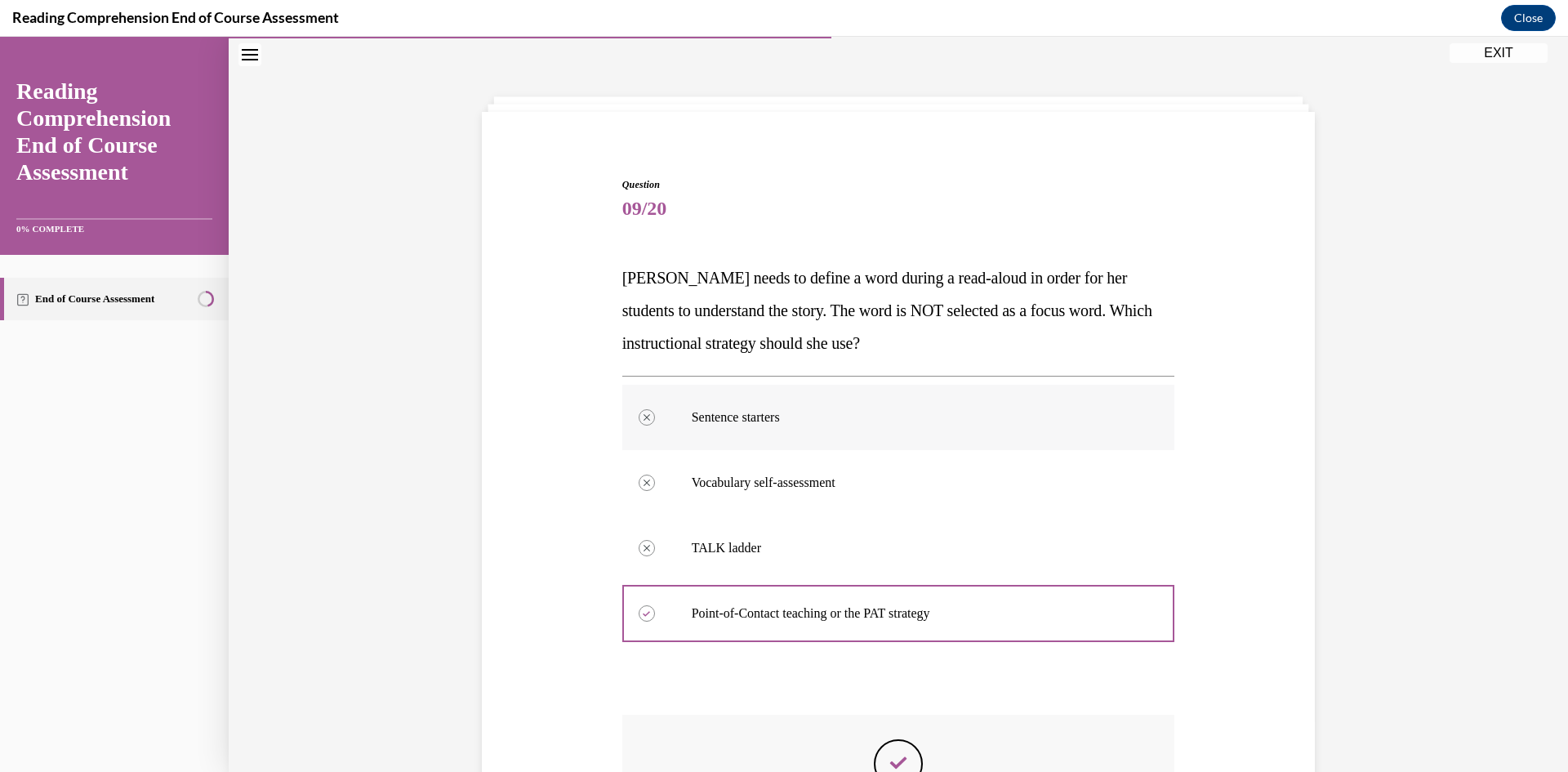
scroll to position [291, 0]
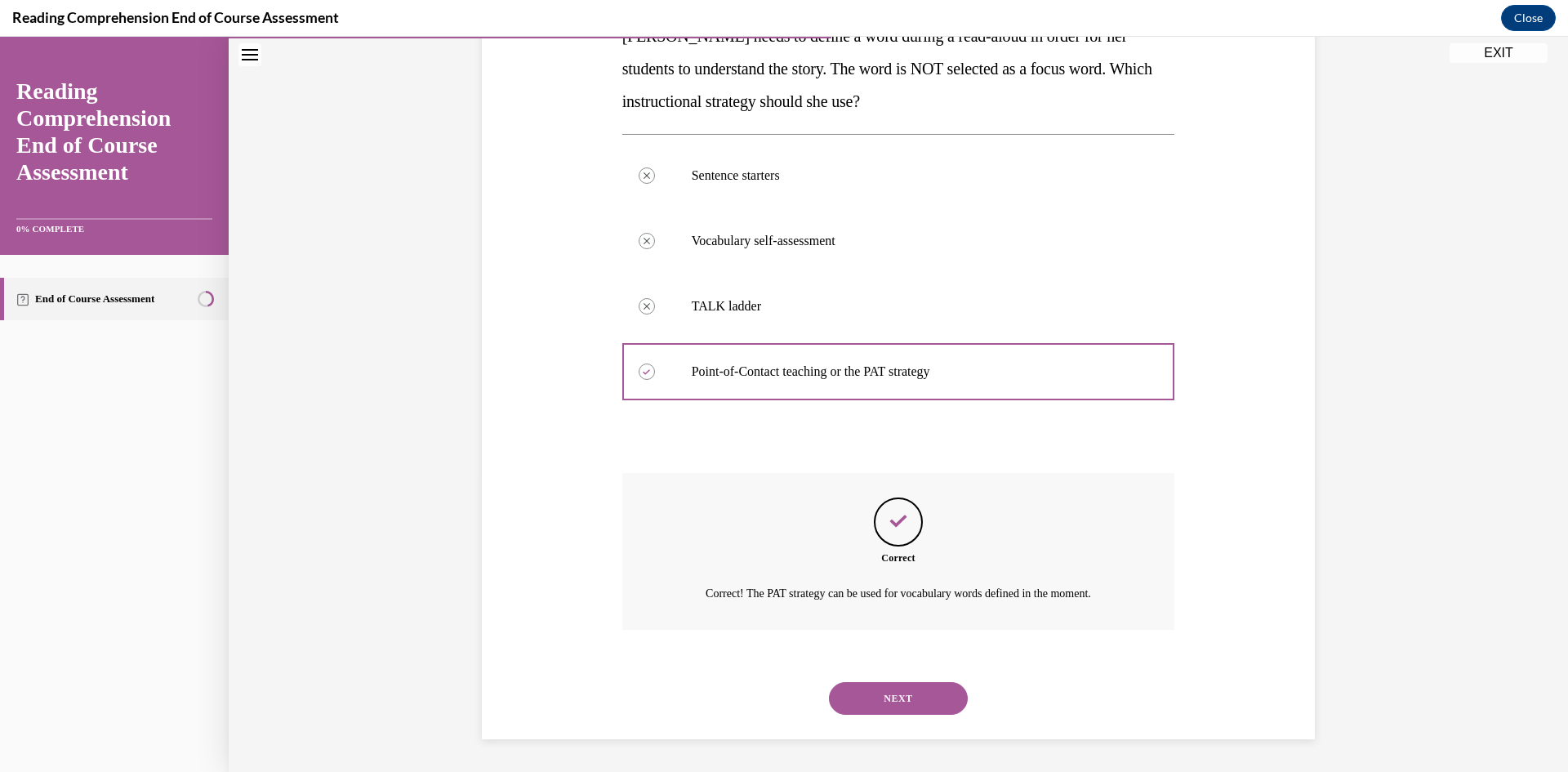
click at [928, 702] on button "NEXT" at bounding box center [899, 698] width 139 height 33
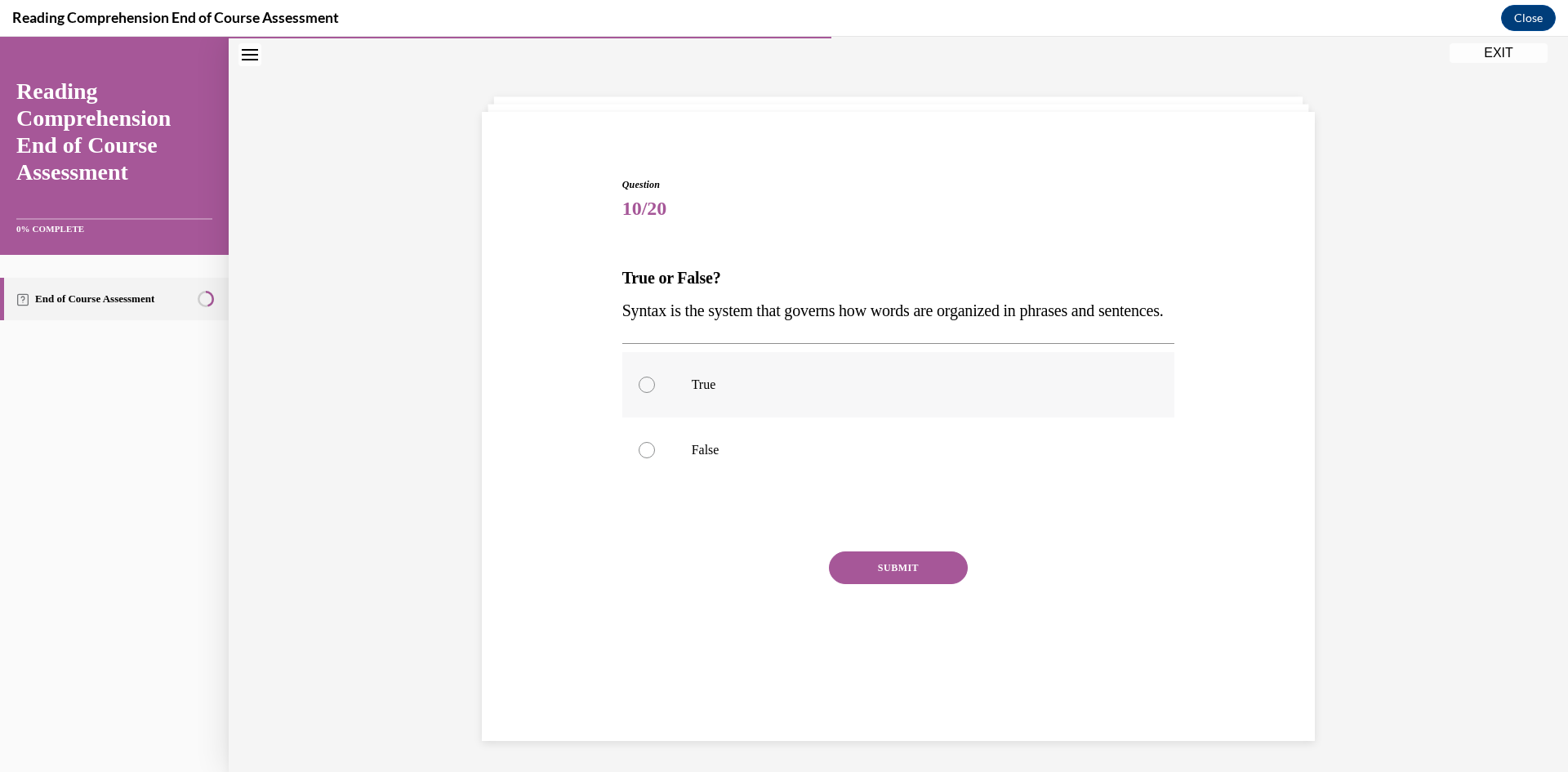
click at [639, 393] on div at bounding box center [647, 384] width 17 height 17
click at [639, 393] on input "True" at bounding box center [647, 384] width 17 height 17
radio input "true"
click at [894, 583] on button "SUBMIT" at bounding box center [899, 567] width 139 height 33
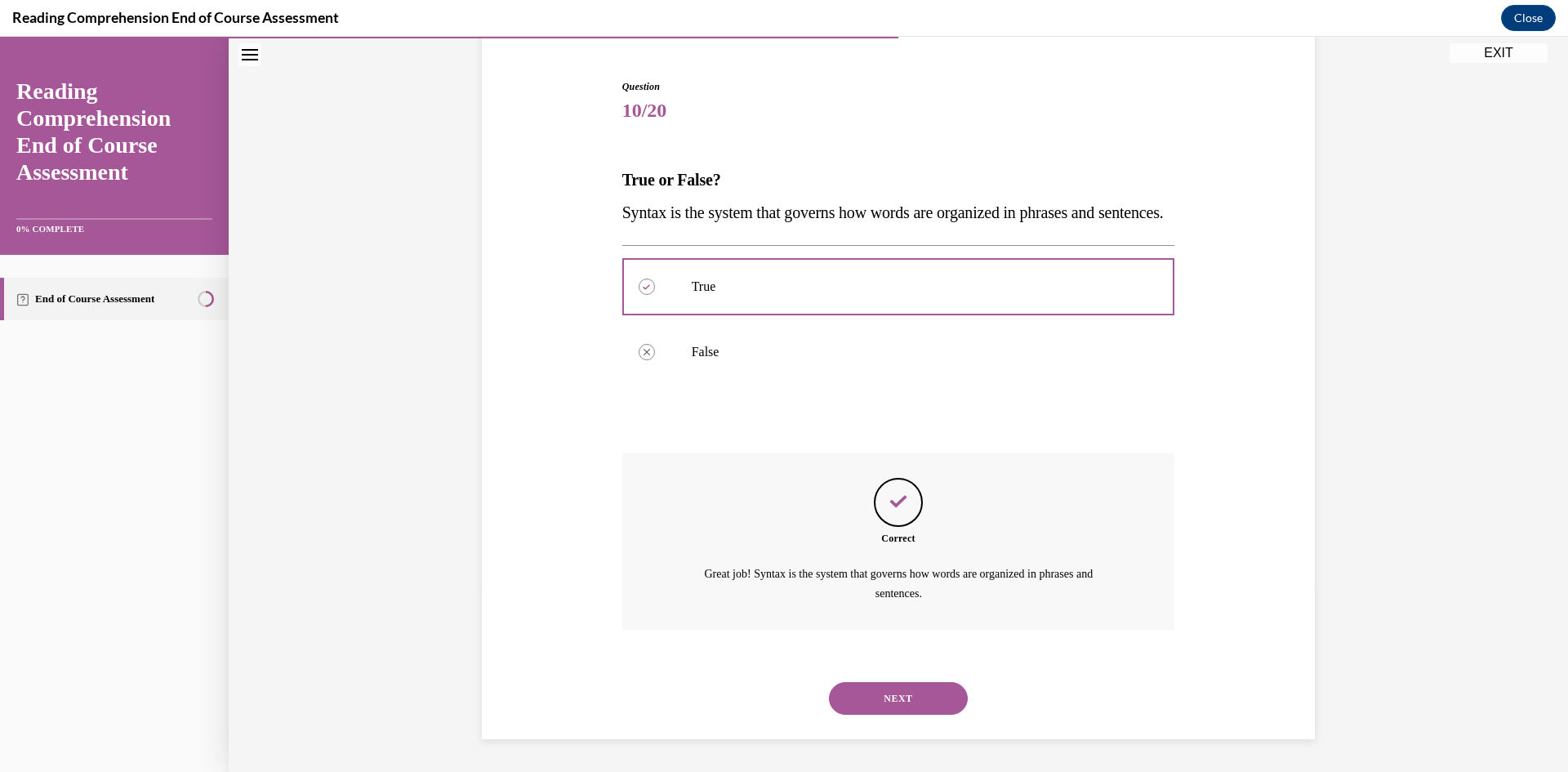
click at [905, 701] on button "NEXT" at bounding box center [899, 698] width 139 height 33
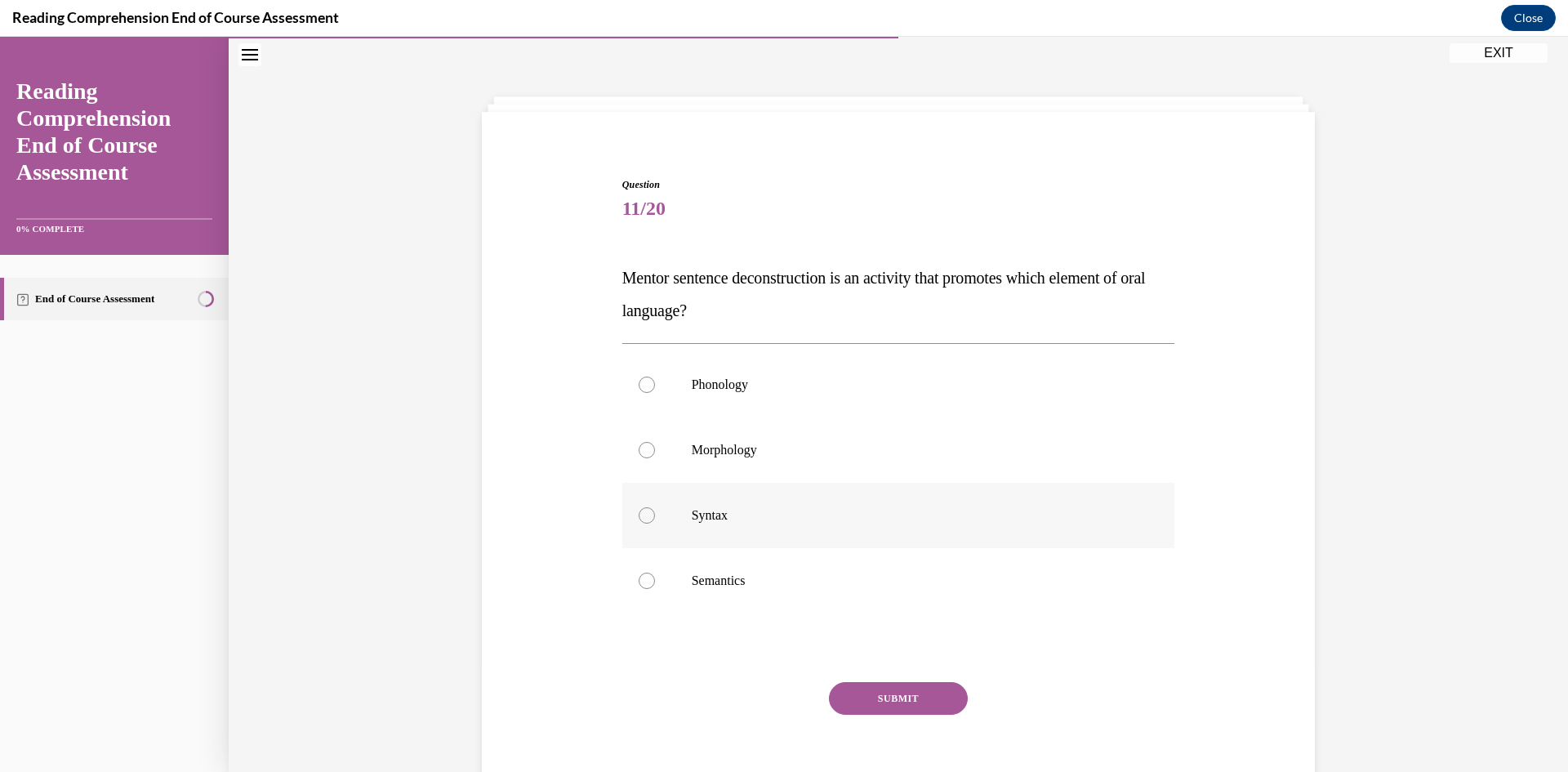
click at [639, 514] on div at bounding box center [647, 515] width 17 height 17
click at [639, 514] on input "Syntax" at bounding box center [647, 515] width 17 height 17
radio input "true"
drag, startPoint x: 887, startPoint y: 687, endPoint x: 862, endPoint y: 689, distance: 25.1
click at [886, 687] on button "SUBMIT" at bounding box center [899, 698] width 139 height 33
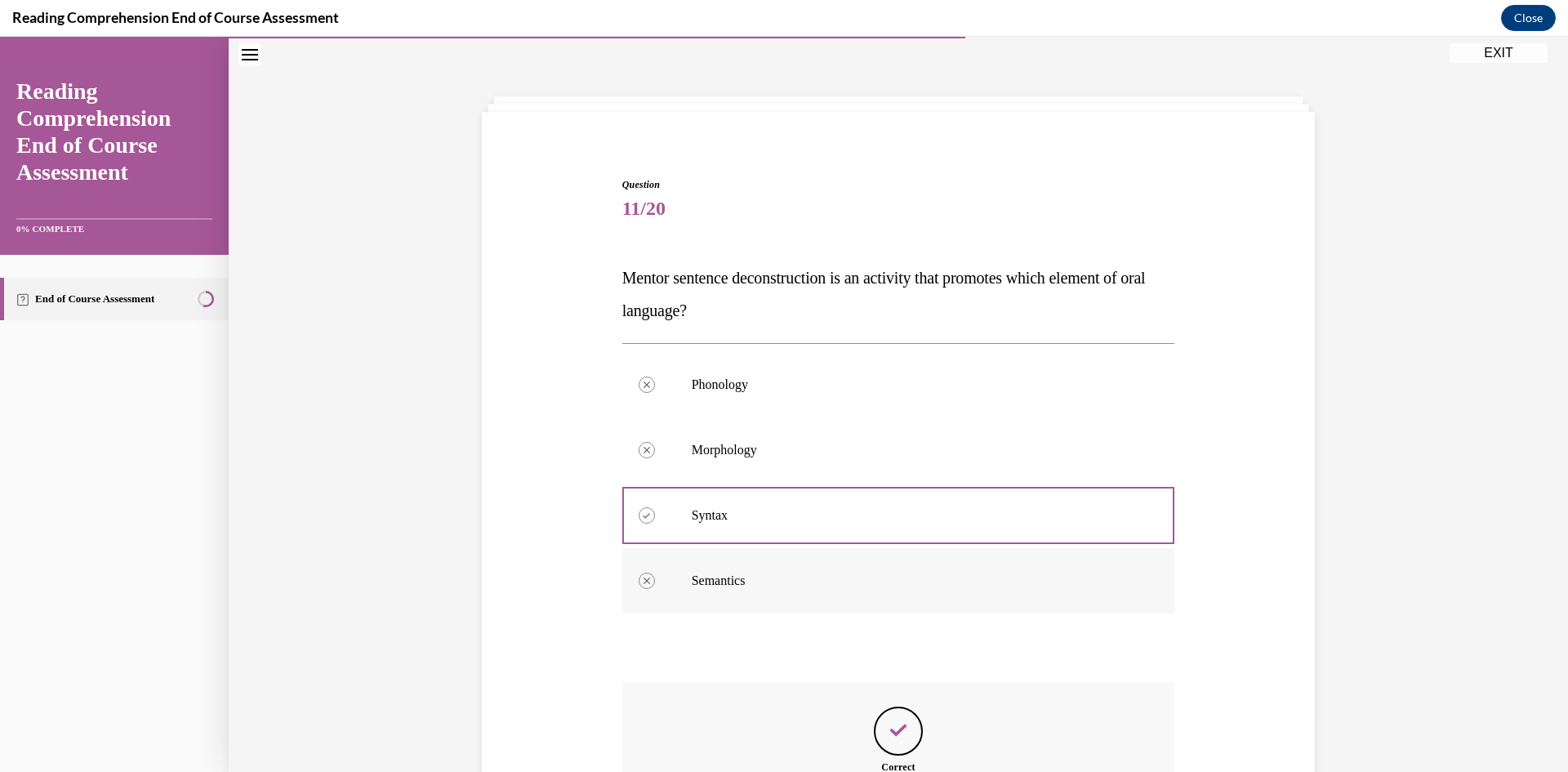
scroll to position [278, 0]
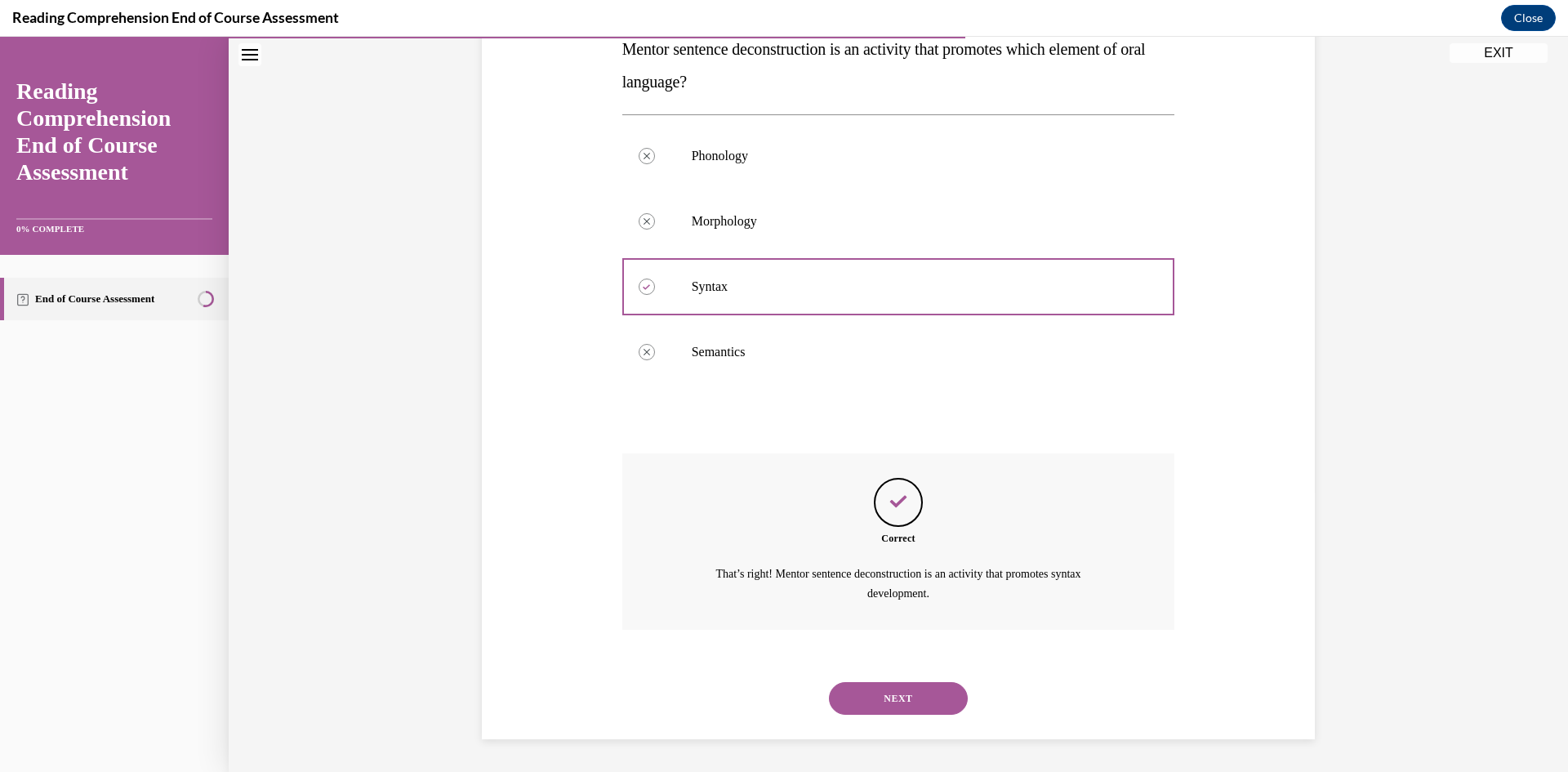
click at [890, 699] on button "NEXT" at bounding box center [899, 698] width 139 height 33
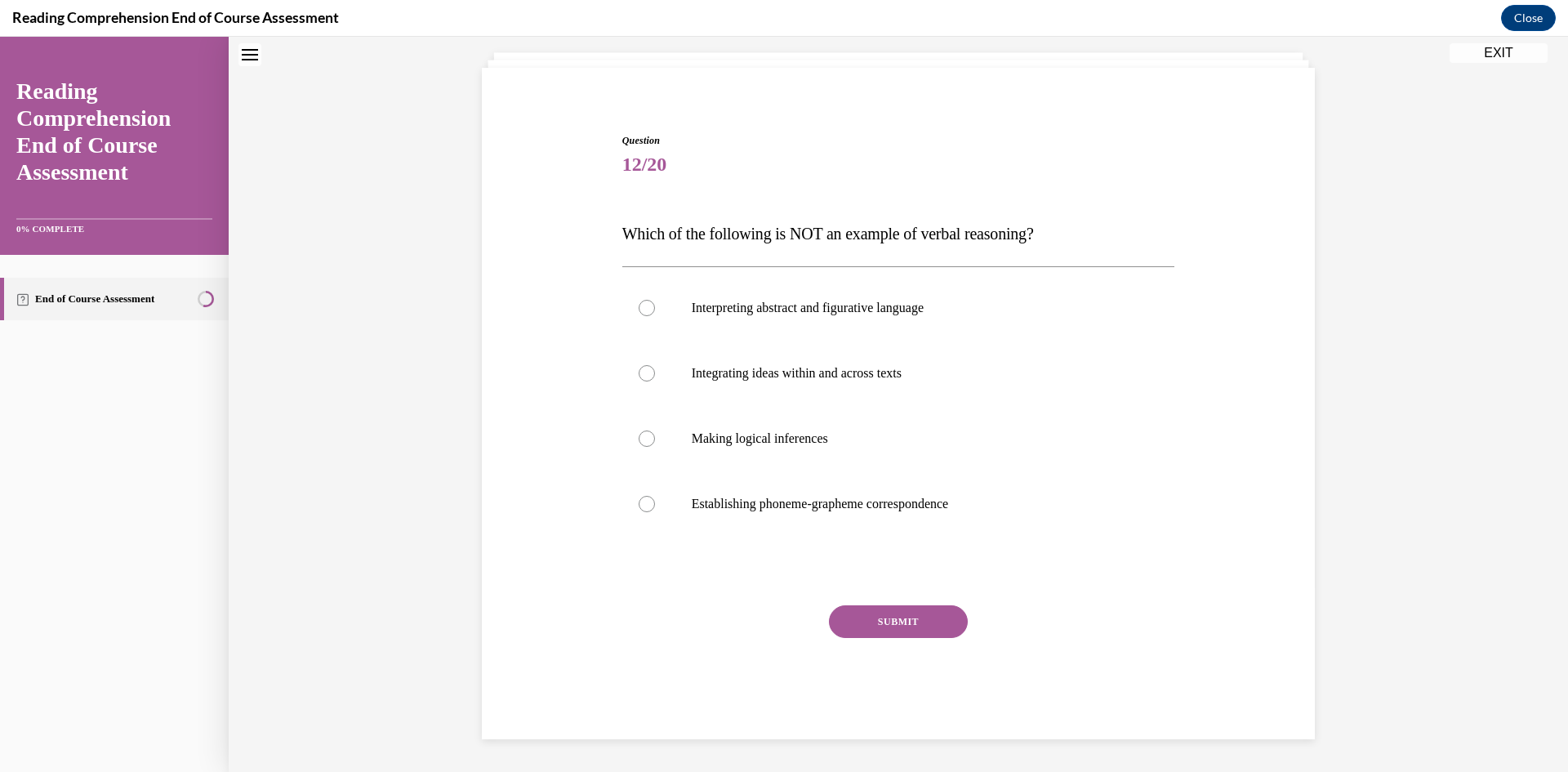
scroll to position [49, 0]
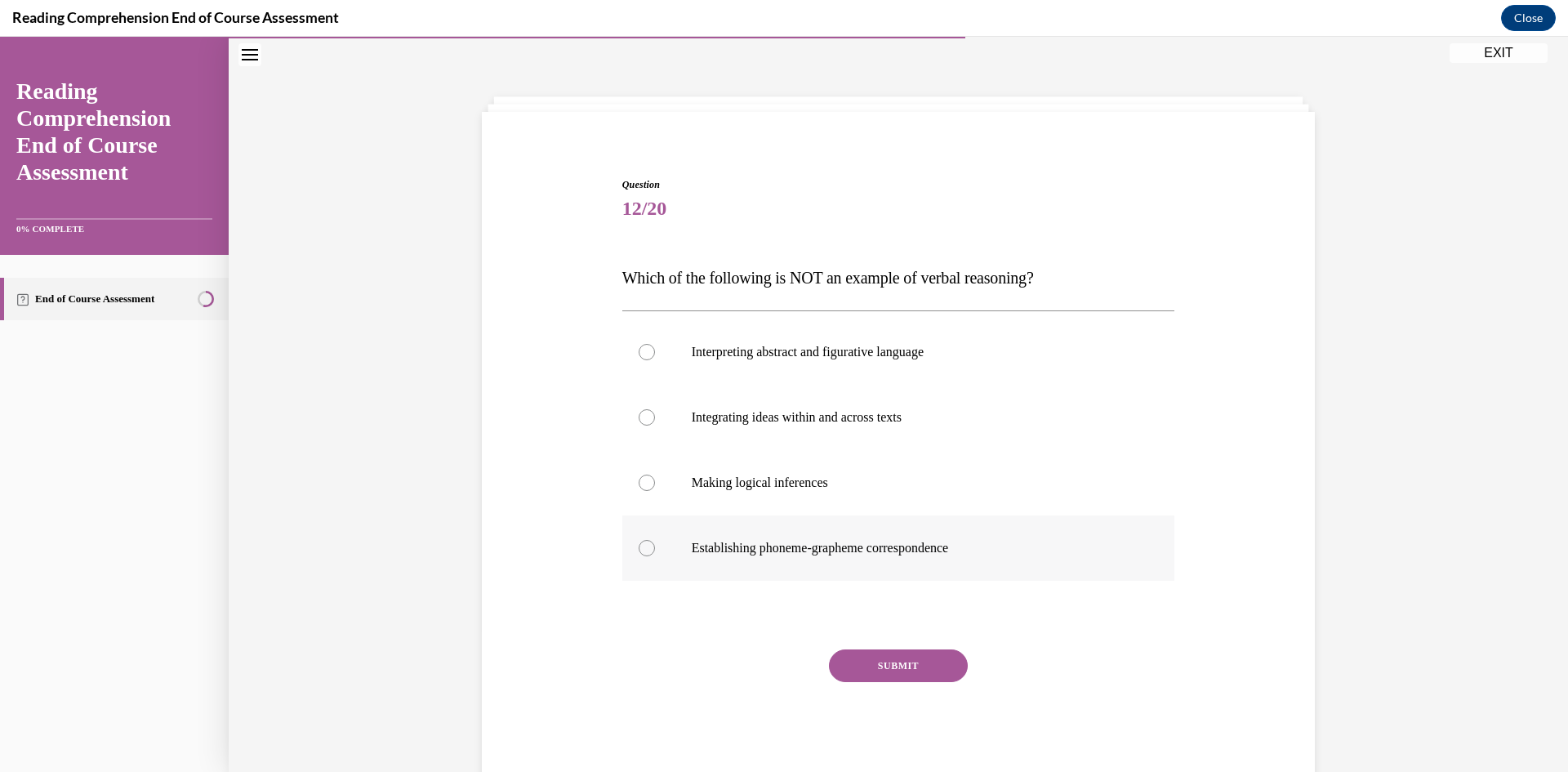
click at [639, 547] on div at bounding box center [647, 548] width 17 height 17
click at [639, 547] on input "Establishing phoneme-grapheme correspondence" at bounding box center [647, 548] width 17 height 17
radio input "true"
click at [879, 680] on button "SUBMIT" at bounding box center [899, 665] width 139 height 33
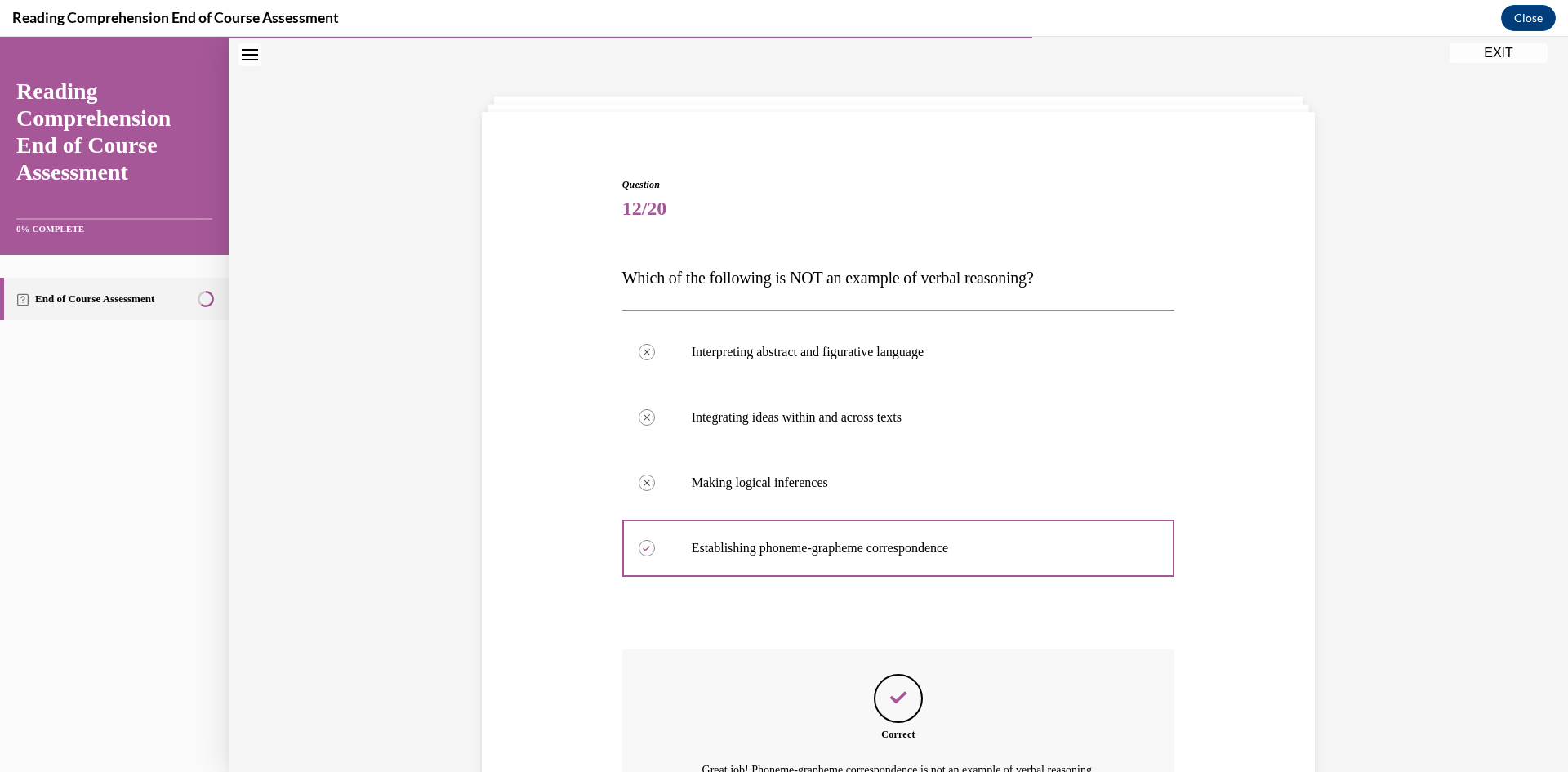
scroll to position [226, 0]
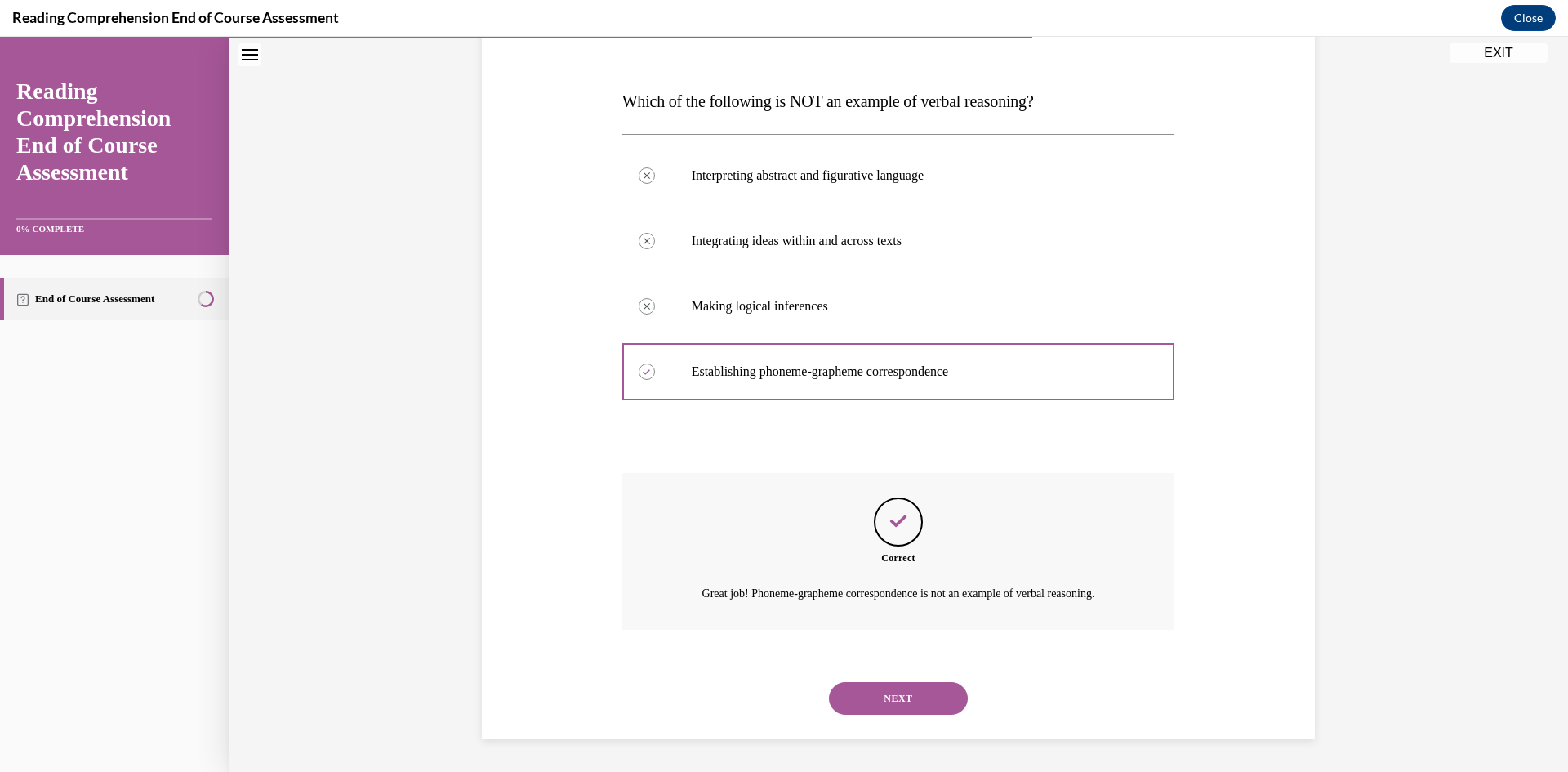
click at [866, 696] on button "NEXT" at bounding box center [899, 698] width 139 height 33
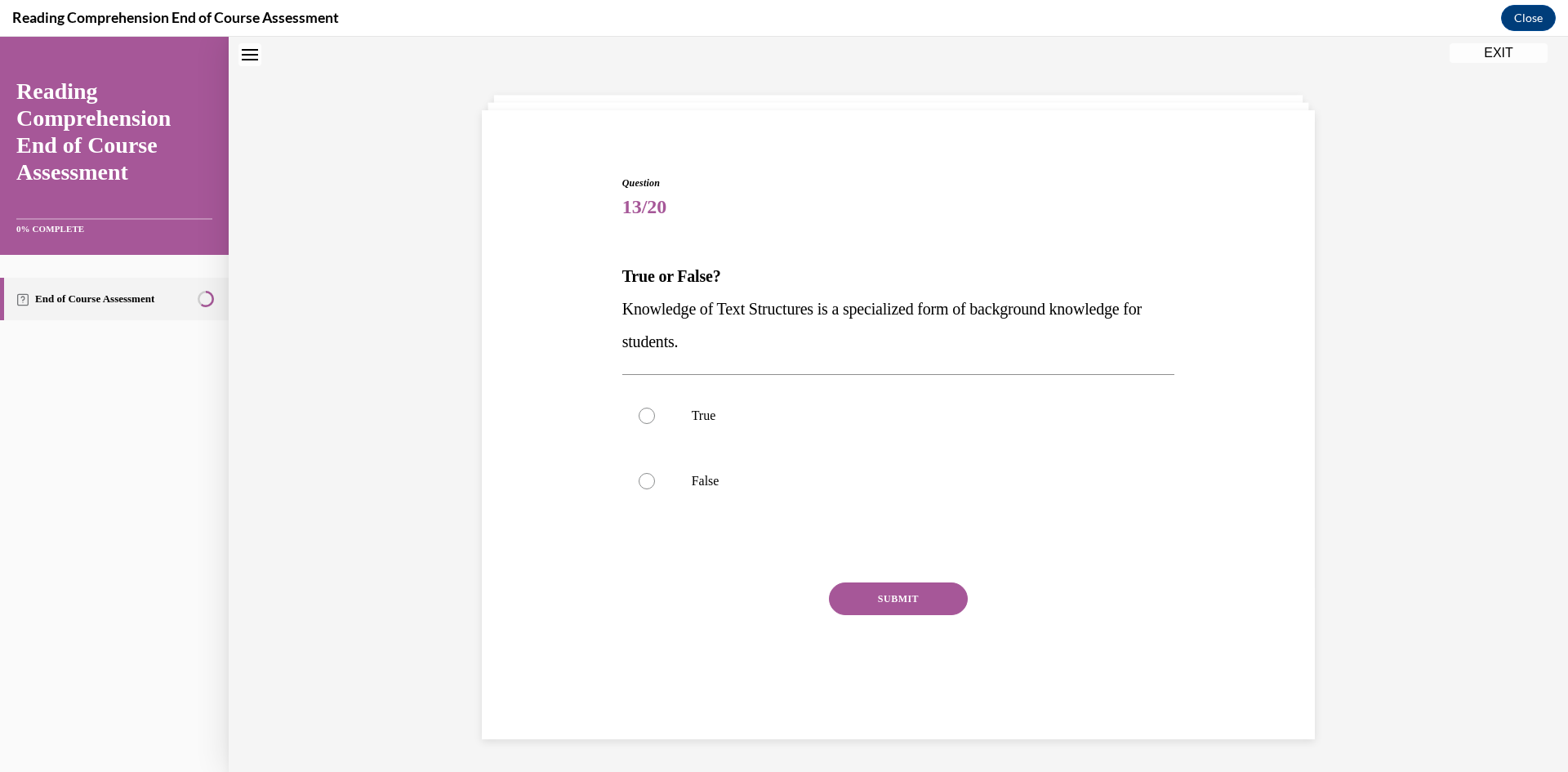
scroll to position [49, 0]
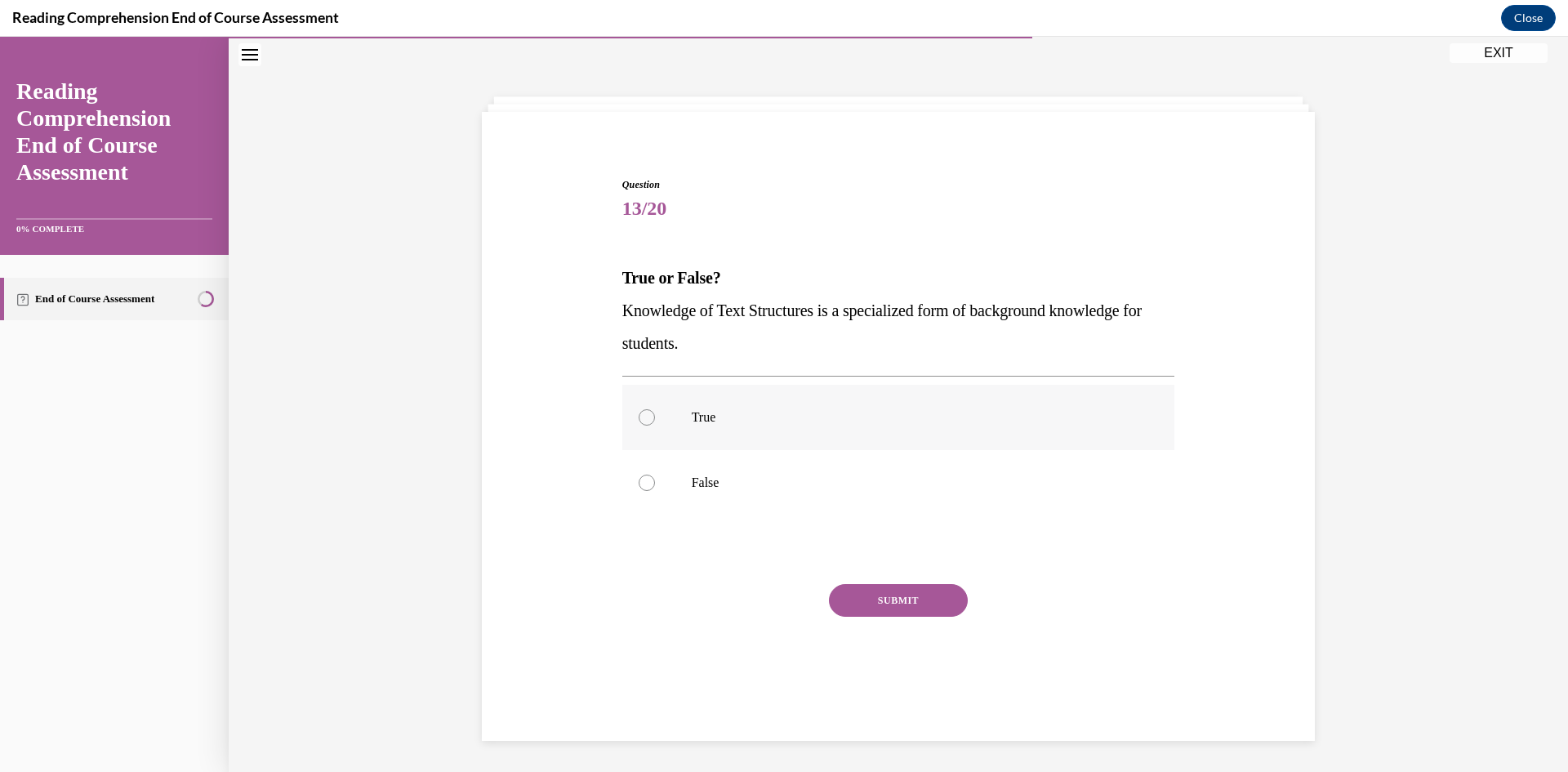
click at [641, 421] on div at bounding box center [647, 417] width 17 height 17
click at [641, 421] on input "True" at bounding box center [647, 417] width 17 height 17
radio input "true"
click at [927, 603] on button "SUBMIT" at bounding box center [899, 599] width 139 height 33
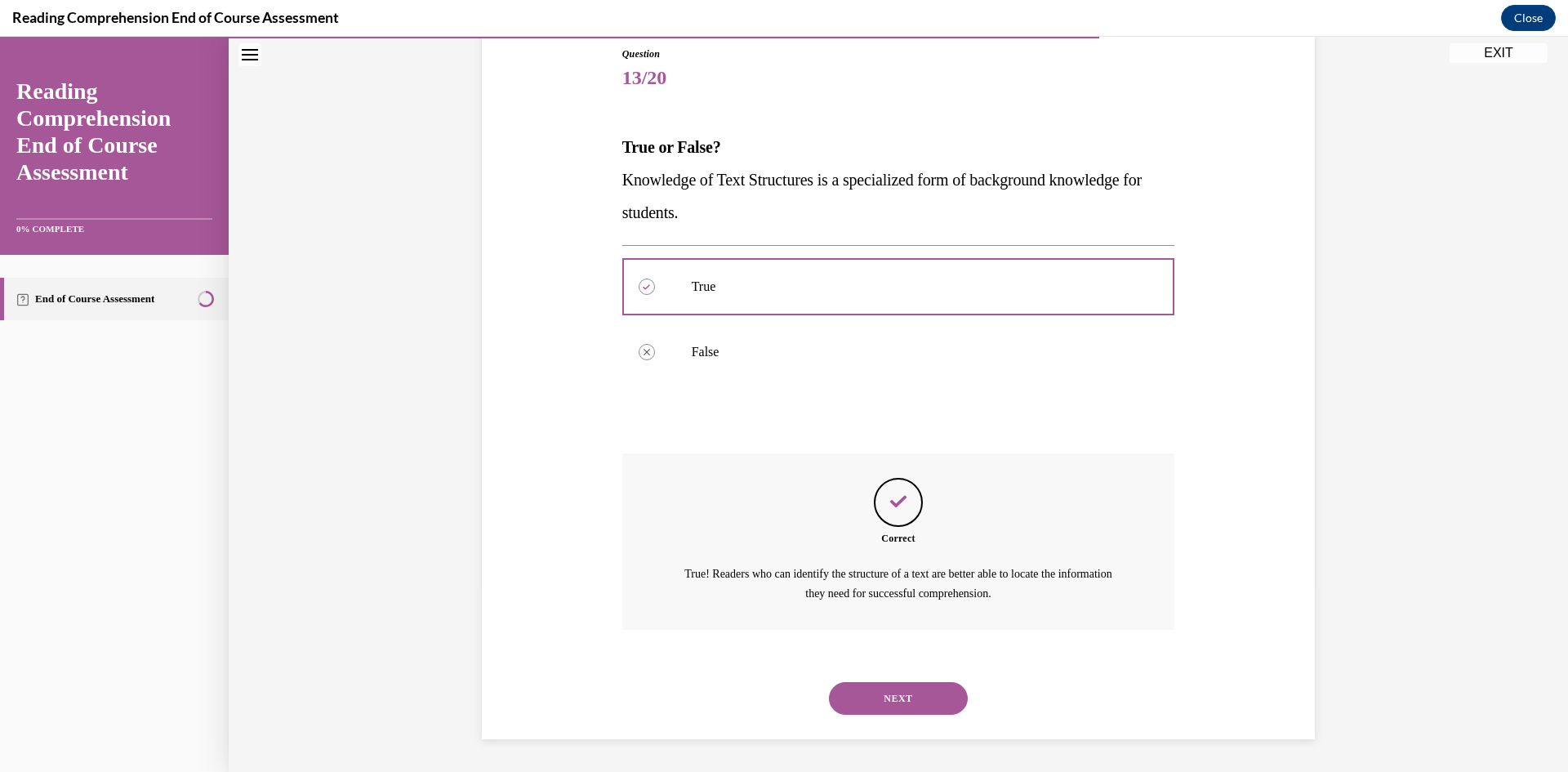
click at [924, 691] on button "NEXT" at bounding box center [899, 698] width 139 height 33
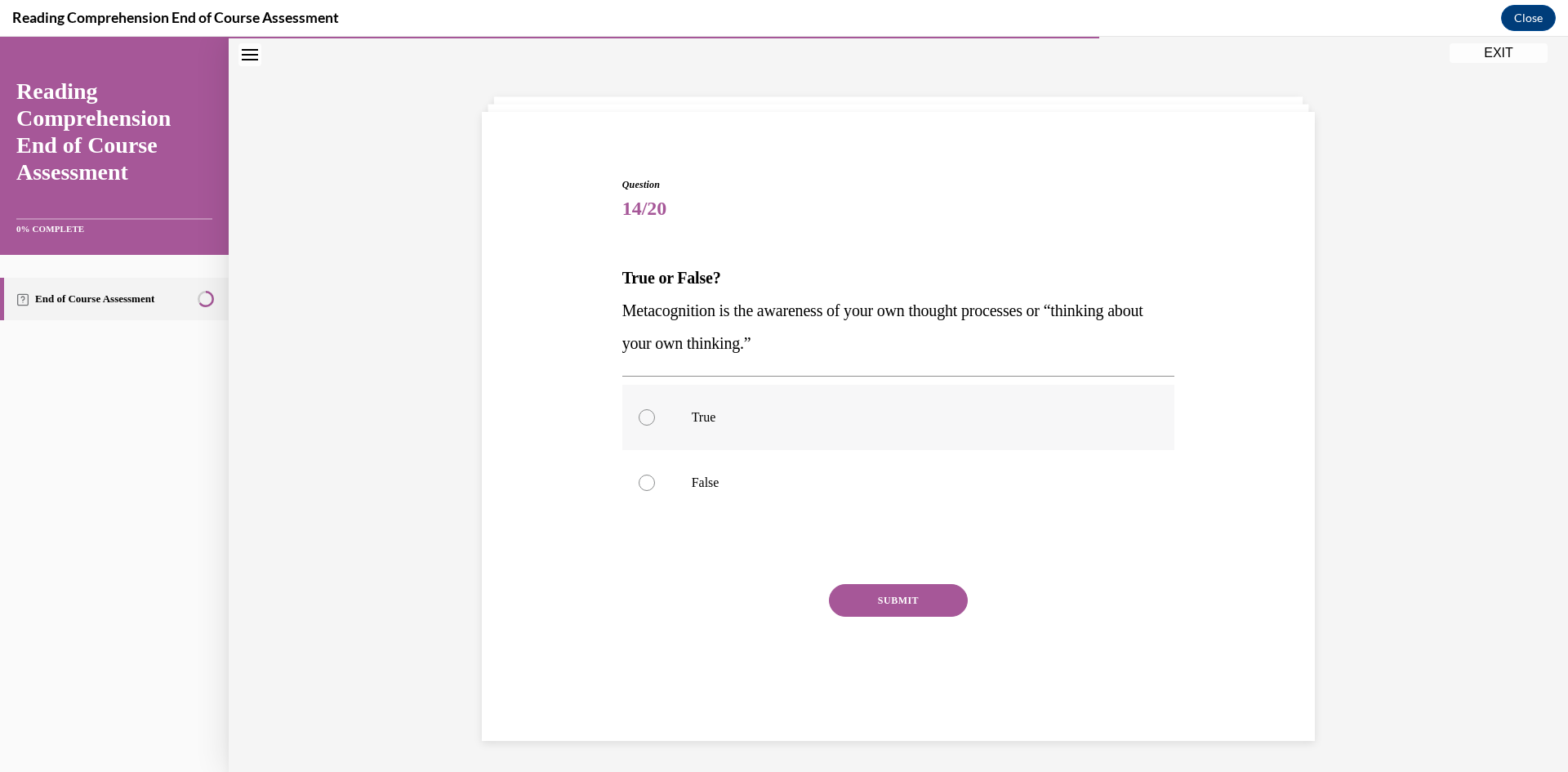
click at [640, 417] on div at bounding box center [647, 417] width 17 height 17
click at [640, 417] on input "True" at bounding box center [647, 417] width 17 height 17
radio input "true"
click at [891, 600] on button "SUBMIT" at bounding box center [899, 599] width 139 height 33
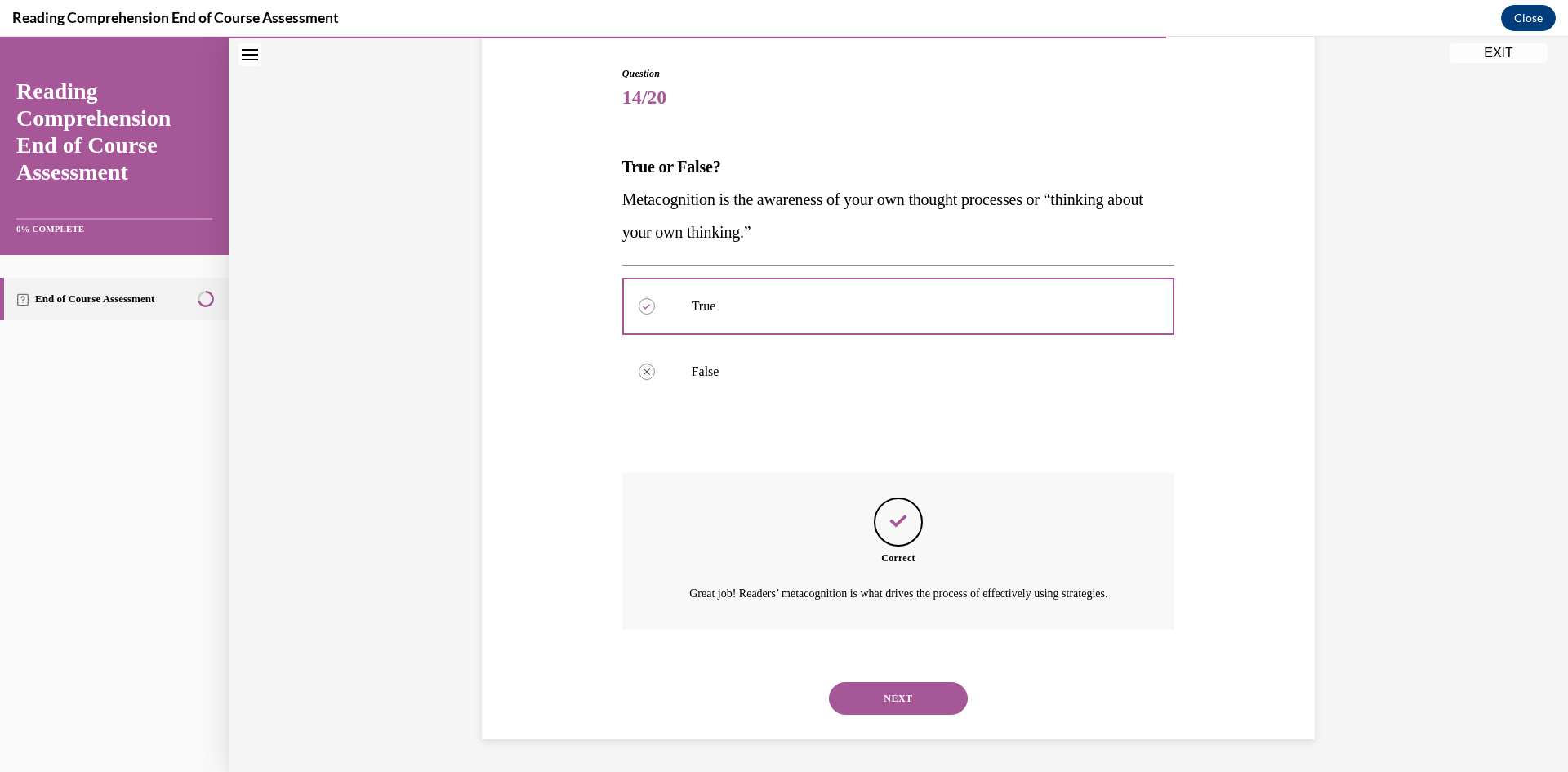
click at [905, 699] on button "NEXT" at bounding box center [899, 698] width 139 height 33
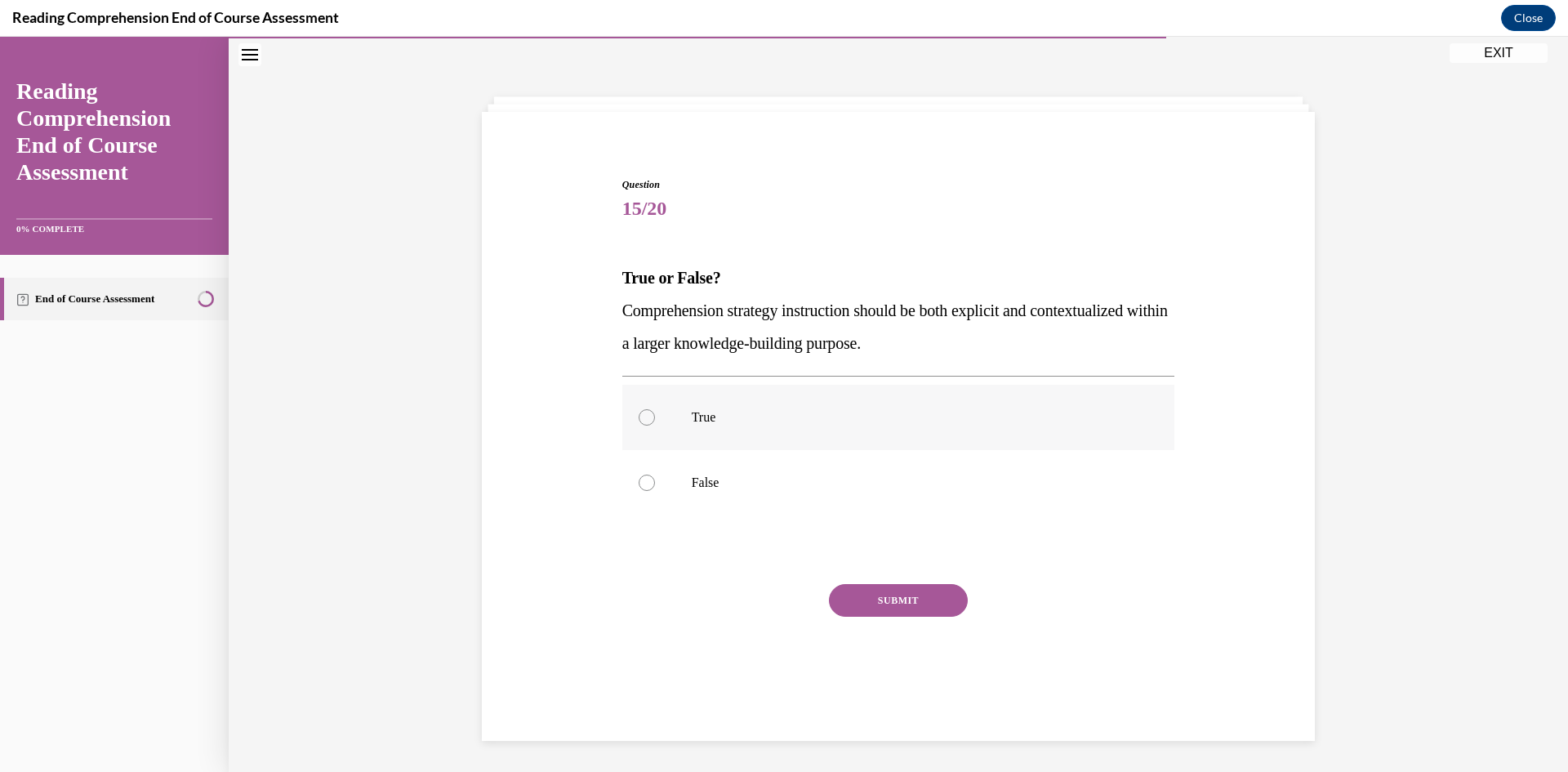
click at [645, 414] on div at bounding box center [647, 417] width 17 height 17
click at [645, 414] on input "True" at bounding box center [647, 417] width 17 height 17
radio input "true"
click at [847, 597] on button "SUBMIT" at bounding box center [899, 599] width 139 height 33
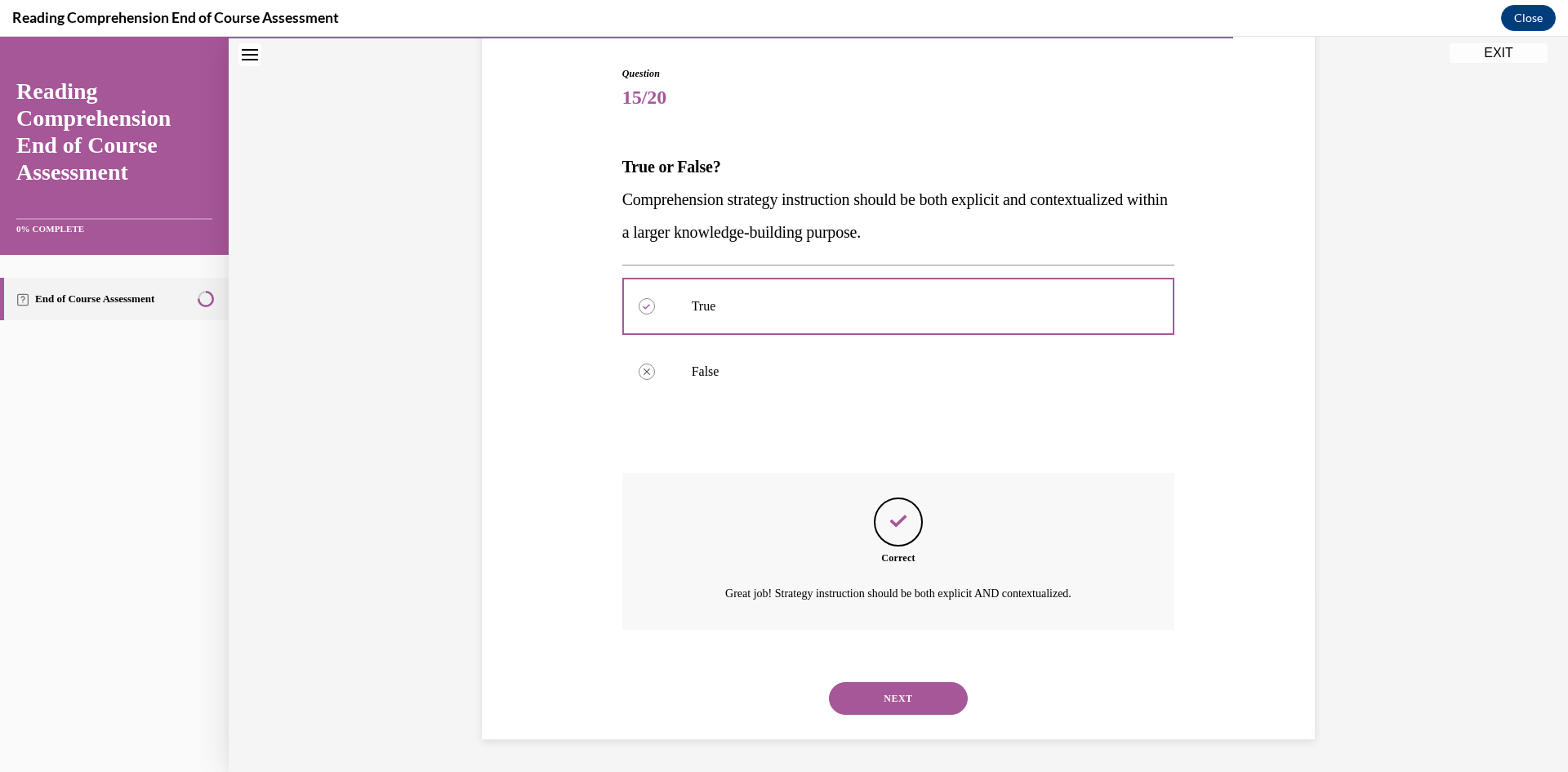
click at [920, 696] on button "NEXT" at bounding box center [899, 698] width 139 height 33
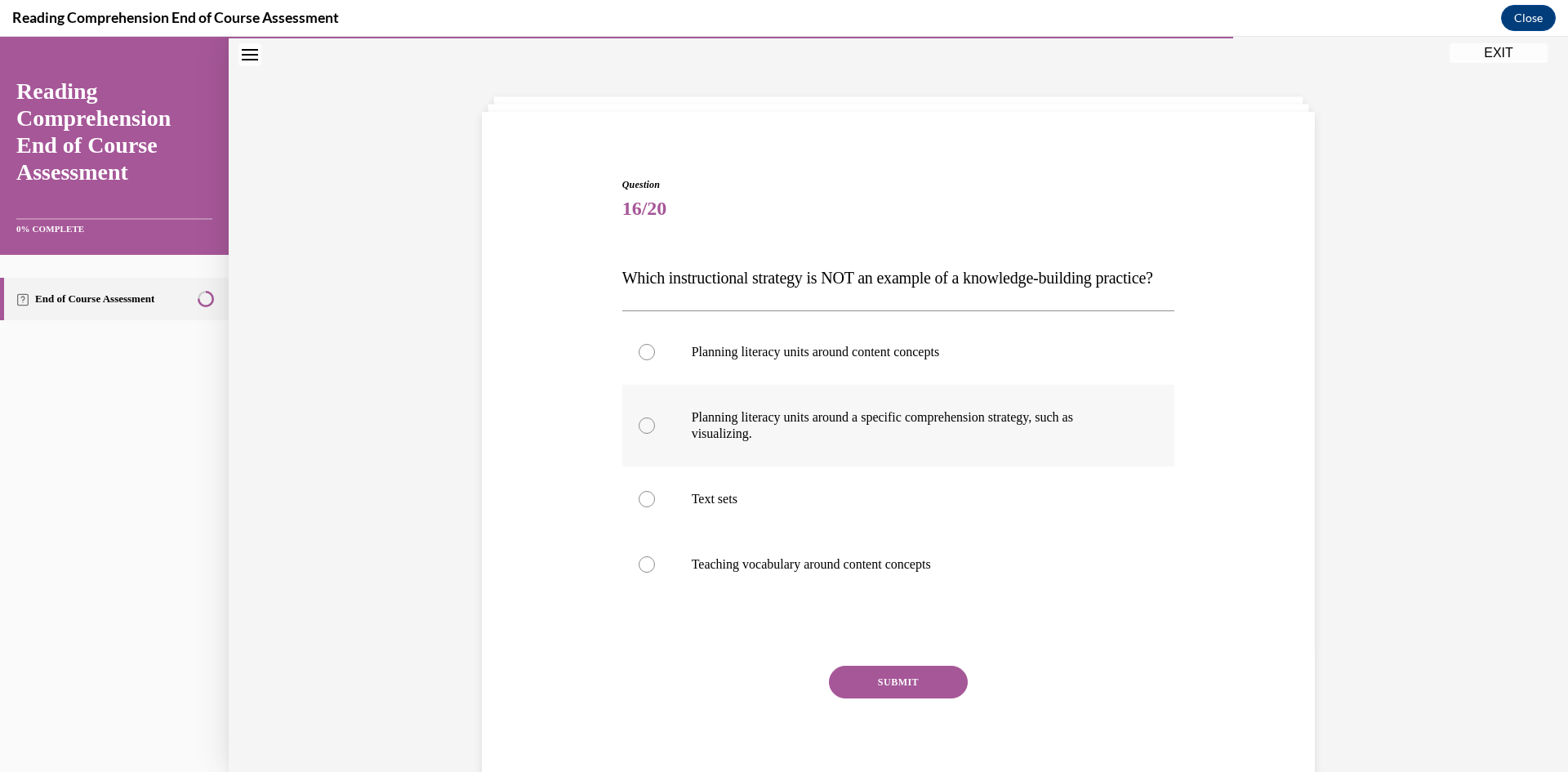
click at [646, 433] on div at bounding box center [647, 425] width 17 height 17
click at [646, 433] on input "Planning literacy units around a specific comprehension strategy, such as visua…" at bounding box center [647, 425] width 17 height 17
radio input "true"
click at [934, 698] on button "SUBMIT" at bounding box center [899, 681] width 139 height 33
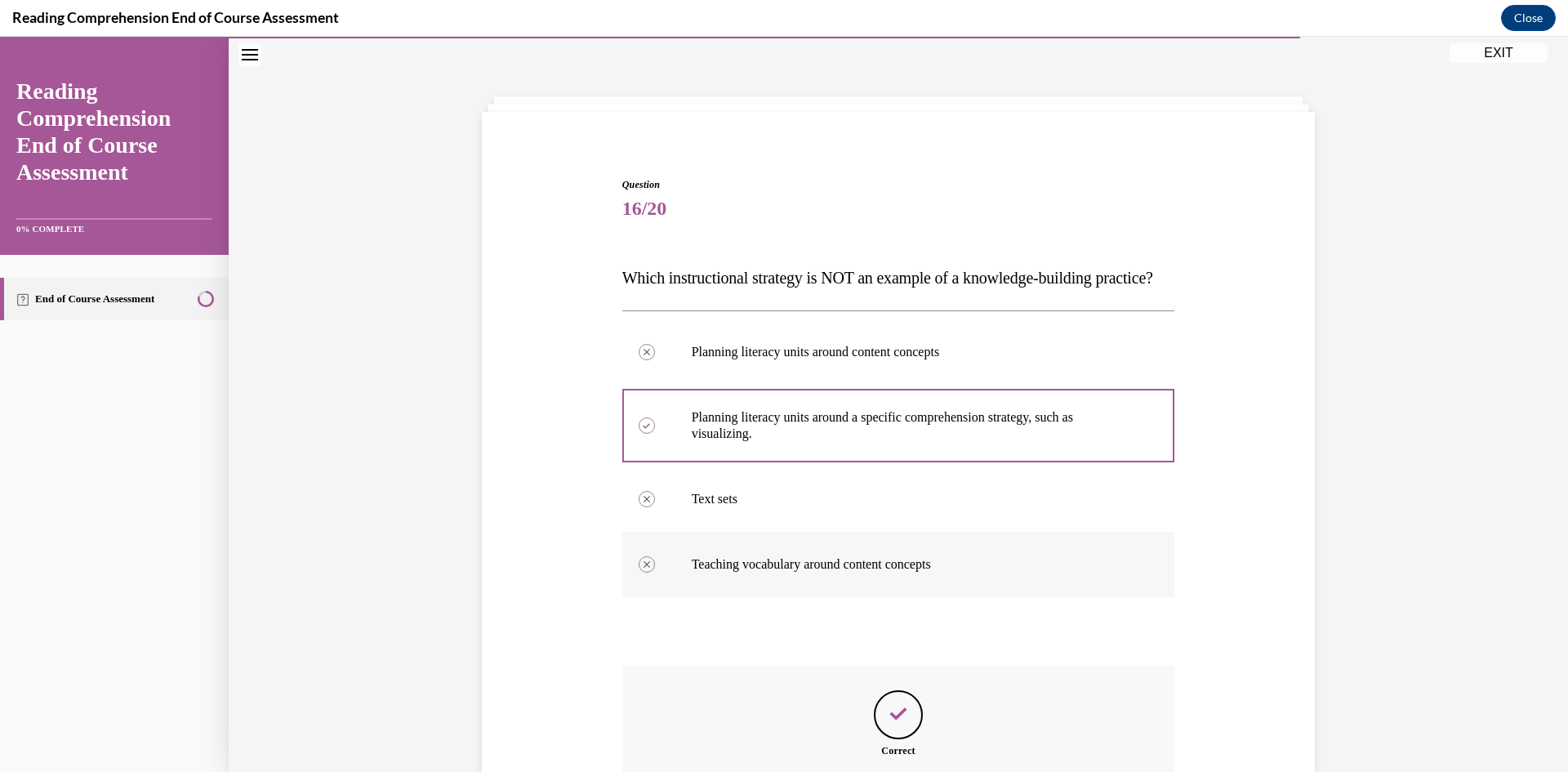
scroll to position [295, 0]
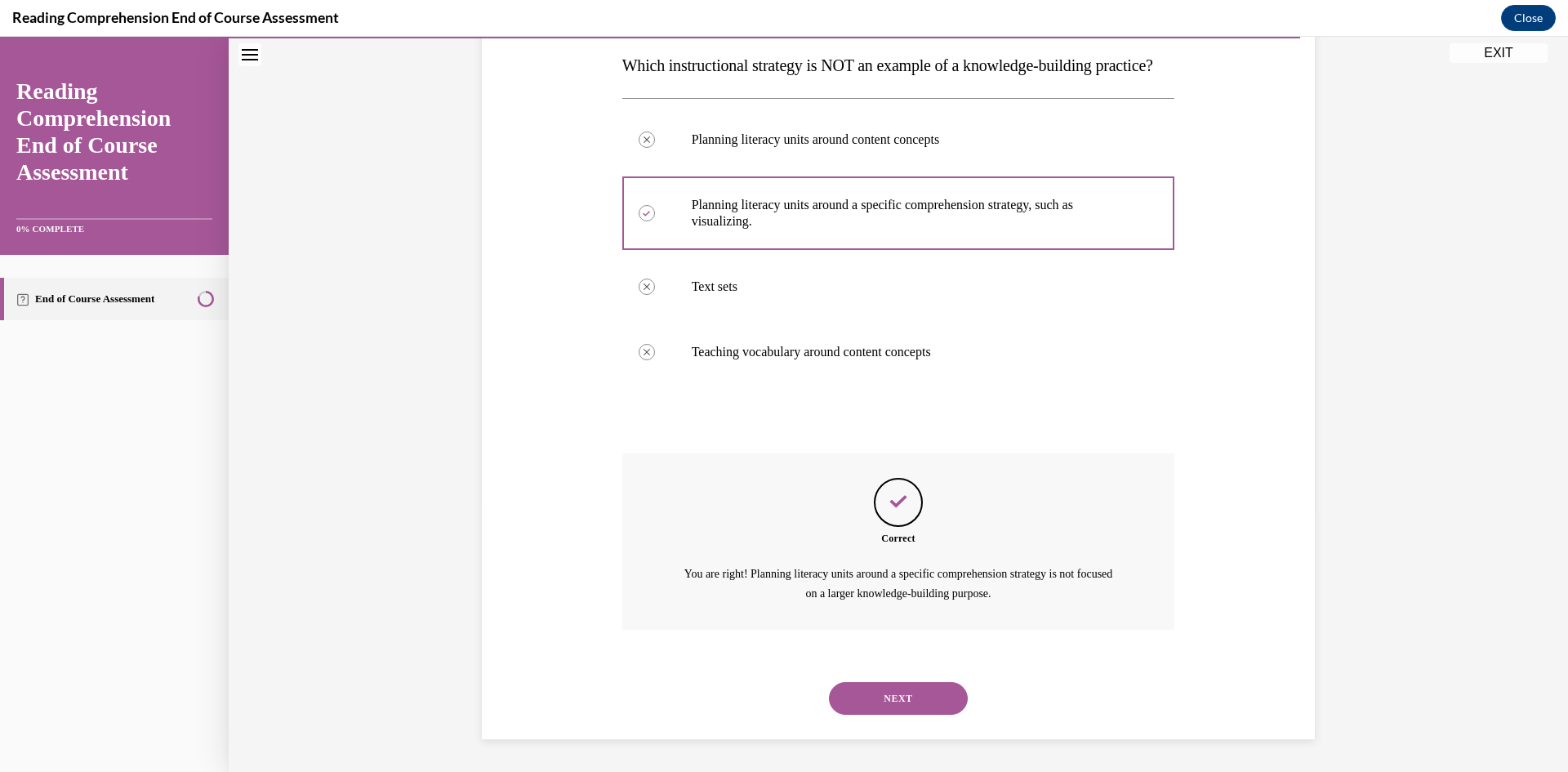
click at [880, 693] on button "NEXT" at bounding box center [899, 698] width 139 height 33
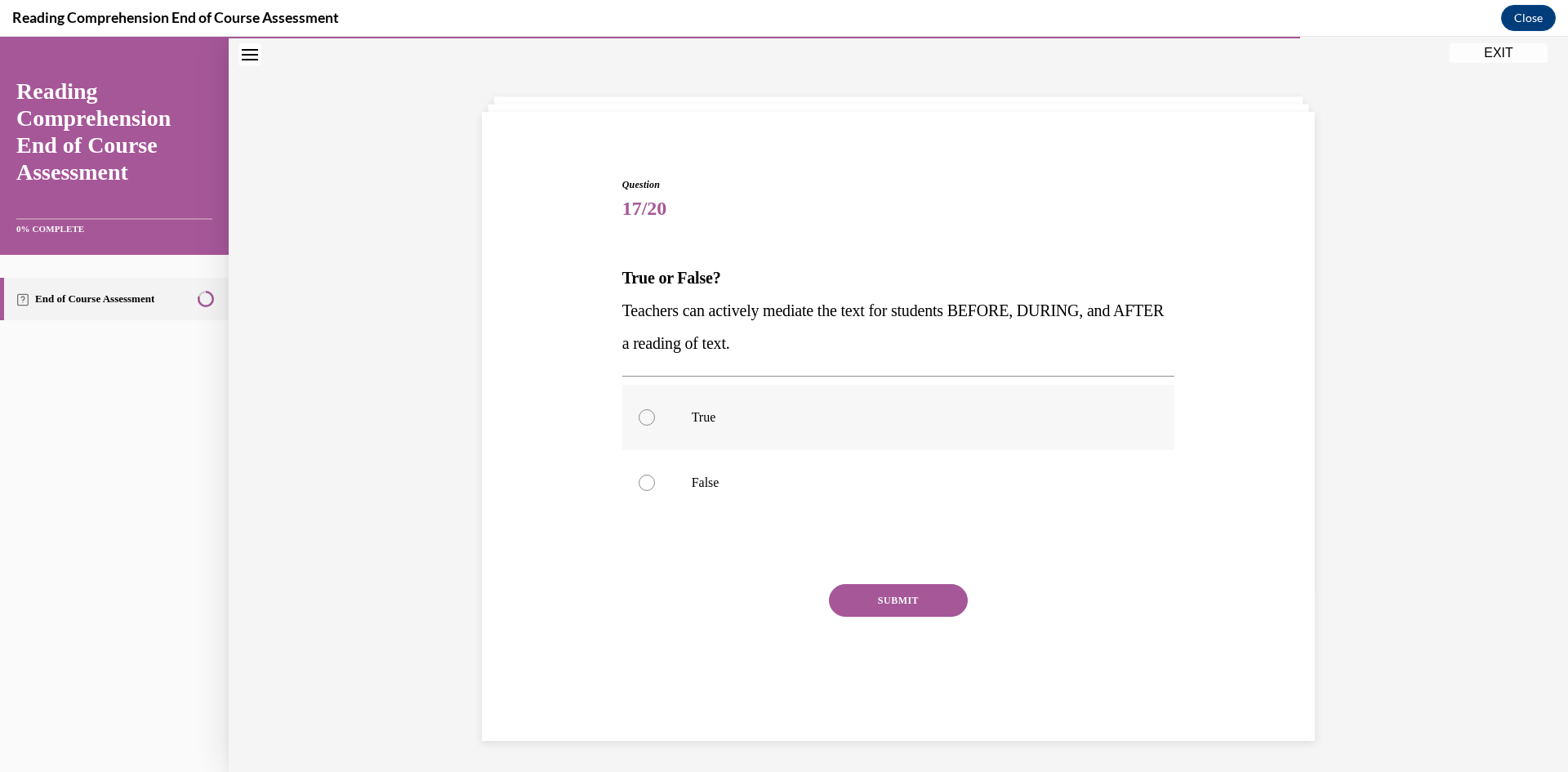
click at [639, 423] on div at bounding box center [647, 417] width 17 height 17
click at [639, 423] on input "True" at bounding box center [647, 417] width 17 height 17
radio input "true"
click at [867, 601] on button "SUBMIT" at bounding box center [899, 599] width 139 height 33
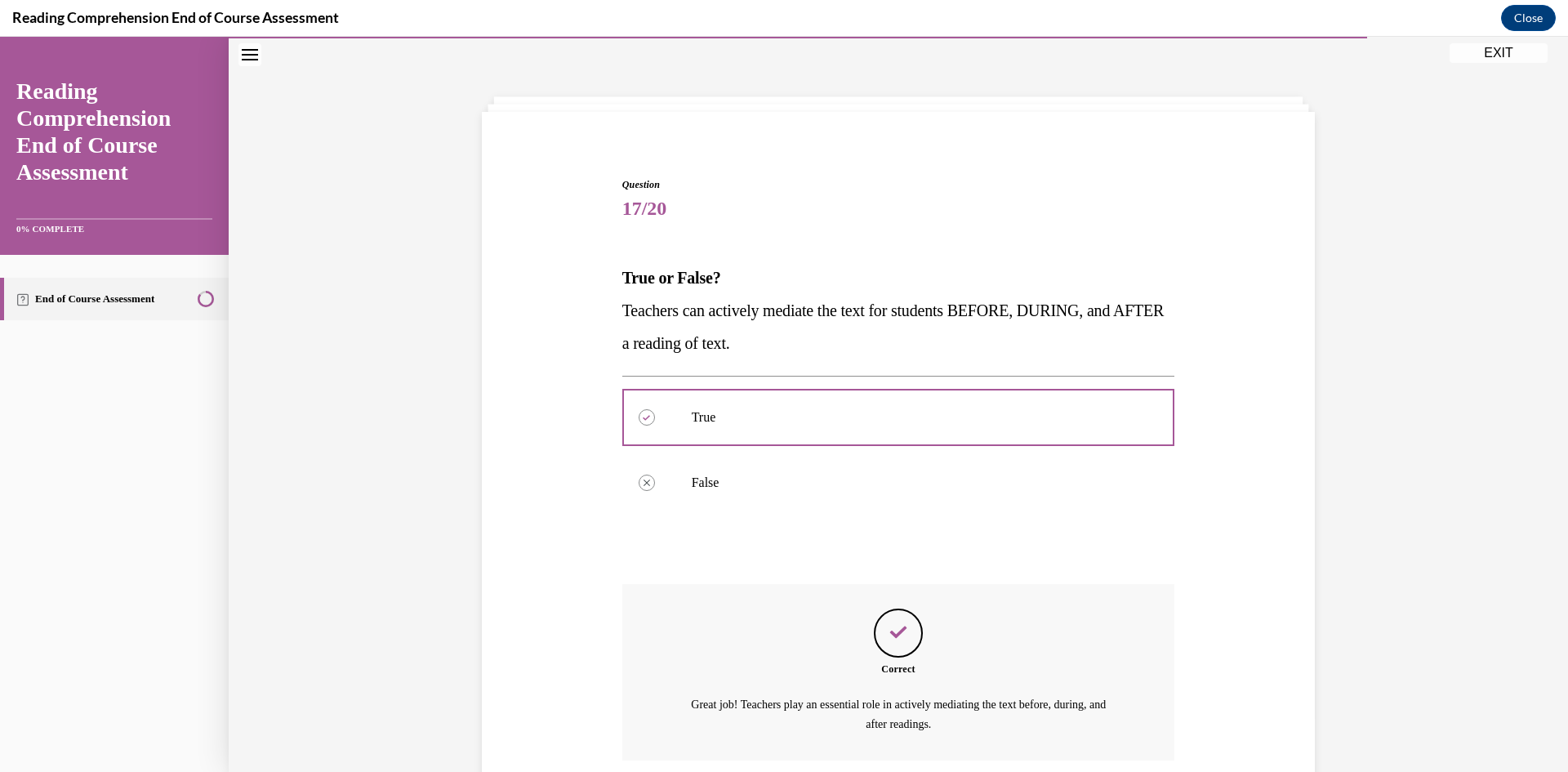
scroll to position [181, 0]
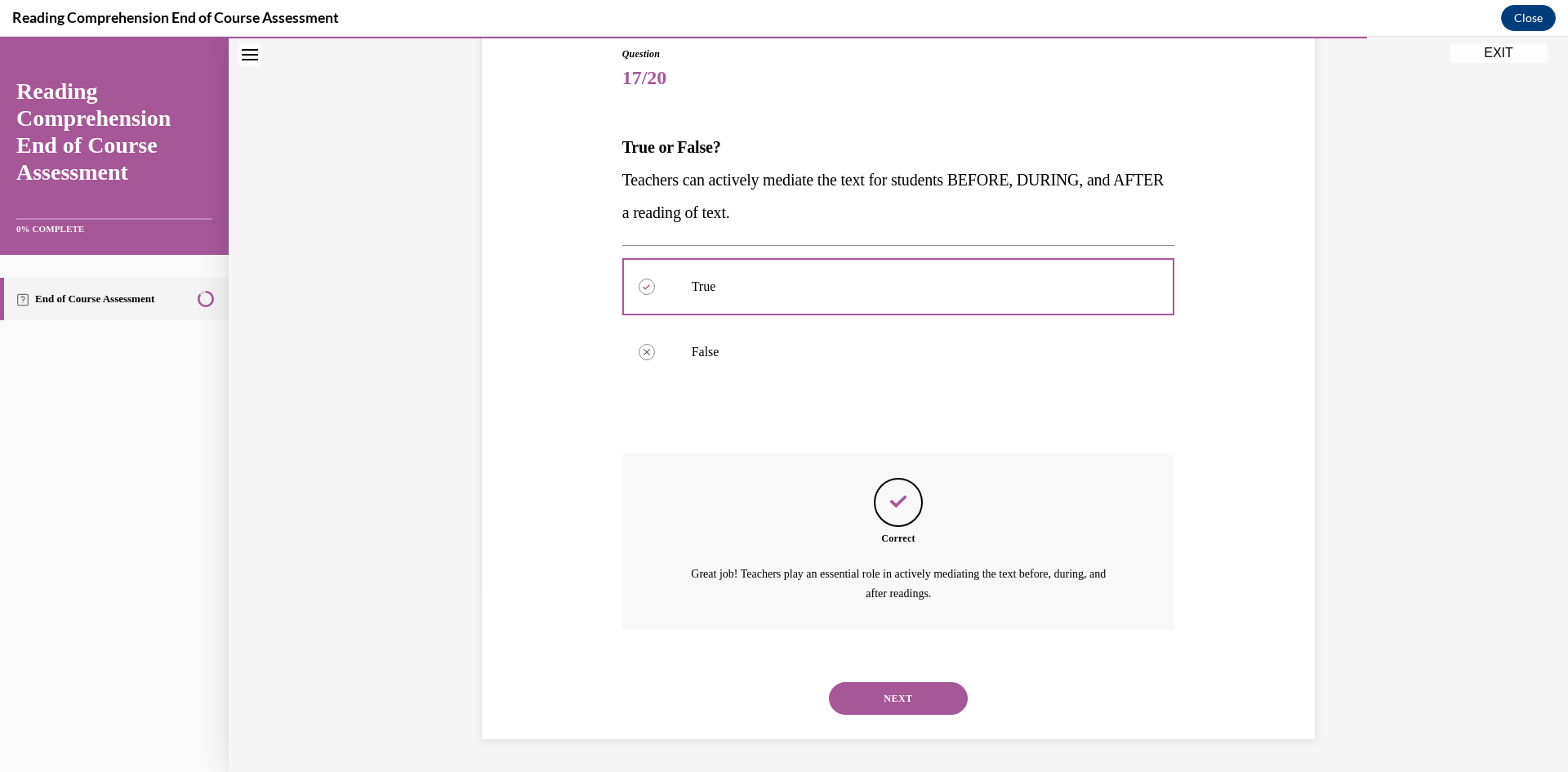
click at [929, 694] on button "NEXT" at bounding box center [899, 698] width 139 height 33
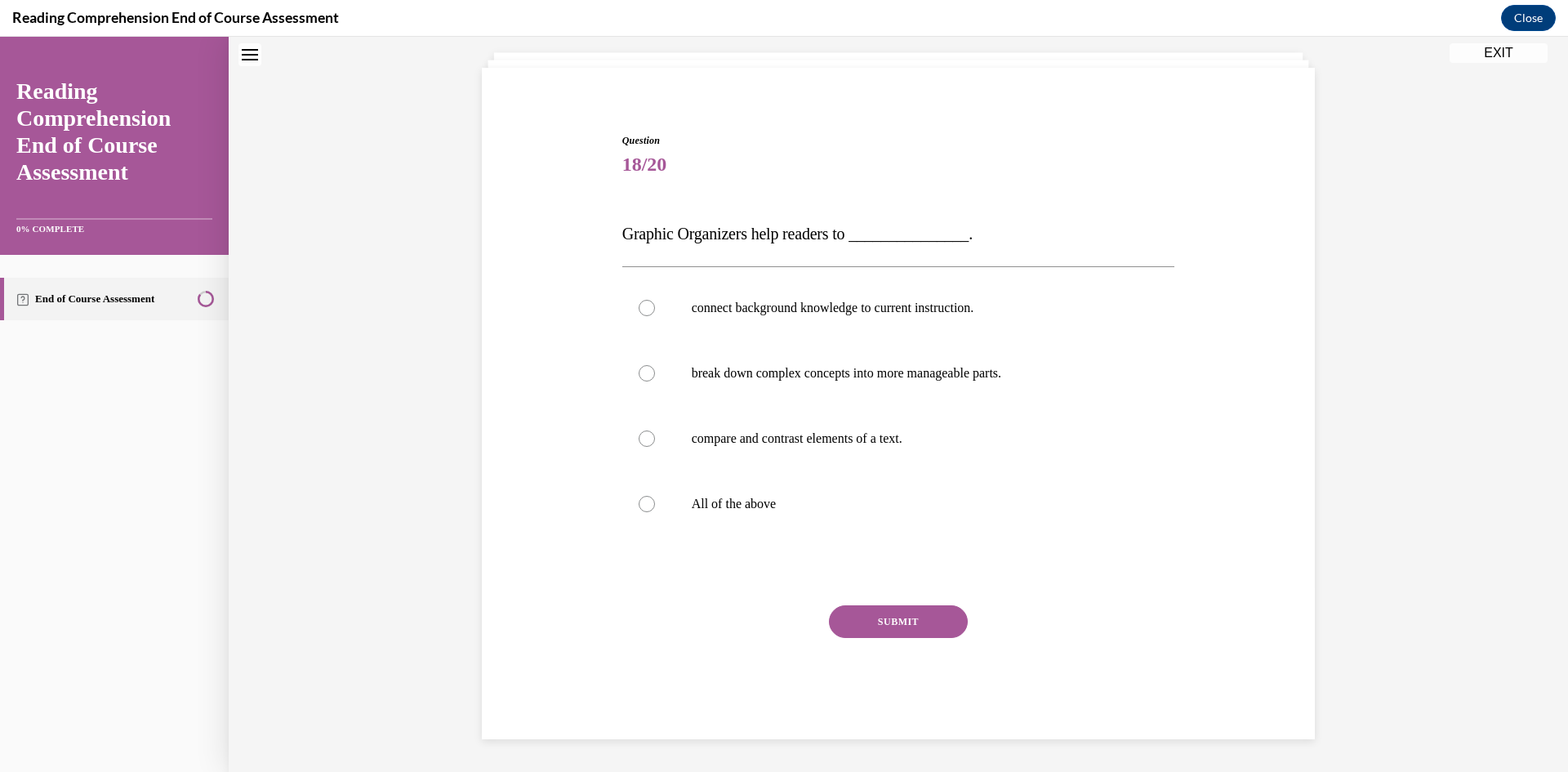
scroll to position [49, 0]
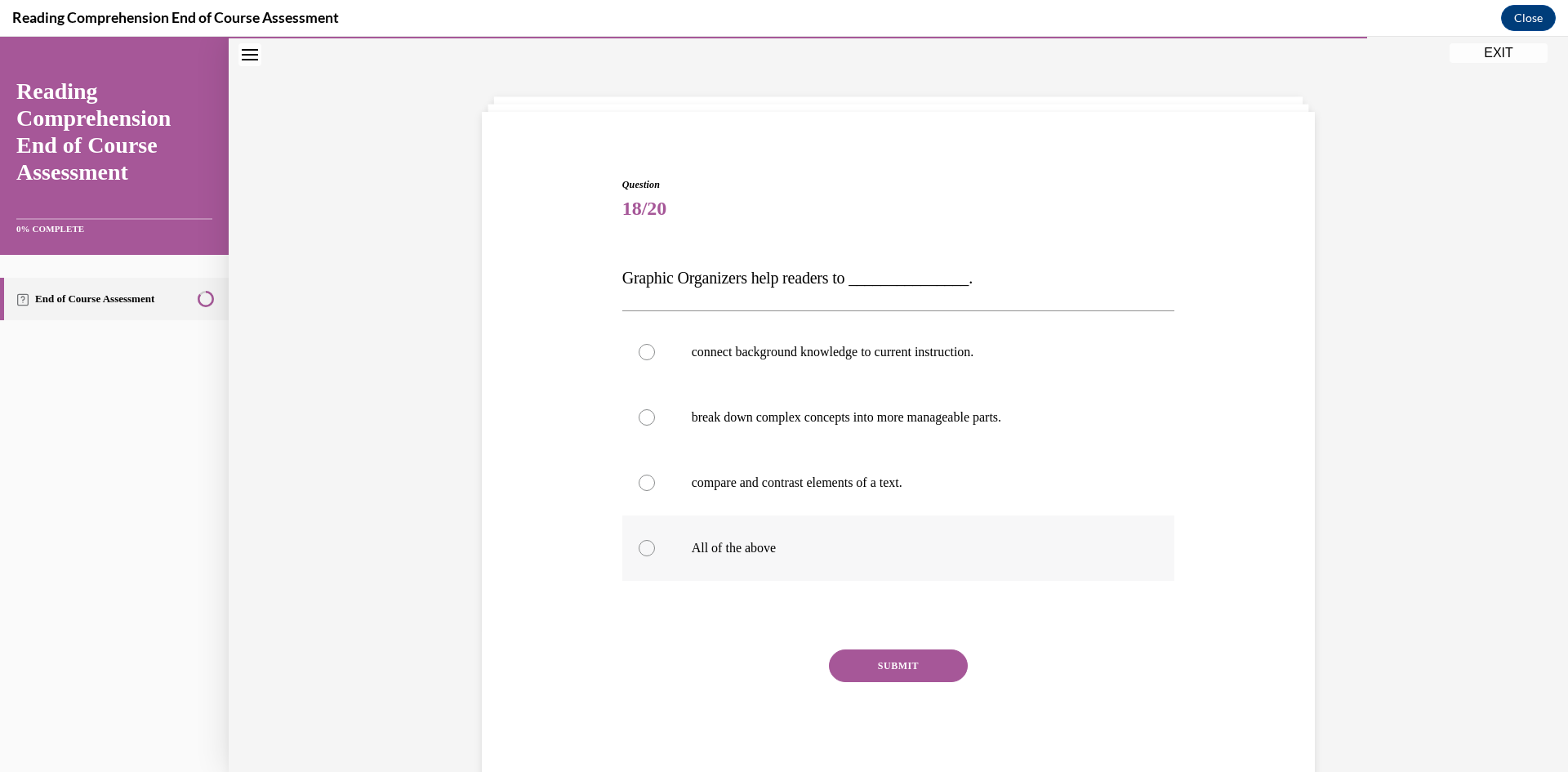
click at [639, 547] on div at bounding box center [647, 548] width 17 height 17
click at [639, 547] on input "All of the above" at bounding box center [647, 548] width 17 height 17
radio input "true"
click at [881, 659] on button "SUBMIT" at bounding box center [899, 665] width 139 height 33
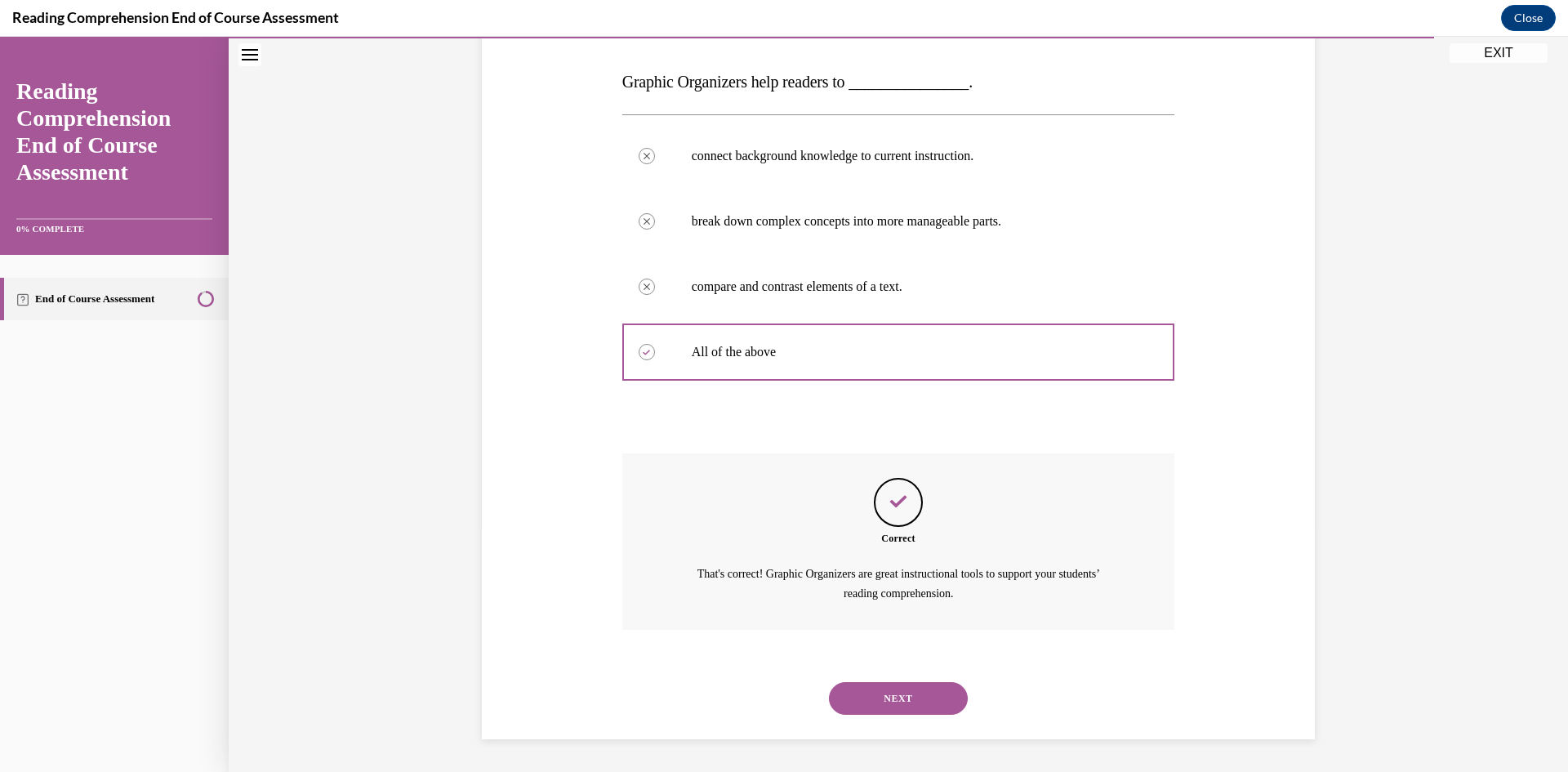
click at [908, 692] on button "NEXT" at bounding box center [899, 698] width 139 height 33
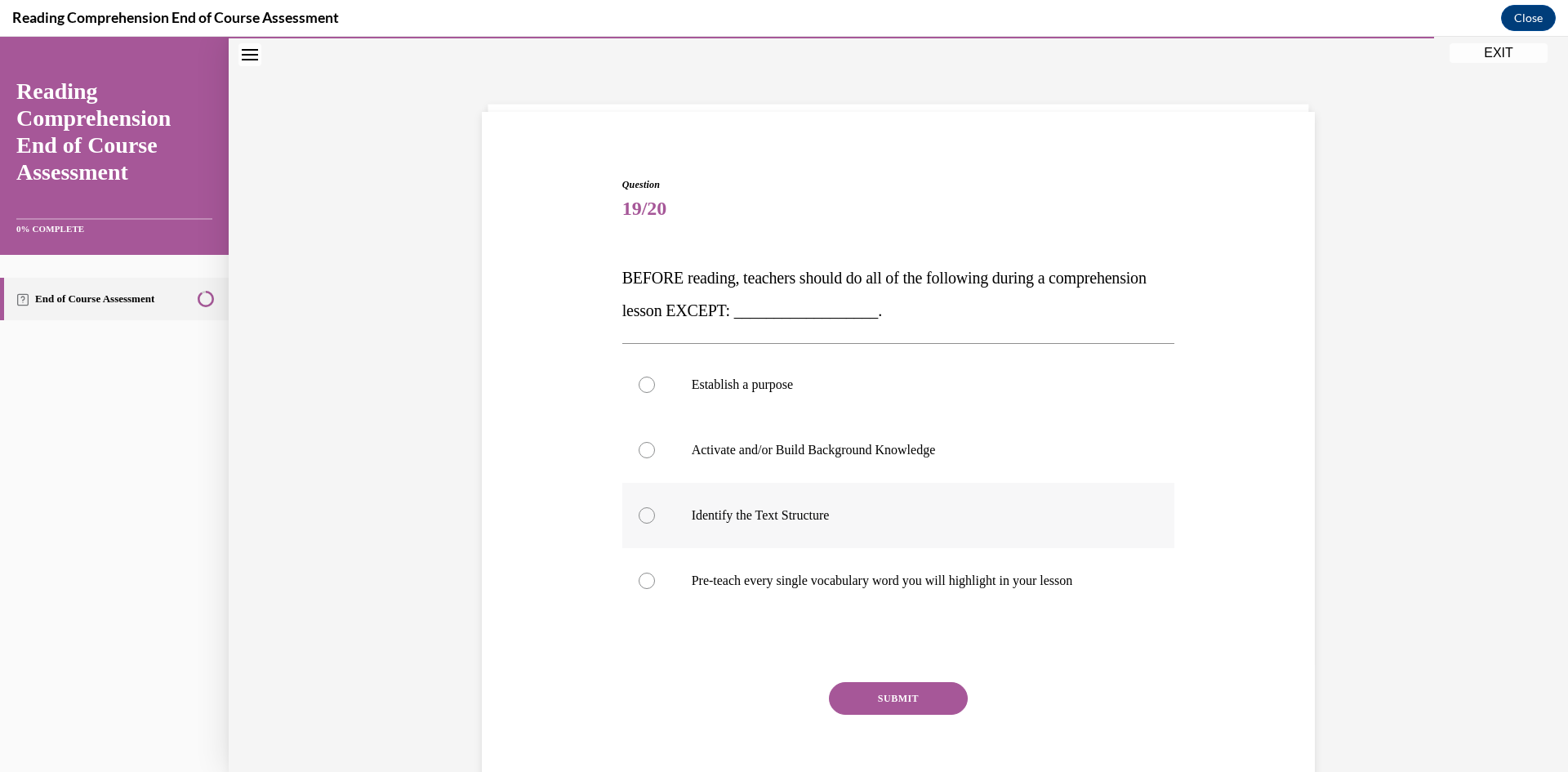
click at [645, 512] on div at bounding box center [647, 515] width 17 height 17
click at [645, 512] on input "Identify the Text Structure" at bounding box center [647, 515] width 17 height 17
radio input "true"
click at [920, 699] on button "SUBMIT" at bounding box center [899, 698] width 139 height 33
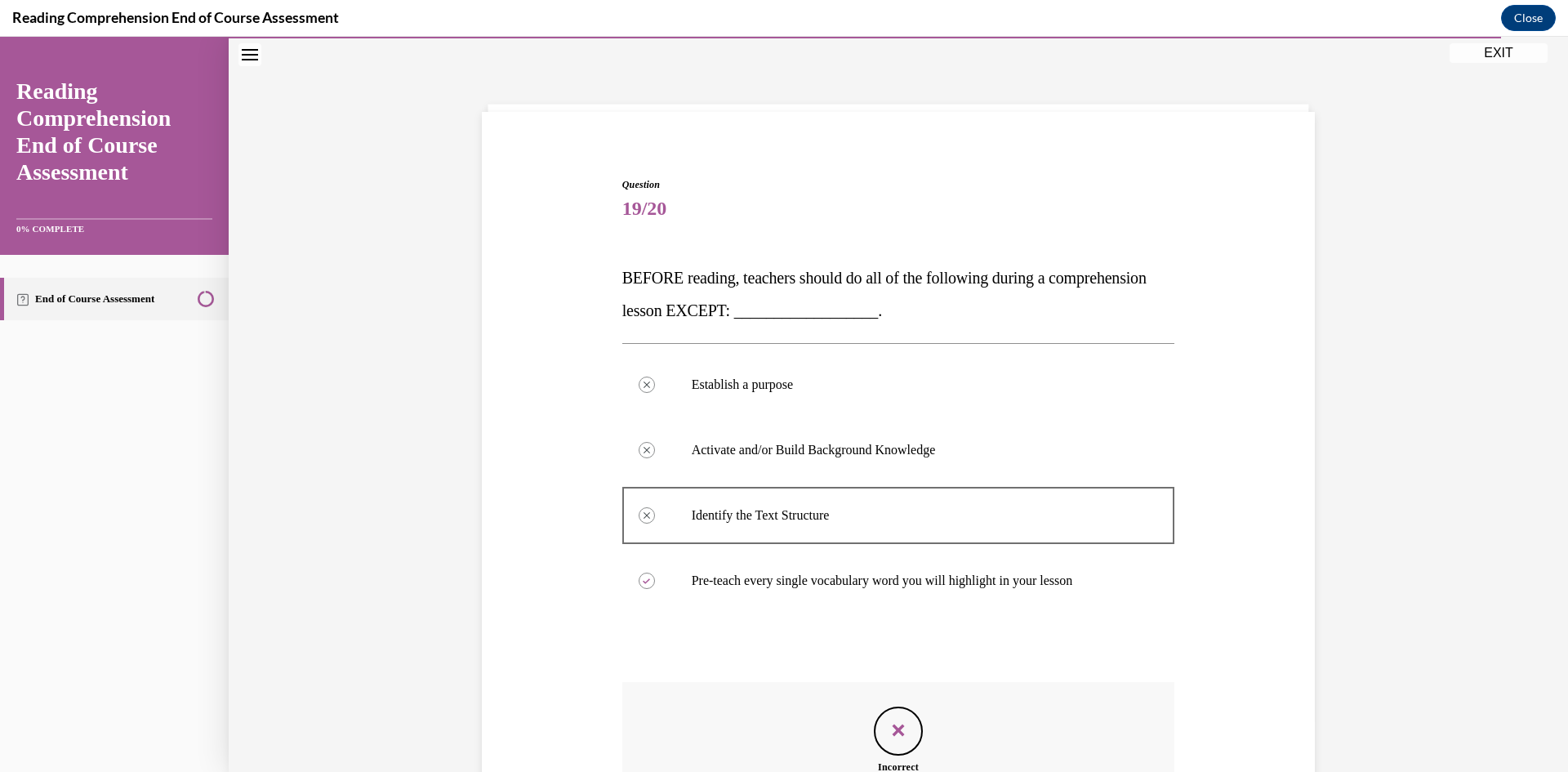
scroll to position [259, 0]
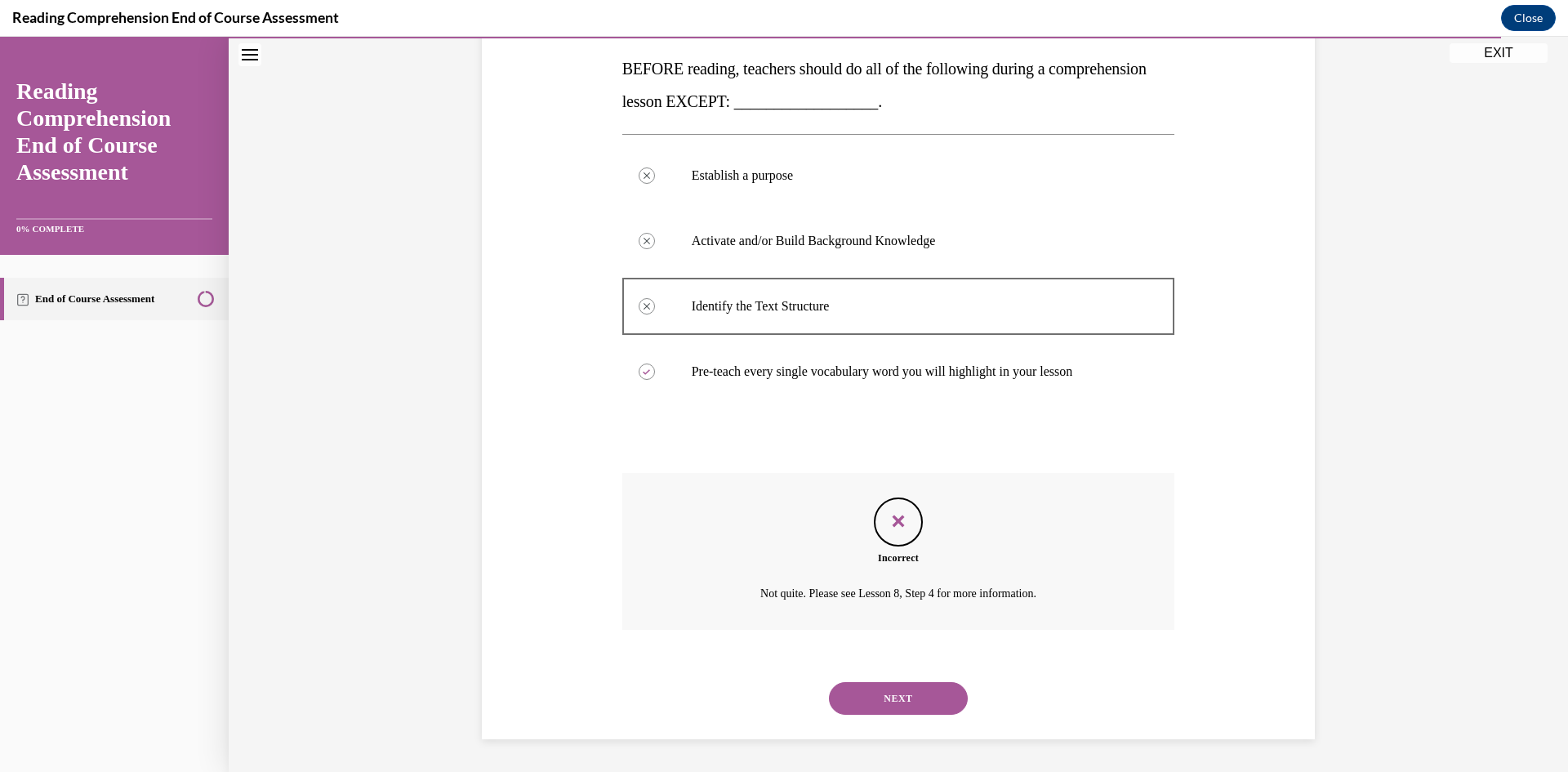
click at [932, 691] on button "NEXT" at bounding box center [899, 698] width 139 height 33
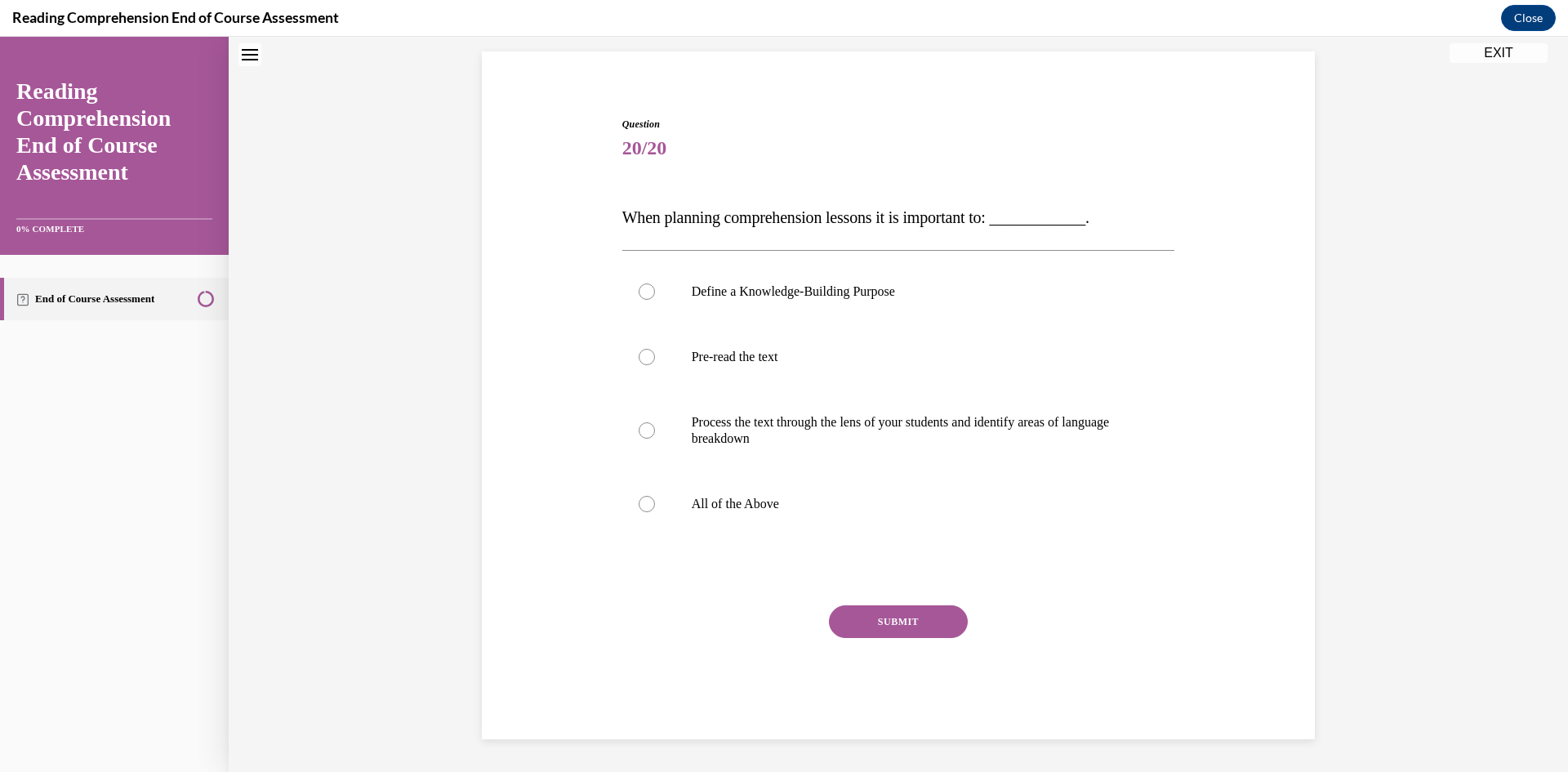
scroll to position [49, 0]
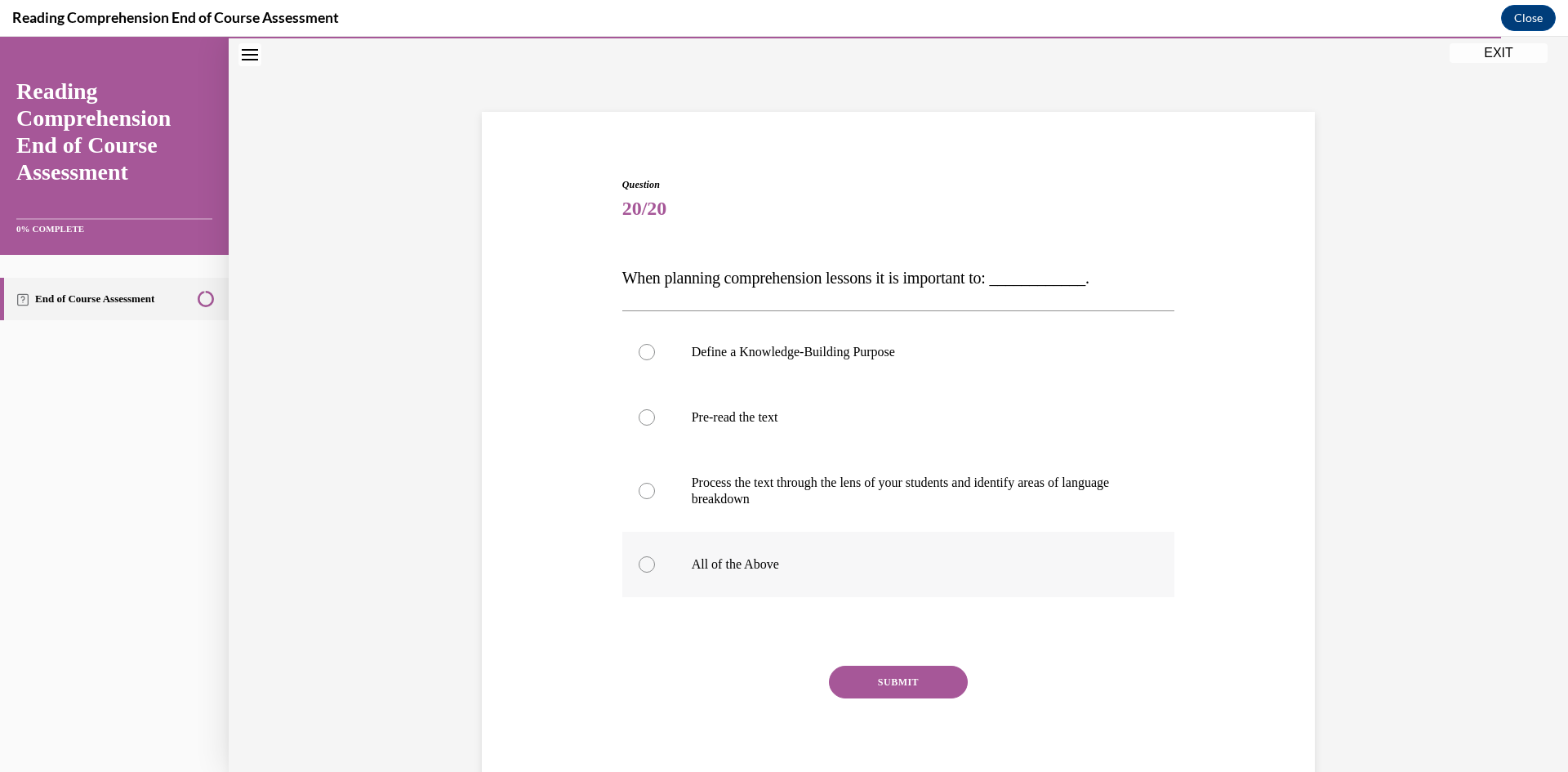
click at [639, 566] on div at bounding box center [647, 564] width 17 height 17
click at [639, 566] on input "All of the Above" at bounding box center [647, 564] width 17 height 17
radio input "true"
click at [861, 675] on button "SUBMIT" at bounding box center [899, 681] width 139 height 33
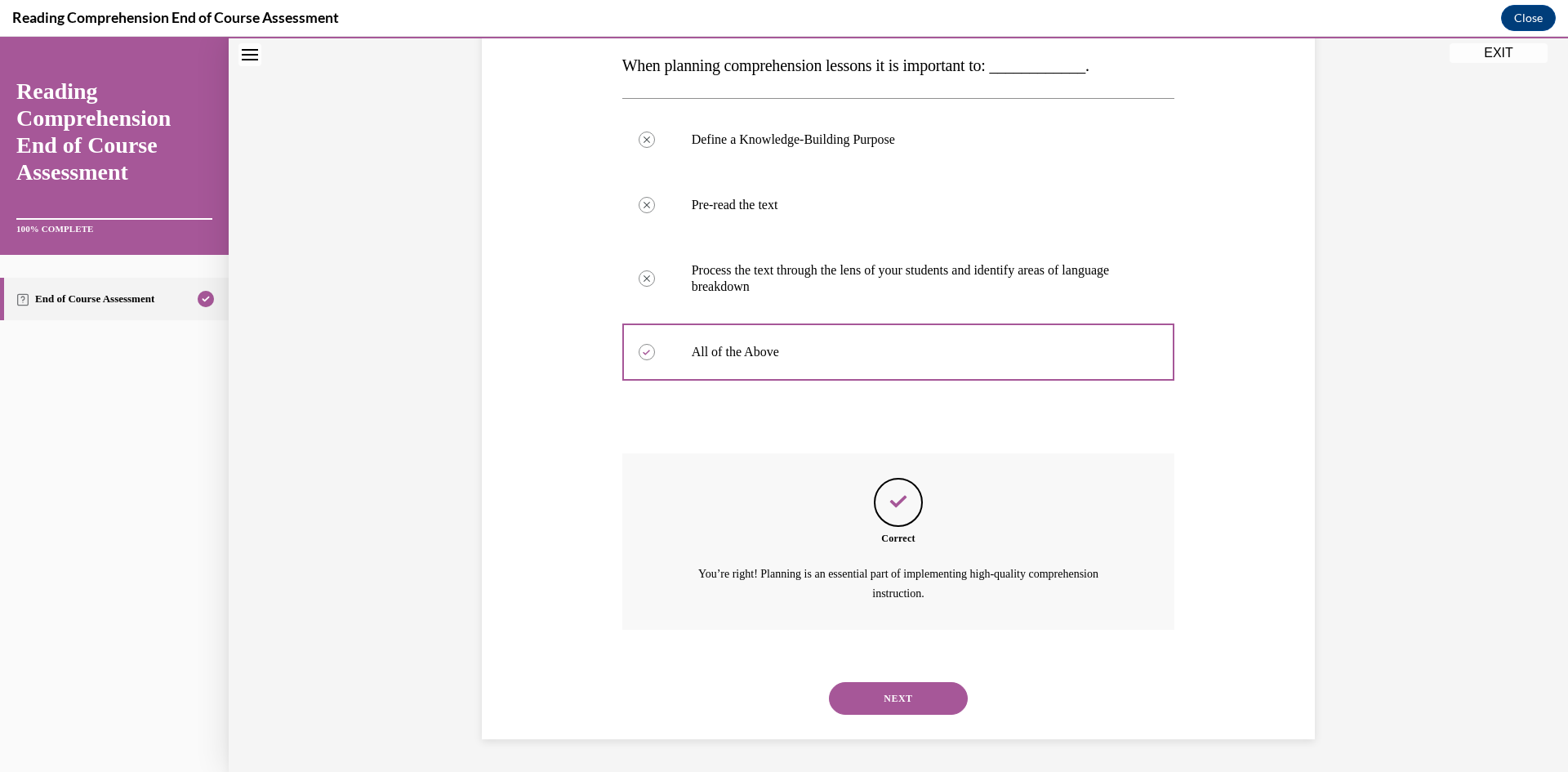
click at [927, 697] on button "NEXT" at bounding box center [899, 698] width 139 height 33
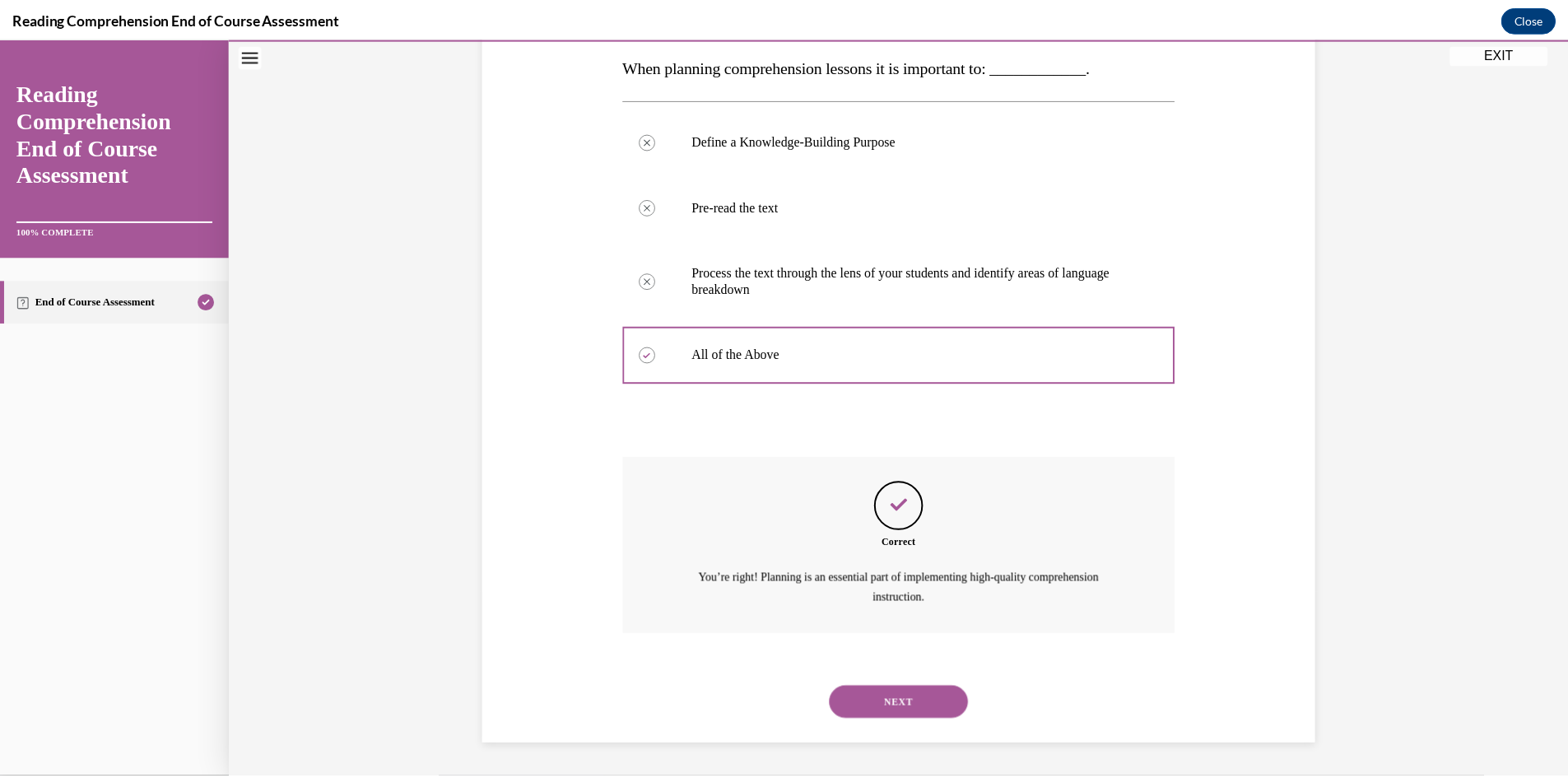
scroll to position [102, 0]
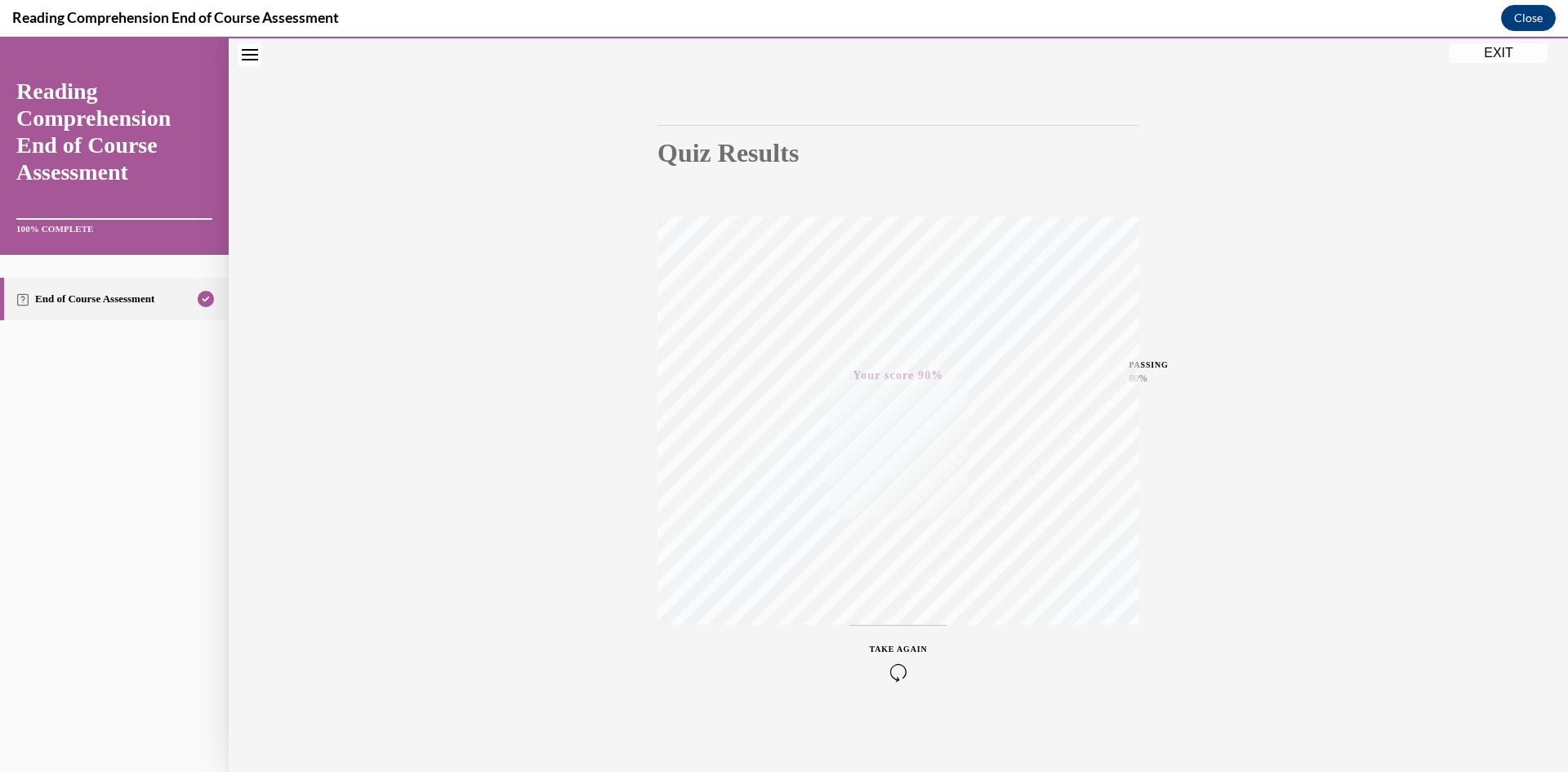
click at [1474, 54] on button "EXIT" at bounding box center [1498, 53] width 98 height 20
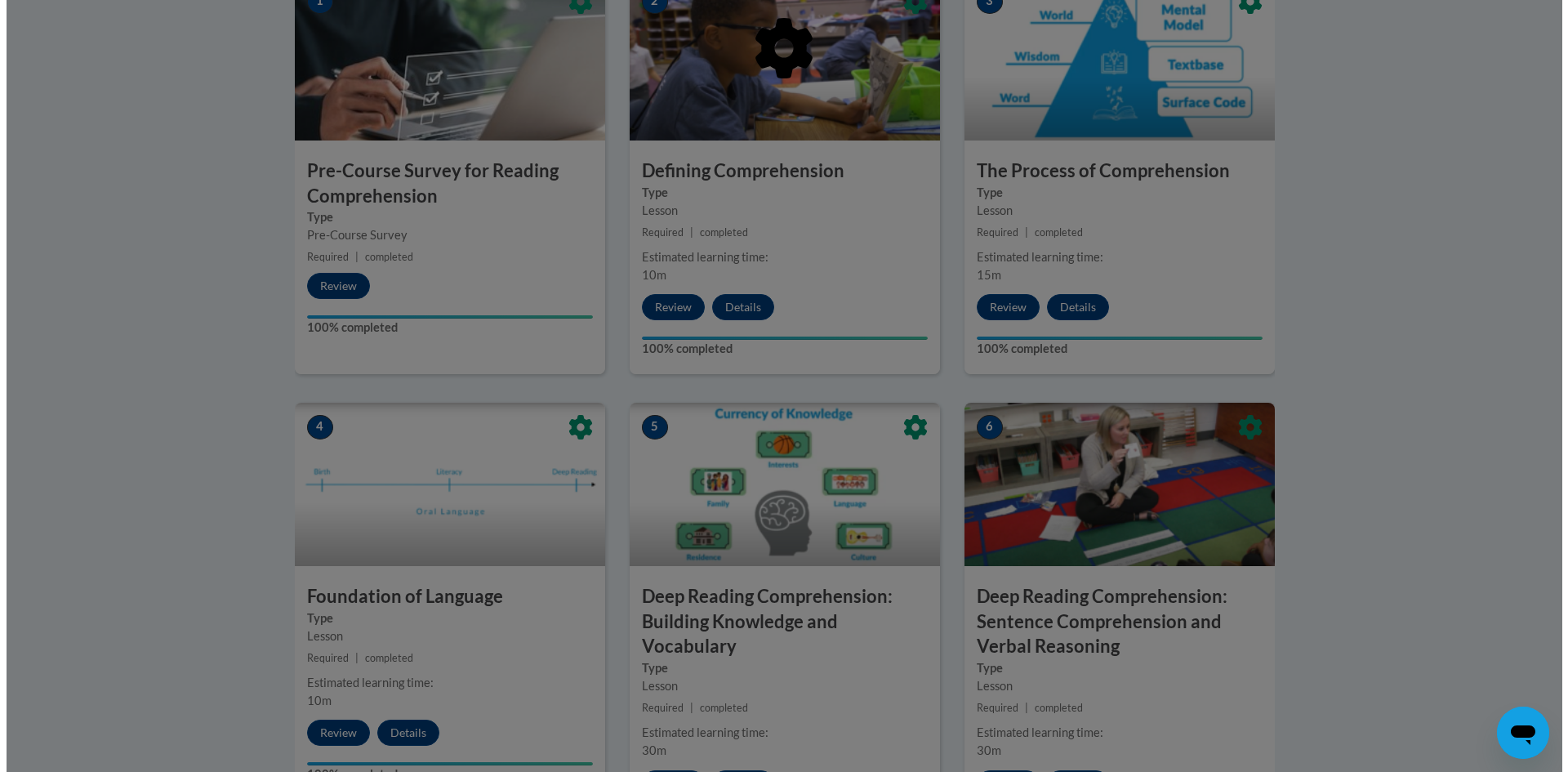
scroll to position [327, 0]
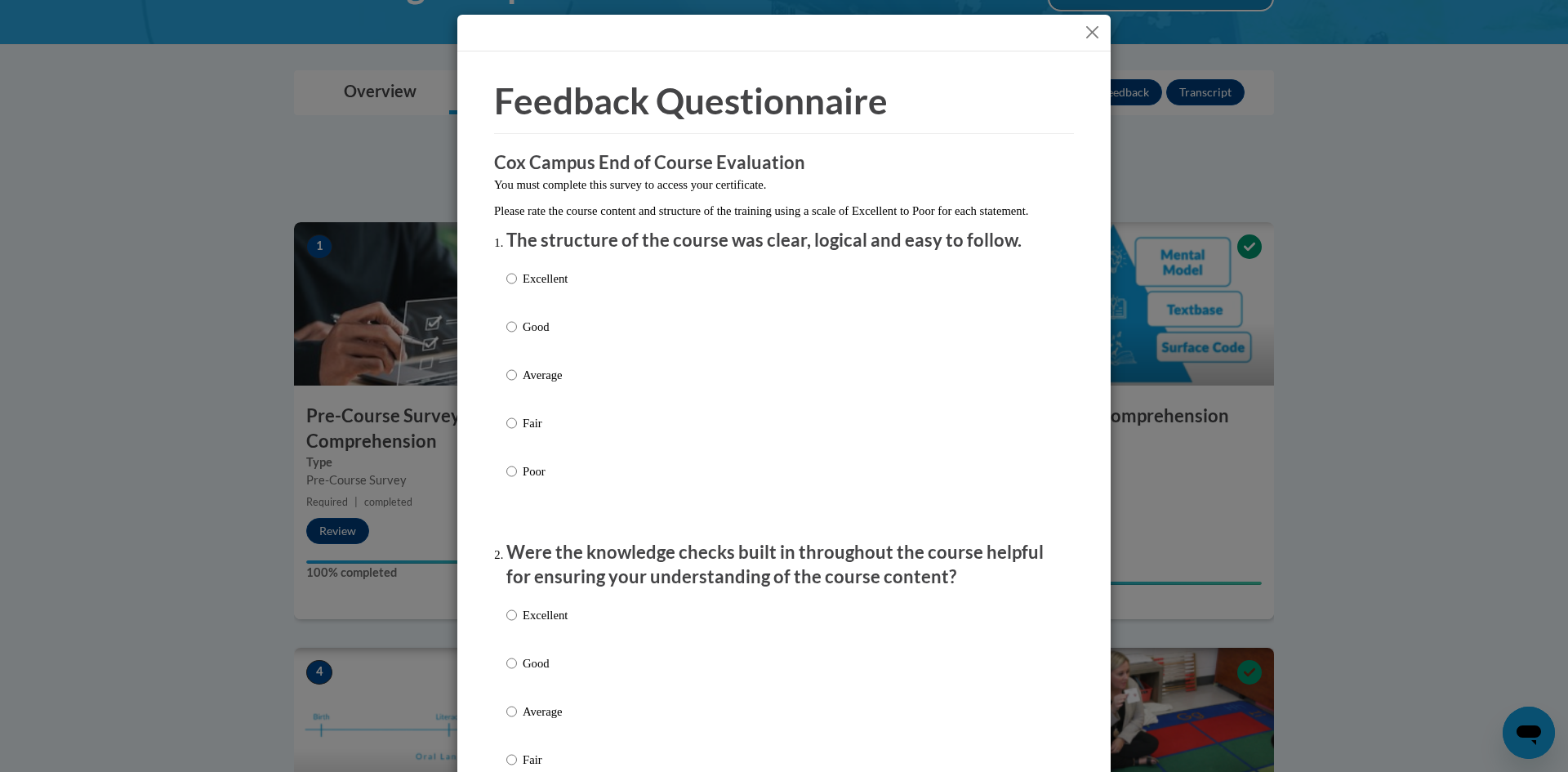
click at [546, 287] on p "Excellent" at bounding box center [544, 278] width 44 height 18
click at [517, 287] on input "Excellent" at bounding box center [511, 278] width 11 height 18
radio input "true"
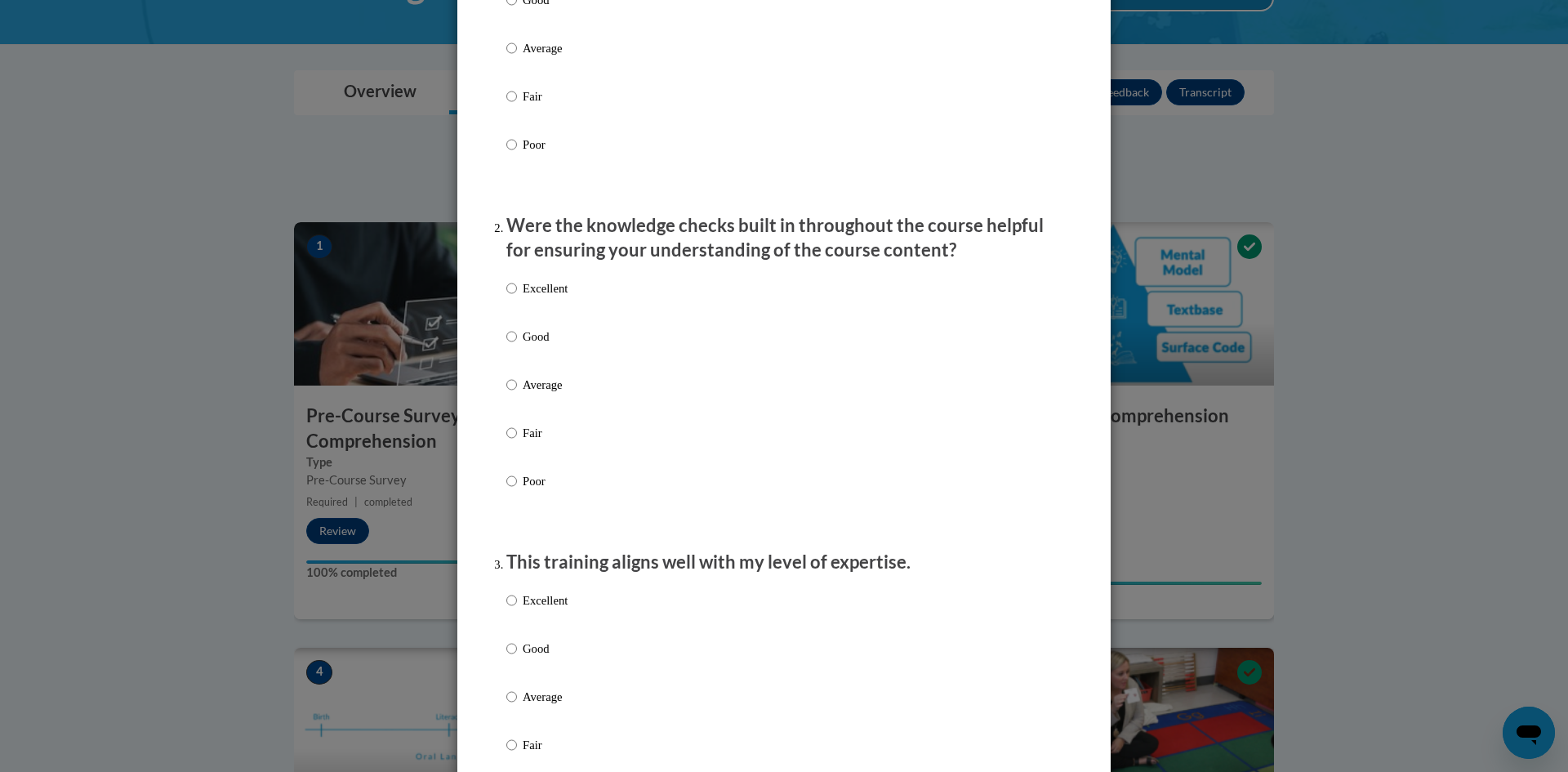
drag, startPoint x: 512, startPoint y: 304, endPoint x: 536, endPoint y: 522, distance: 219.3
click at [511, 309] on label "Excellent" at bounding box center [537, 301] width 61 height 44
click at [511, 297] on input "Excellent" at bounding box center [511, 288] width 11 height 18
radio input "true"
click at [507, 627] on label "Excellent" at bounding box center [537, 613] width 61 height 44
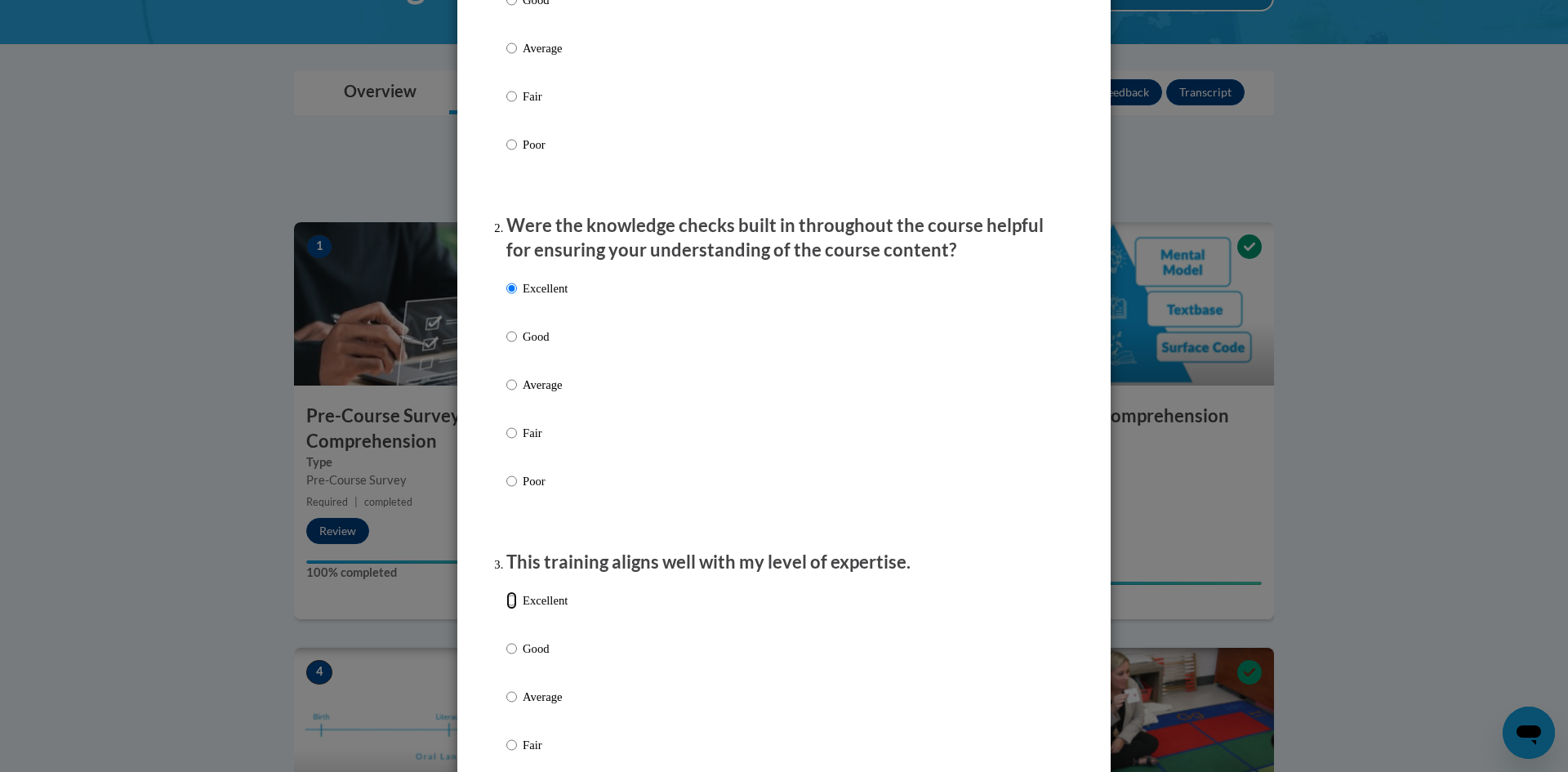
click at [507, 609] on input "Excellent" at bounding box center [511, 600] width 11 height 18
radio input "true"
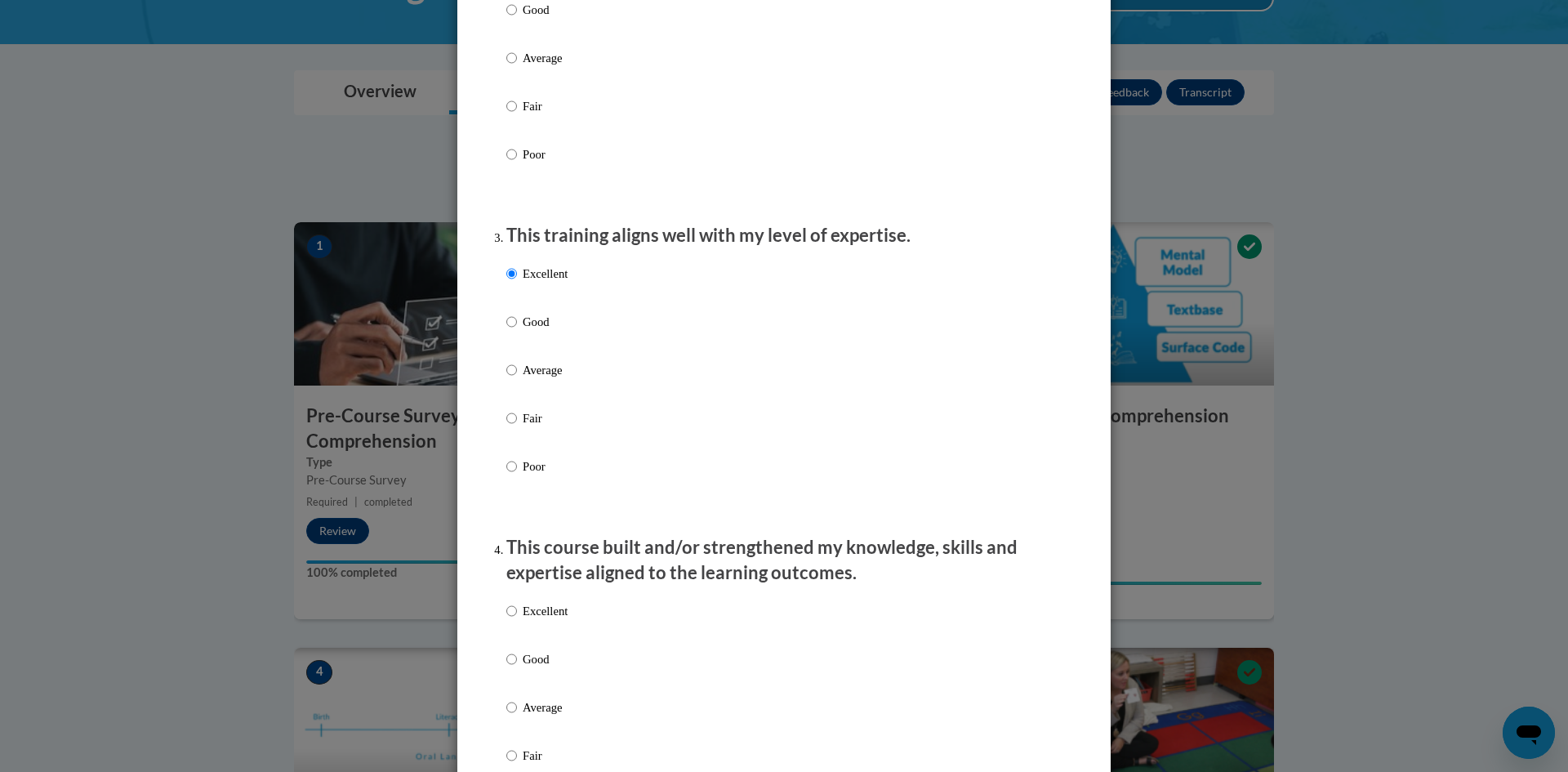
click at [511, 626] on label "Excellent" at bounding box center [537, 624] width 61 height 44
click at [511, 620] on input "Excellent" at bounding box center [511, 611] width 11 height 18
radio input "true"
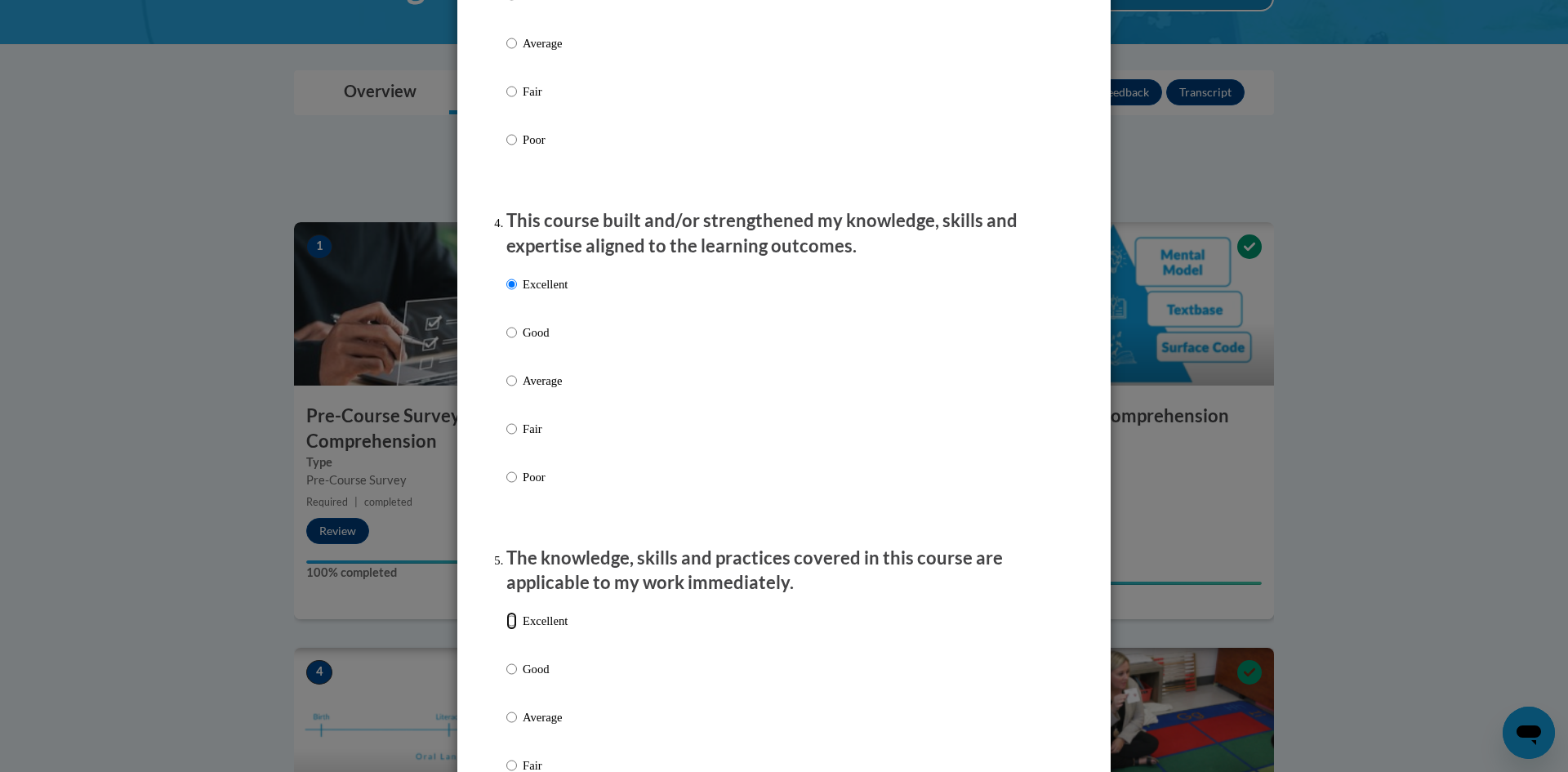
click at [510, 630] on input "Excellent" at bounding box center [511, 621] width 11 height 18
radio input "true"
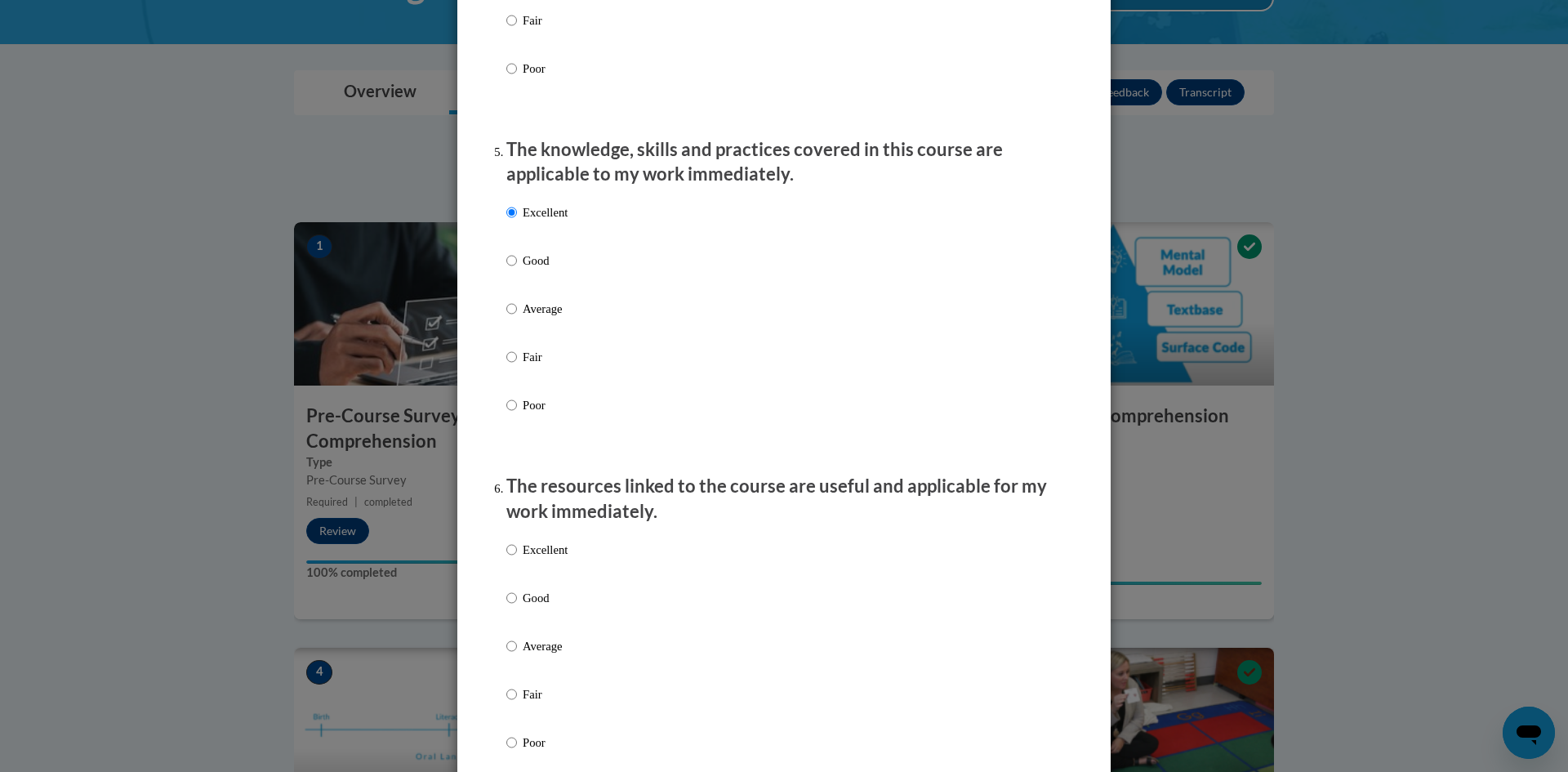
click at [509, 553] on div "Excellent Good Average Fair Poor" at bounding box center [537, 658] width 61 height 253
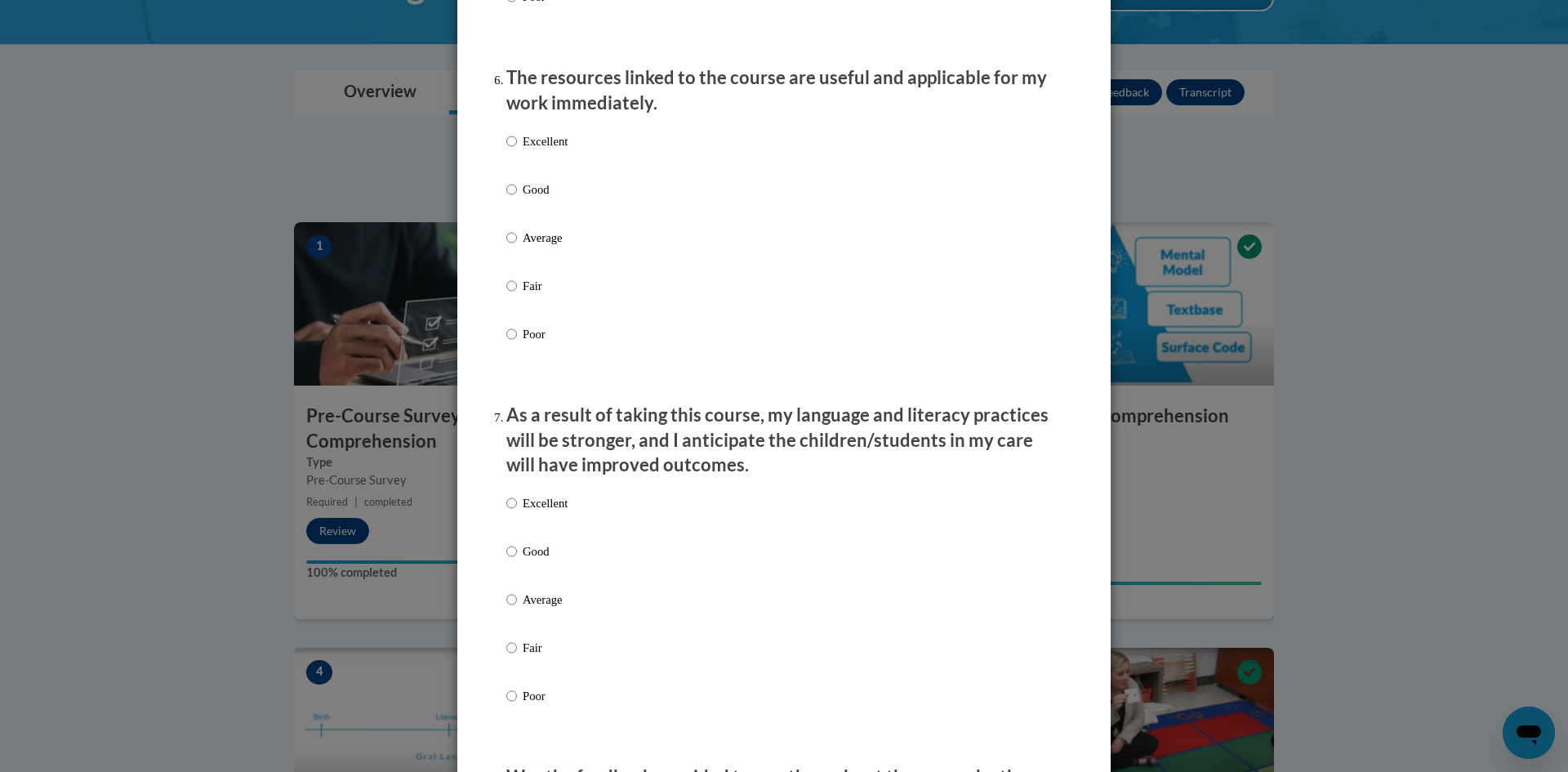
scroll to position [1878, 0]
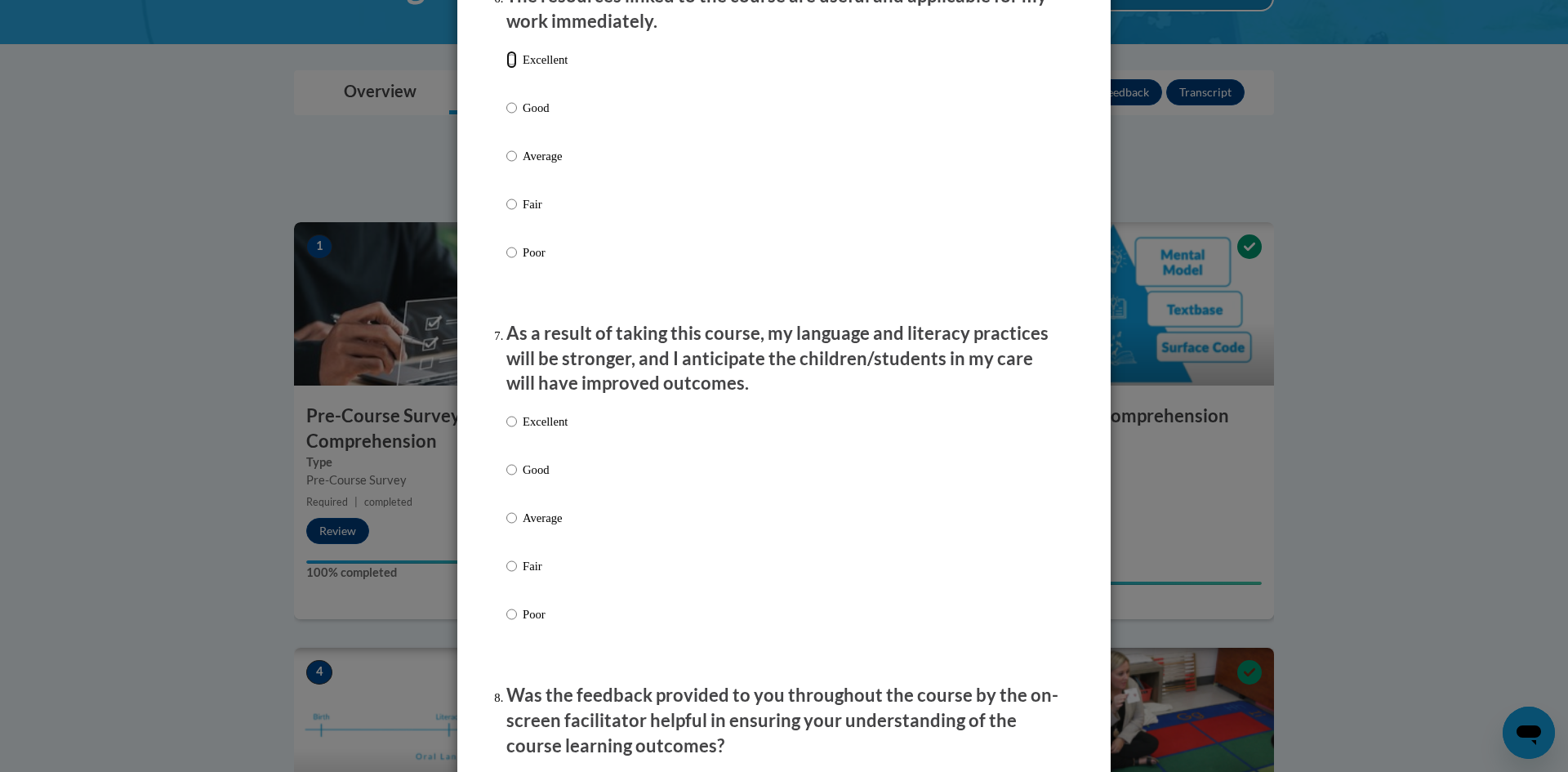
drag, startPoint x: 506, startPoint y: 75, endPoint x: 532, endPoint y: 319, distance: 245.4
click at [507, 68] on input "Excellent" at bounding box center [511, 59] width 11 height 18
radio input "true"
click at [512, 432] on label "Excellent" at bounding box center [537, 434] width 61 height 44
click at [512, 430] on input "Excellent" at bounding box center [511, 422] width 11 height 18
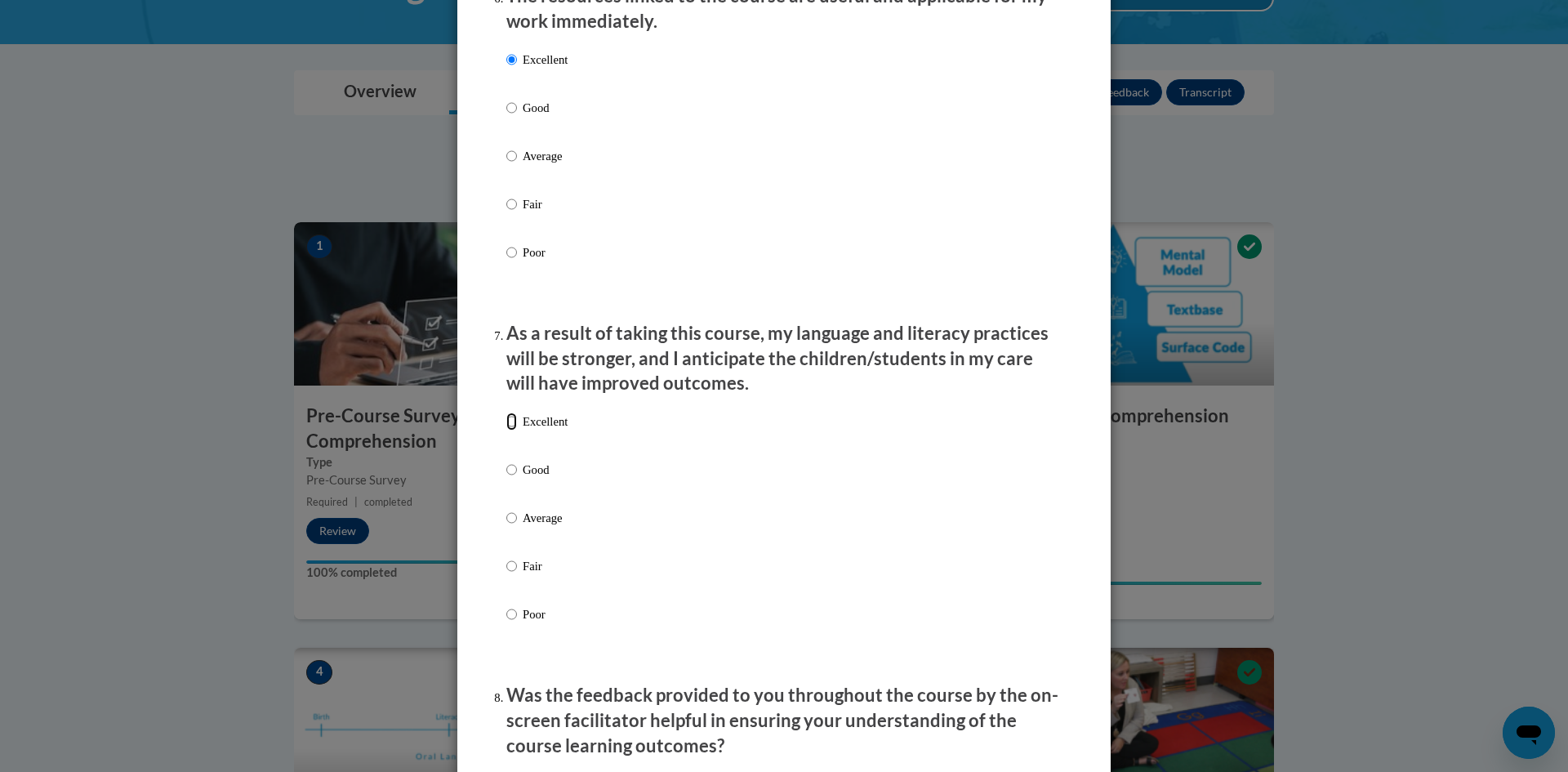
radio input "true"
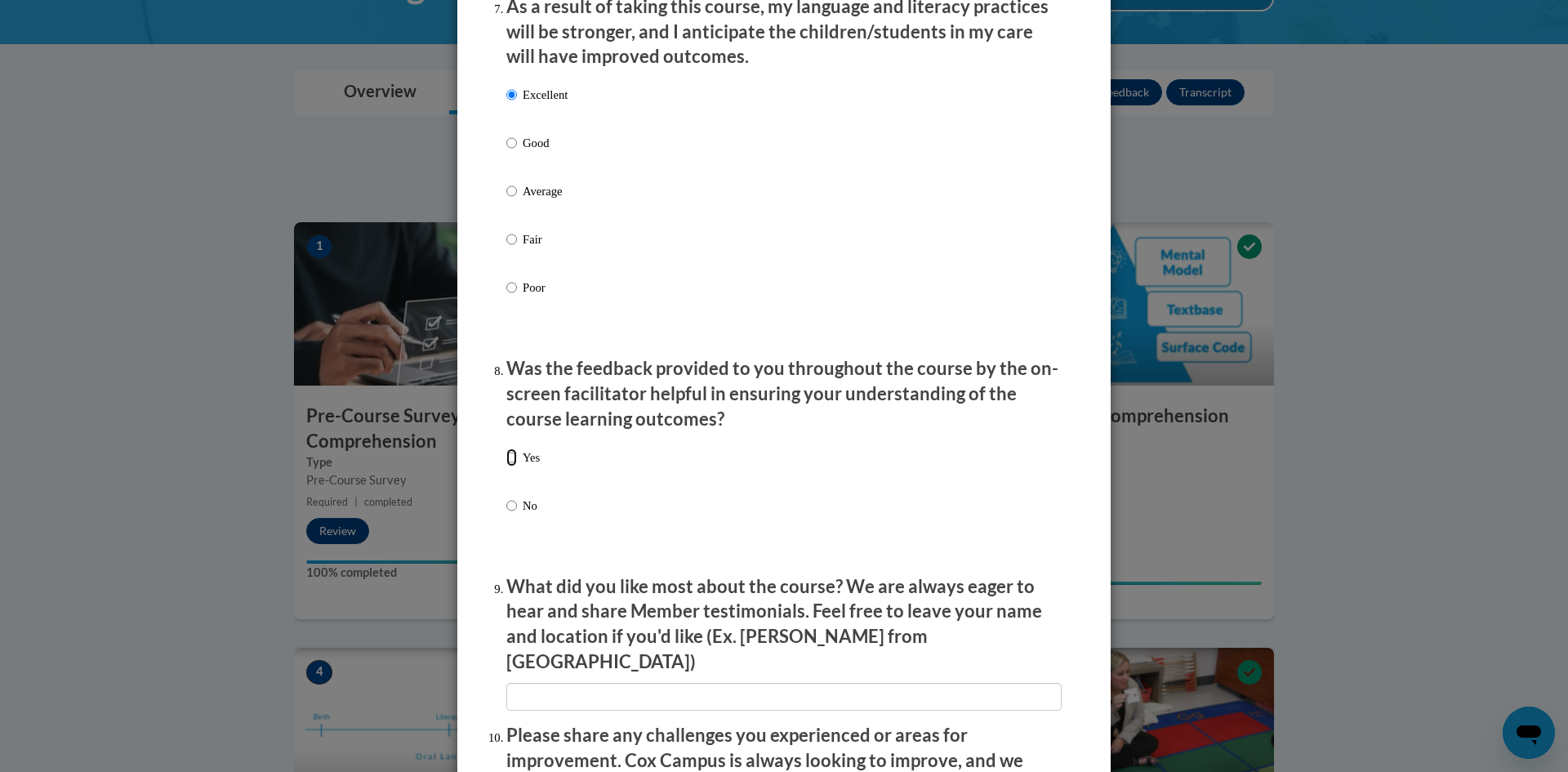
click at [508, 466] on input "Yes" at bounding box center [511, 457] width 11 height 18
radio input "true"
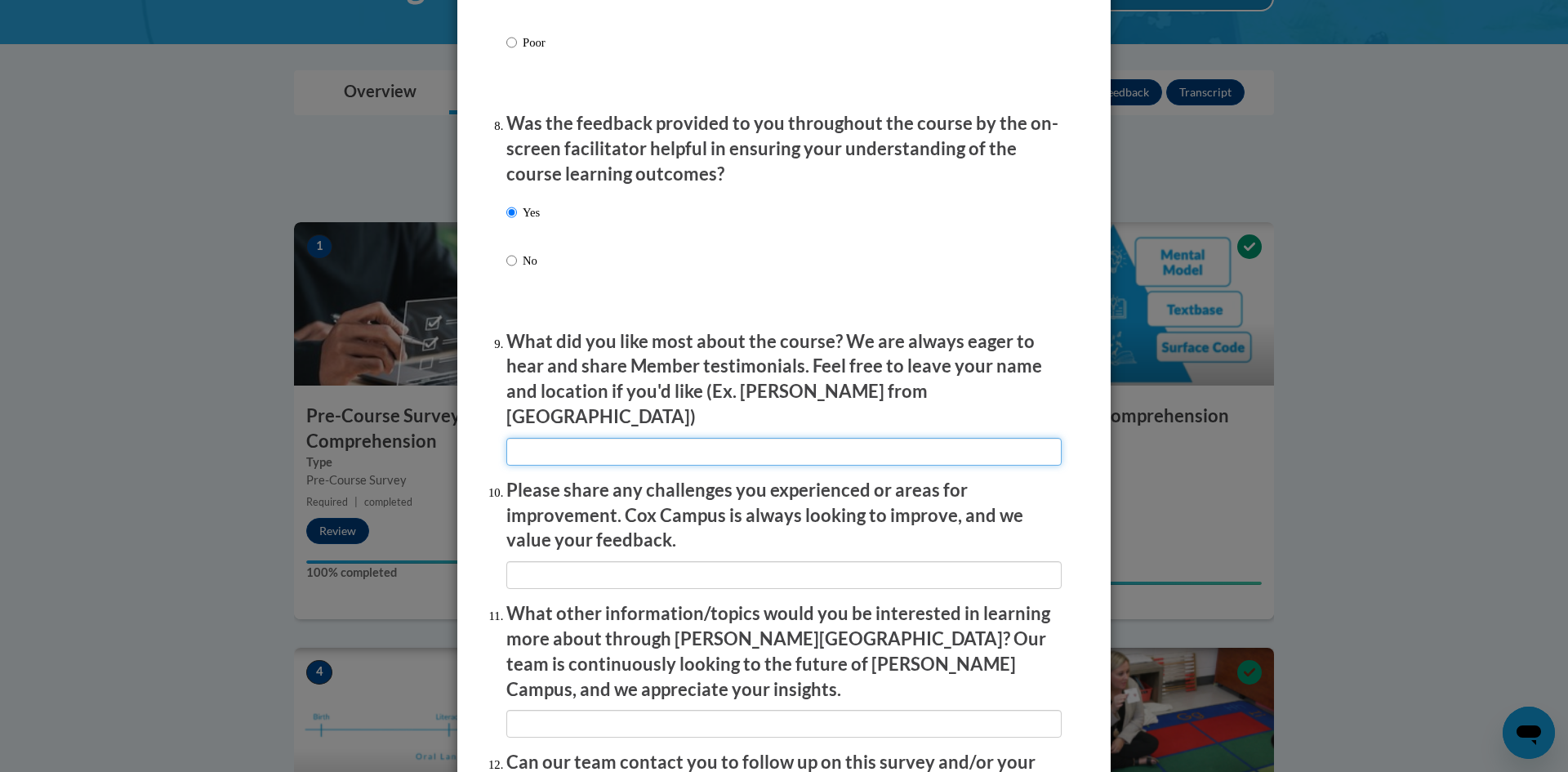
click at [543, 446] on input "textbox" at bounding box center [784, 451] width 555 height 28
type input "x"
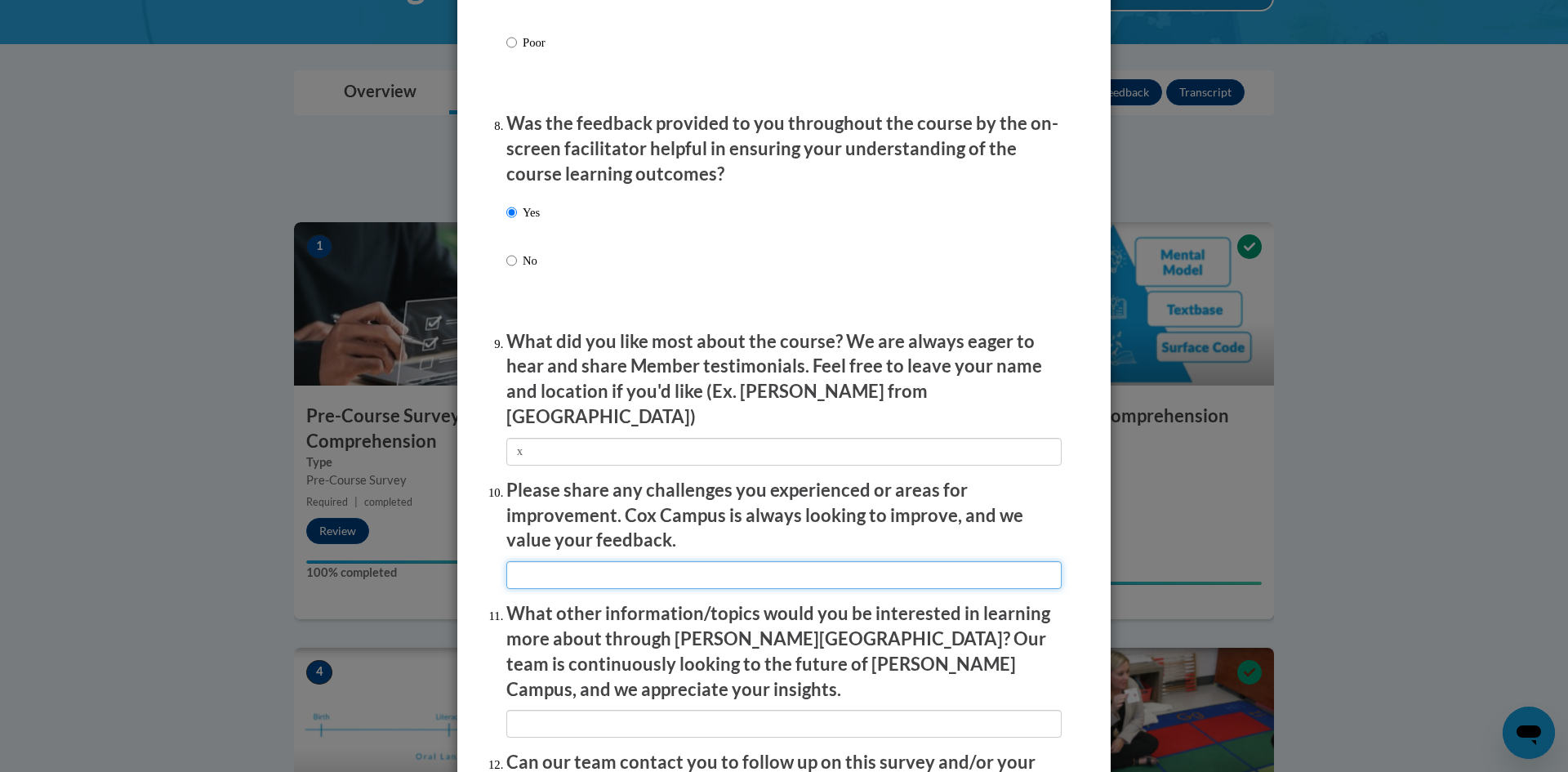
click at [540, 566] on input "textbox" at bounding box center [784, 575] width 555 height 28
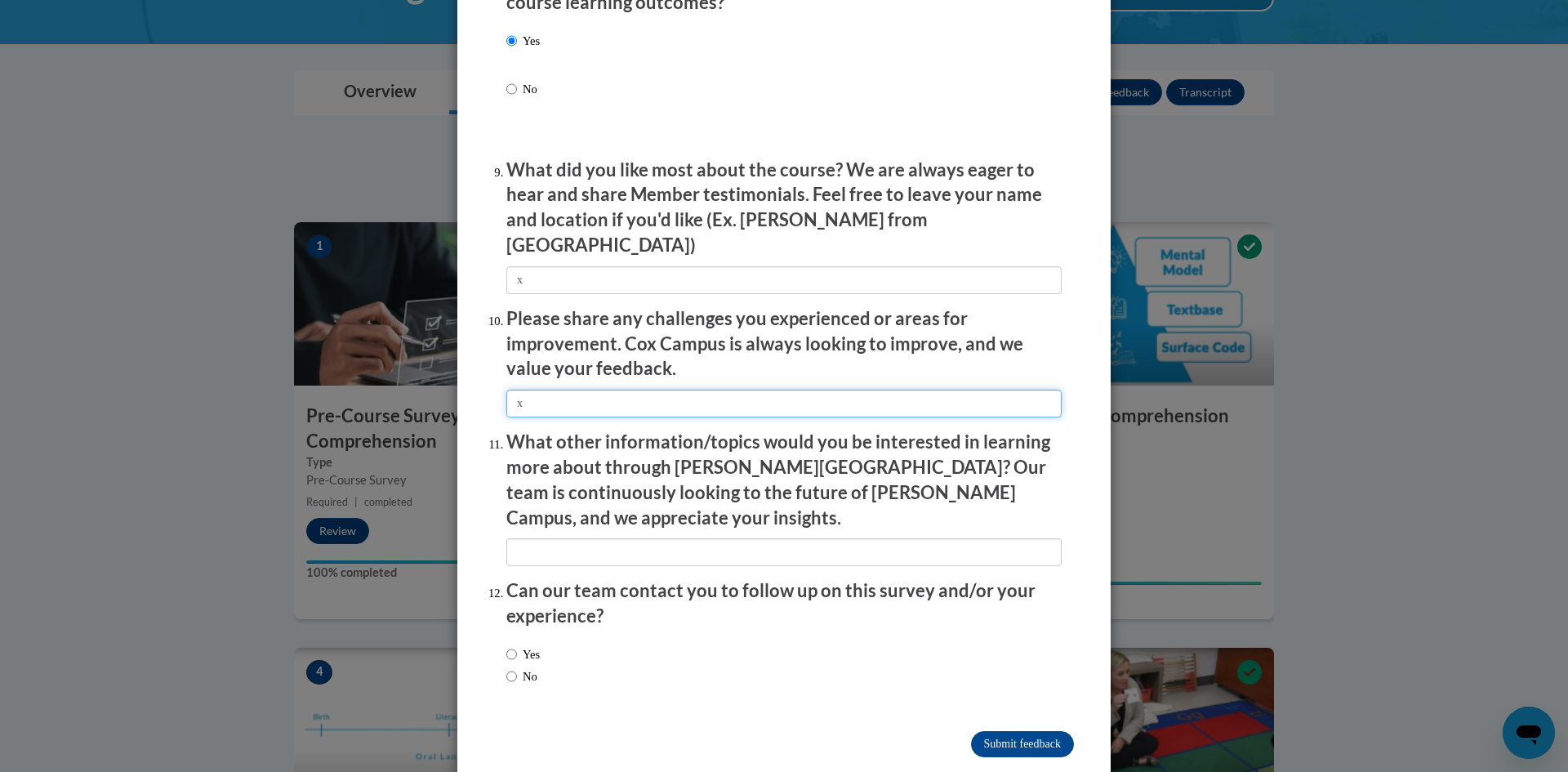
type input "x"
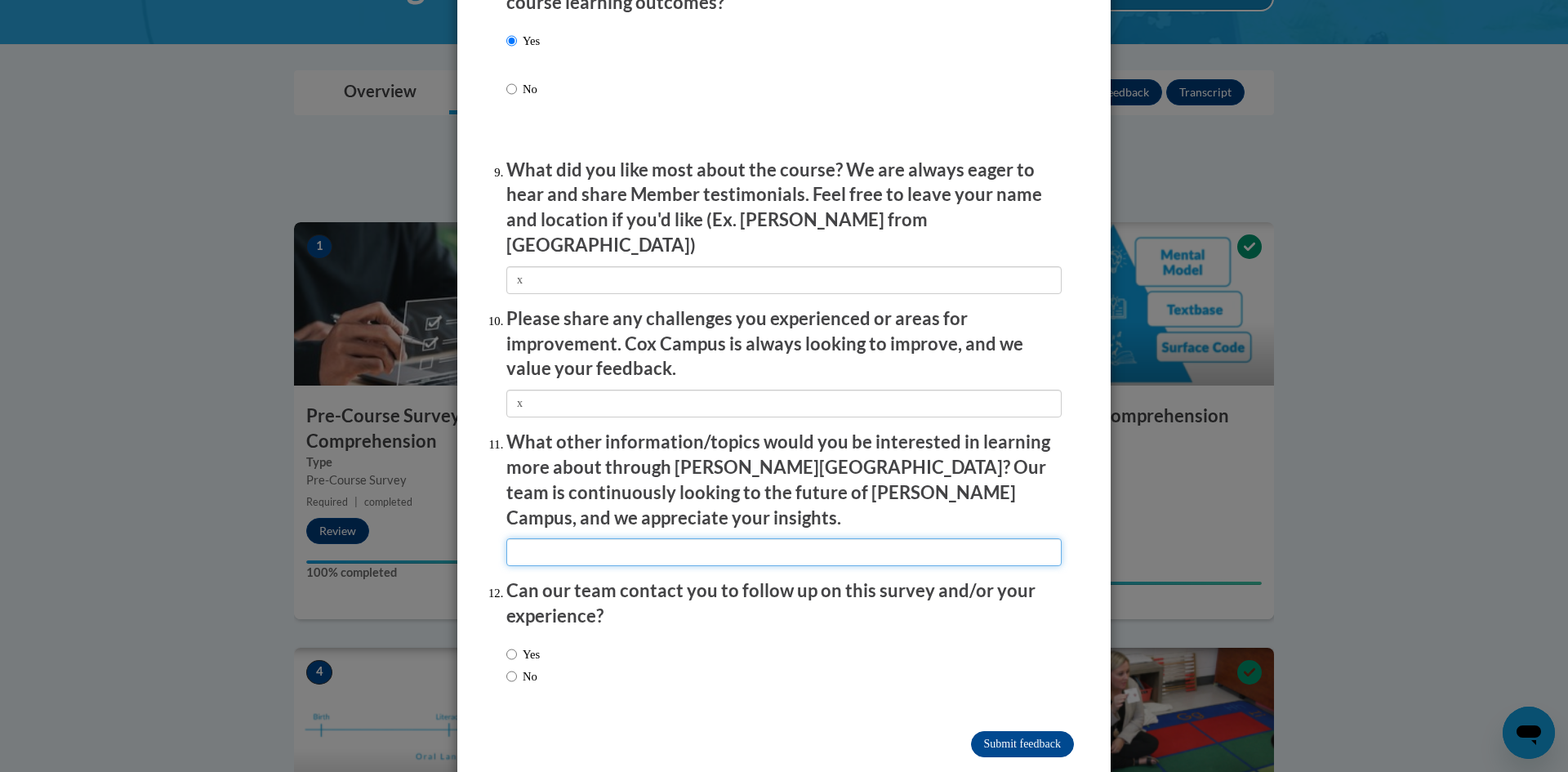
drag, startPoint x: 522, startPoint y: 506, endPoint x: 530, endPoint y: 534, distance: 29.1
click at [522, 538] on input "textbox" at bounding box center [784, 552] width 555 height 28
type input "x"
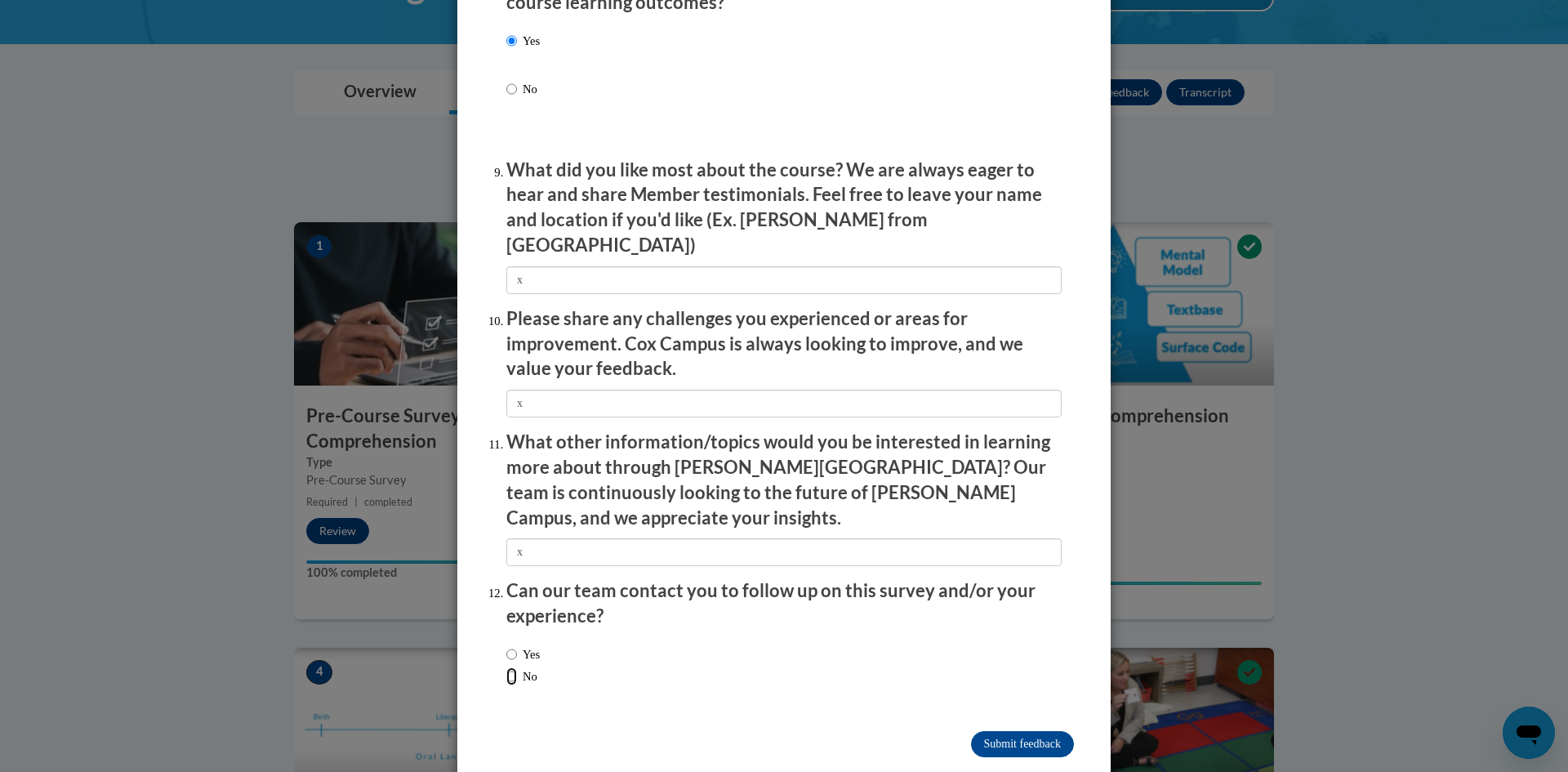
click at [507, 667] on input "No" at bounding box center [511, 676] width 11 height 18
radio input "true"
click at [1008, 731] on input "Submit feedback" at bounding box center [1022, 743] width 103 height 26
